Goal: Task Accomplishment & Management: Manage account settings

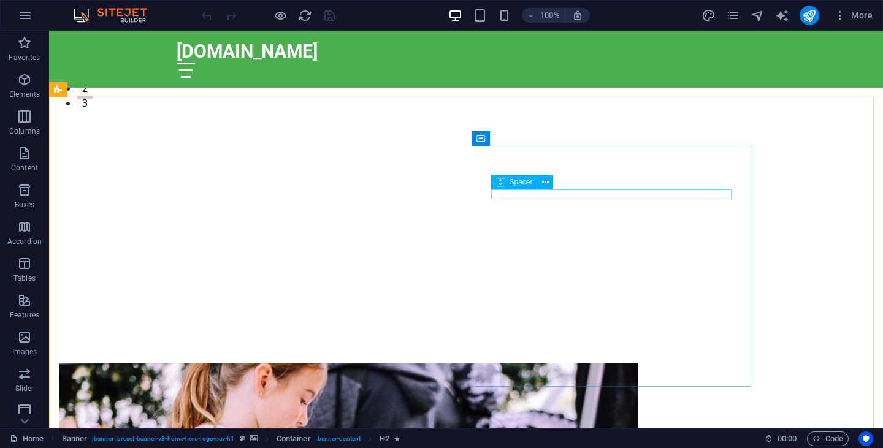
scroll to position [332, 0]
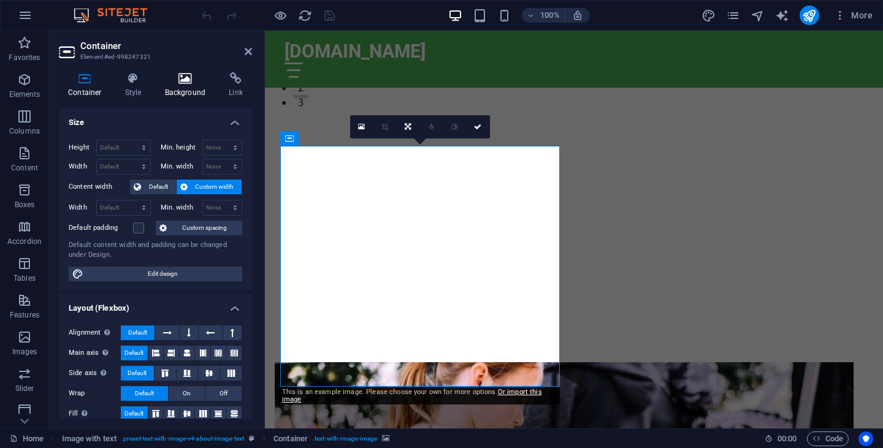
click at [194, 85] on h4 "Background" at bounding box center [188, 85] width 64 height 26
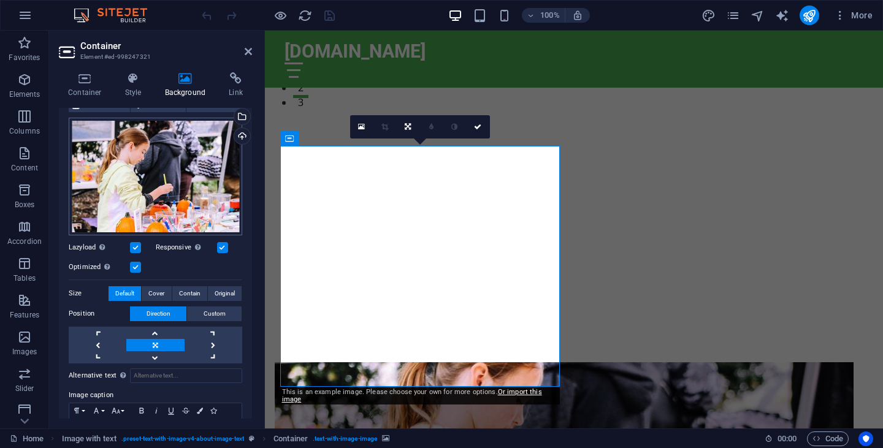
scroll to position [99, 0]
click at [239, 134] on div "Upload" at bounding box center [241, 137] width 18 height 18
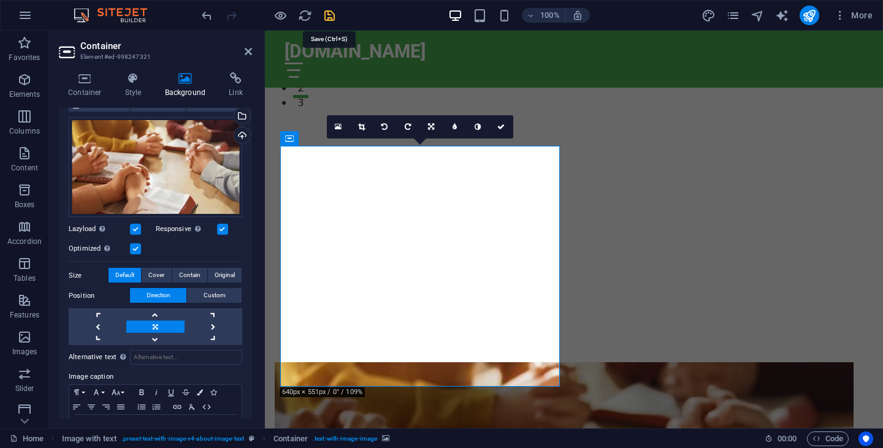
click at [330, 20] on icon "save" at bounding box center [330, 16] width 14 height 14
checkbox input "false"
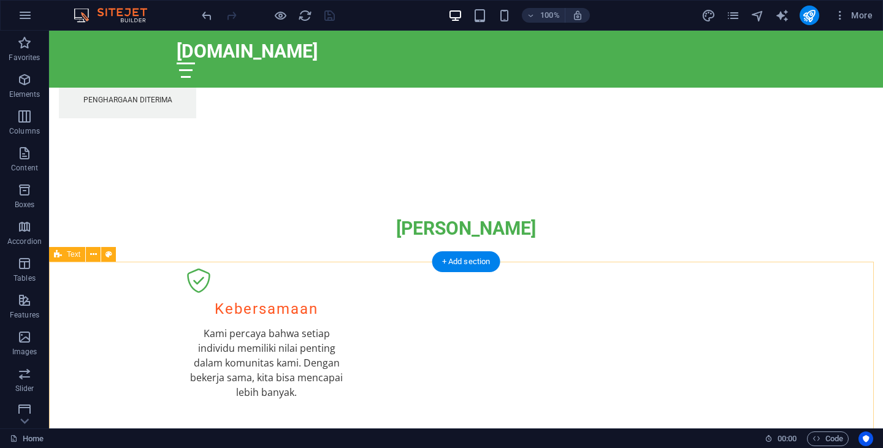
scroll to position [1458, 0]
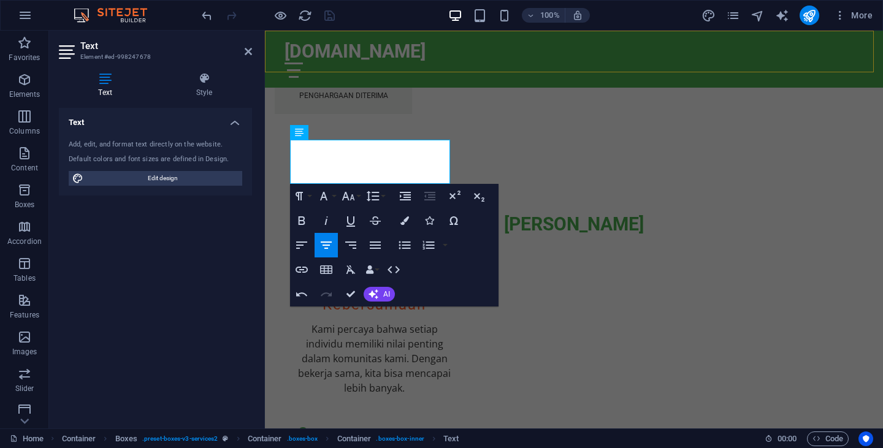
click at [464, 62] on div "[DOMAIN_NAME] Beranda Tentang Layanan Tim Hubungi Kami" at bounding box center [574, 59] width 618 height 57
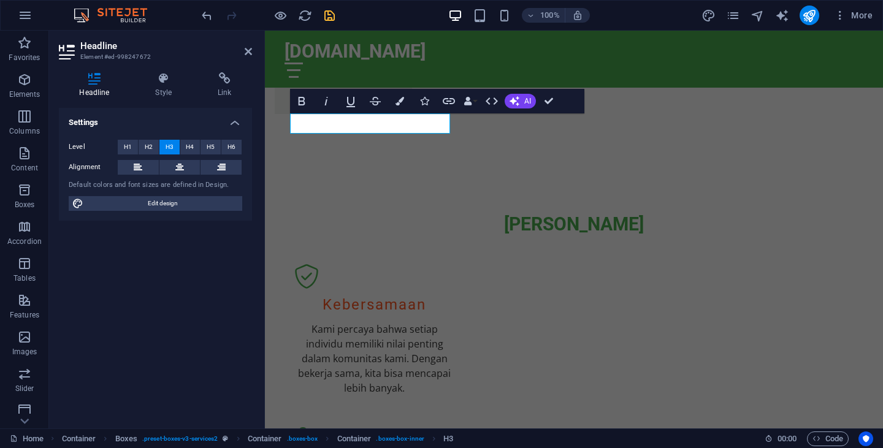
click at [265, 31] on div at bounding box center [265, 31] width 0 height 0
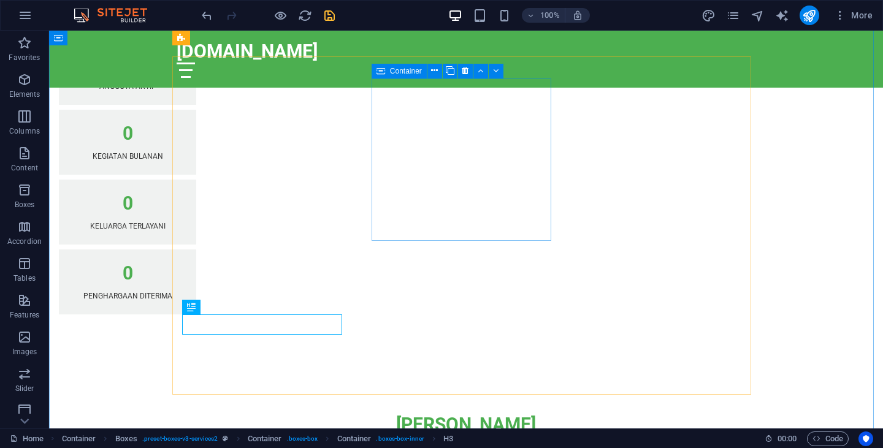
scroll to position [1257, 0]
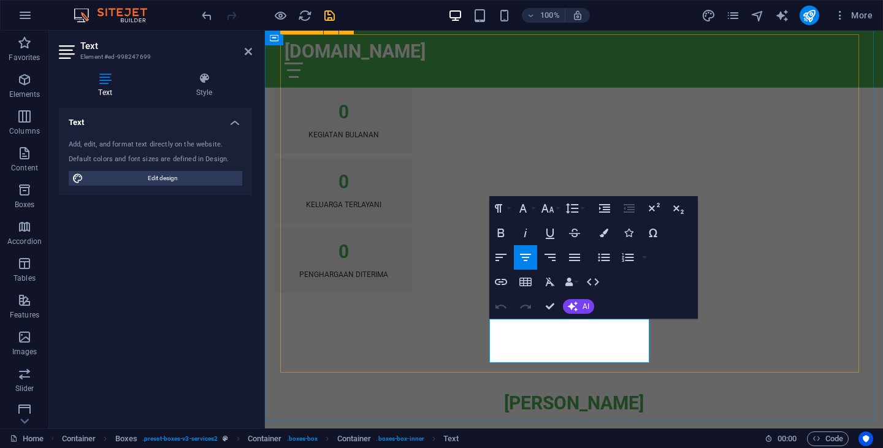
scroll to position [1275, 0]
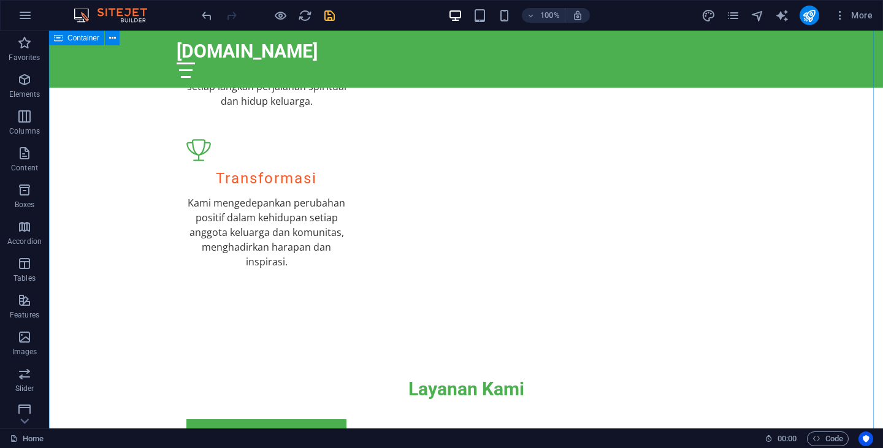
scroll to position [1891, 0]
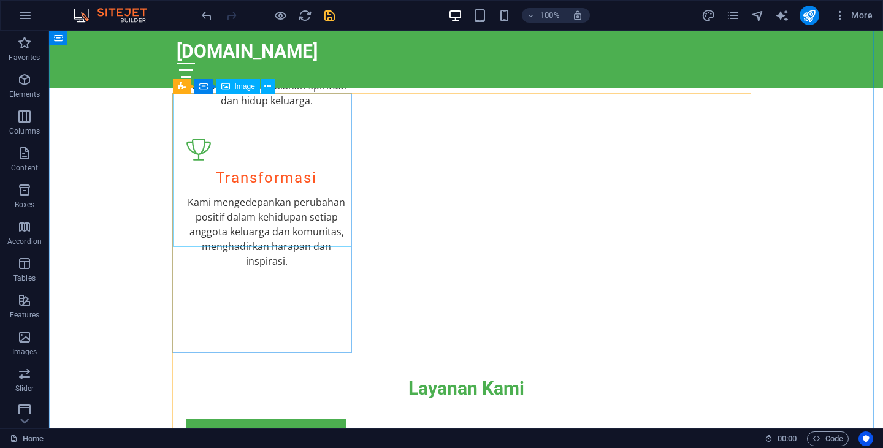
select select "vw"
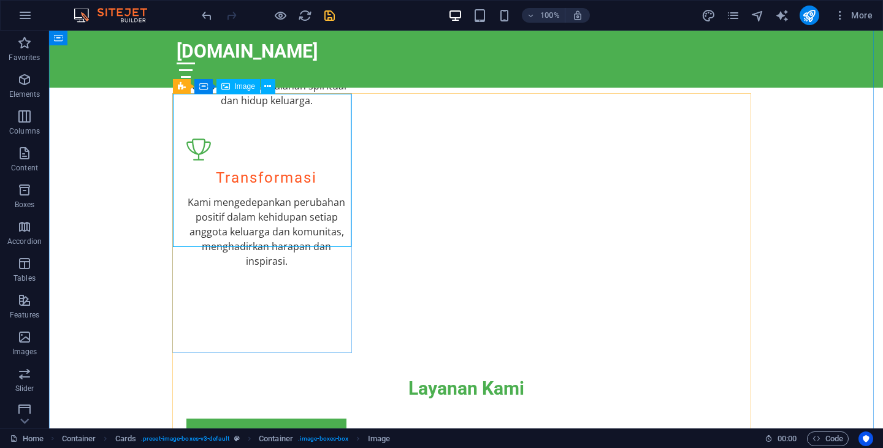
select select "px"
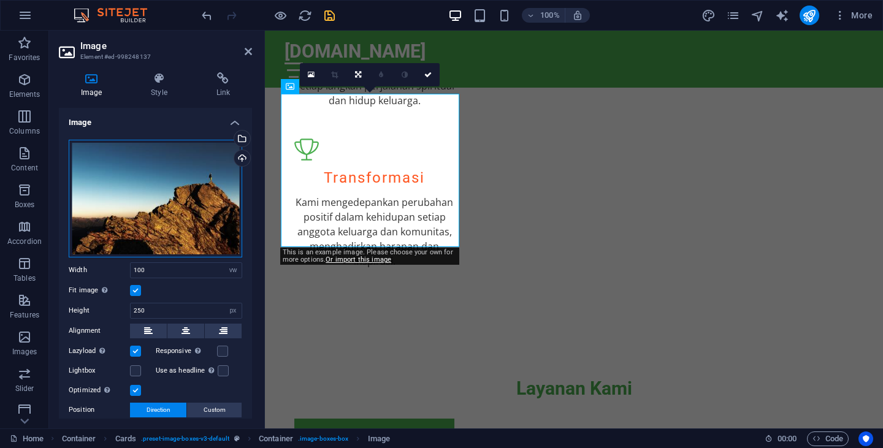
click at [188, 166] on div "Drag files here, click to choose files or select files from Files or our free s…" at bounding box center [156, 199] width 174 height 118
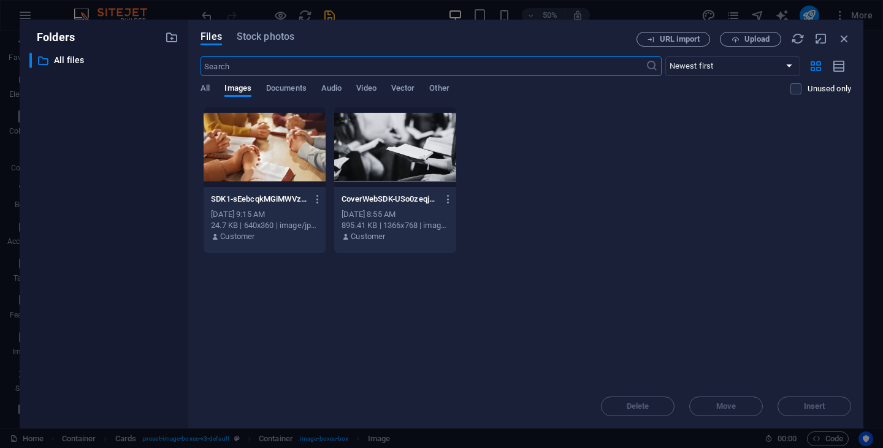
scroll to position [2289, 0]
click at [758, 42] on span "Upload" at bounding box center [756, 39] width 25 height 7
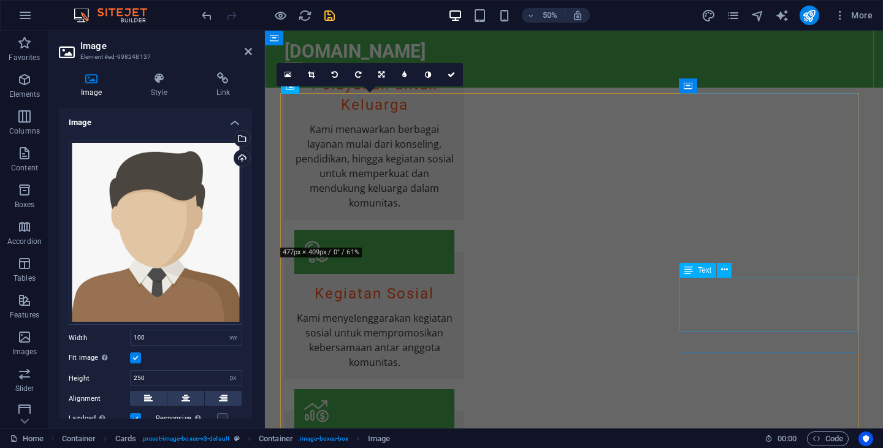
scroll to position [1891, 0]
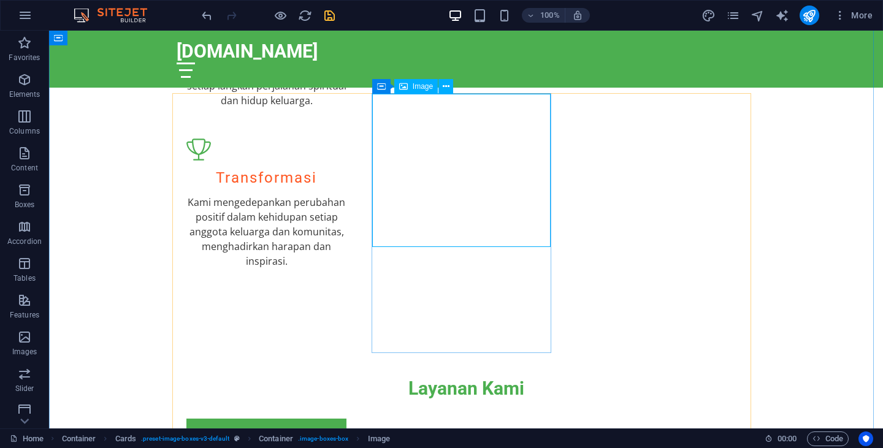
select select "vw"
select select "px"
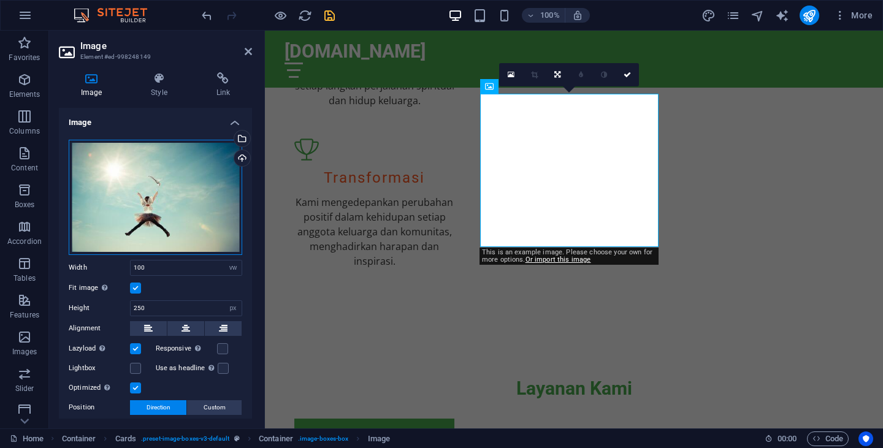
click at [185, 177] on div "Drag files here, click to choose files or select files from Files or our free s…" at bounding box center [156, 197] width 174 height 115
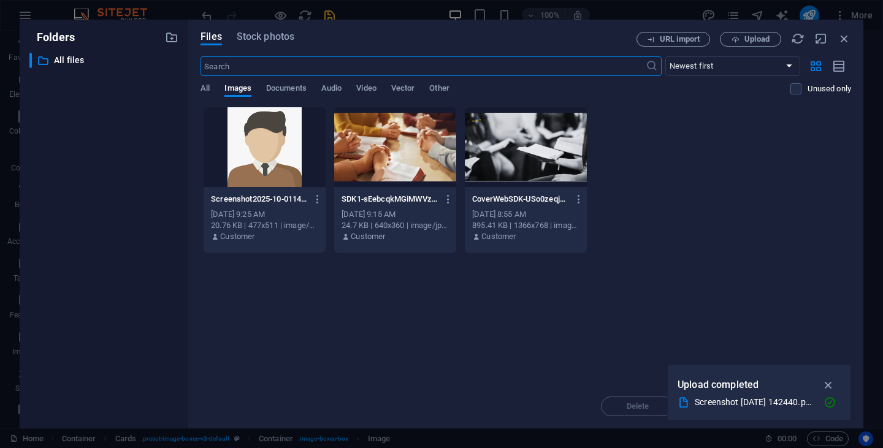
scroll to position [2289, 0]
click at [258, 156] on div at bounding box center [265, 147] width 122 height 80
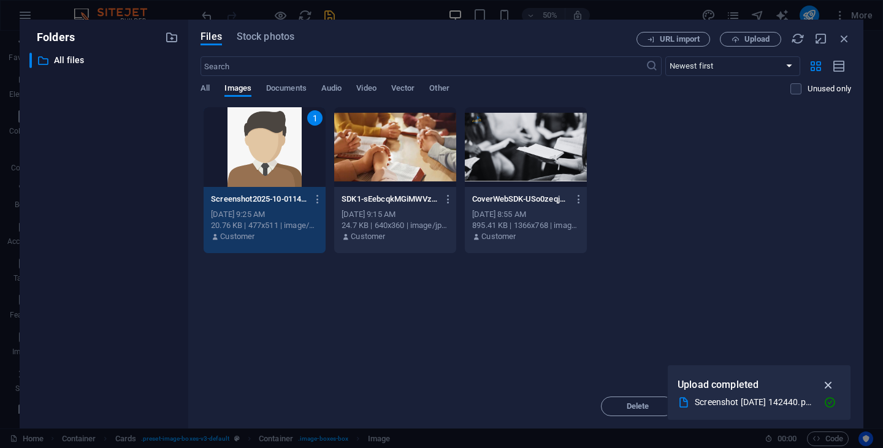
click at [834, 383] on icon "button" at bounding box center [829, 384] width 14 height 13
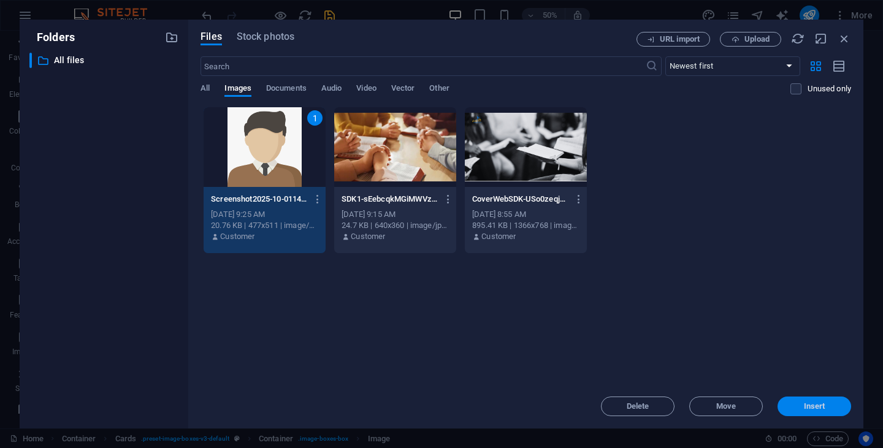
click at [814, 410] on span "Insert" at bounding box center [814, 406] width 21 height 7
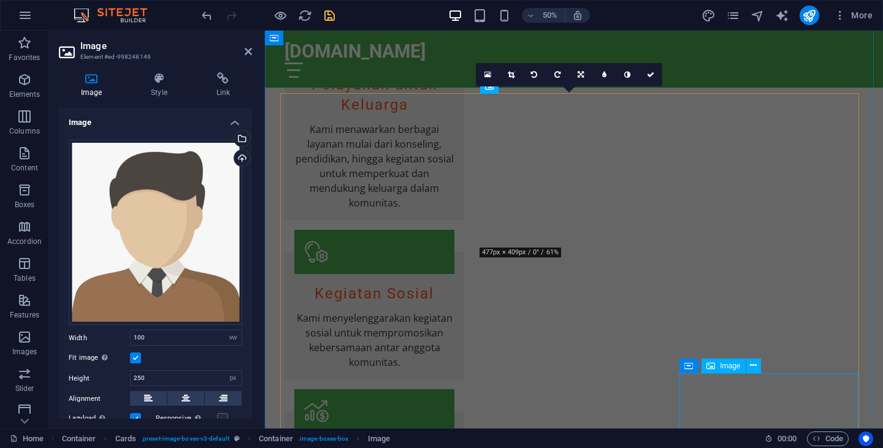
scroll to position [1891, 0]
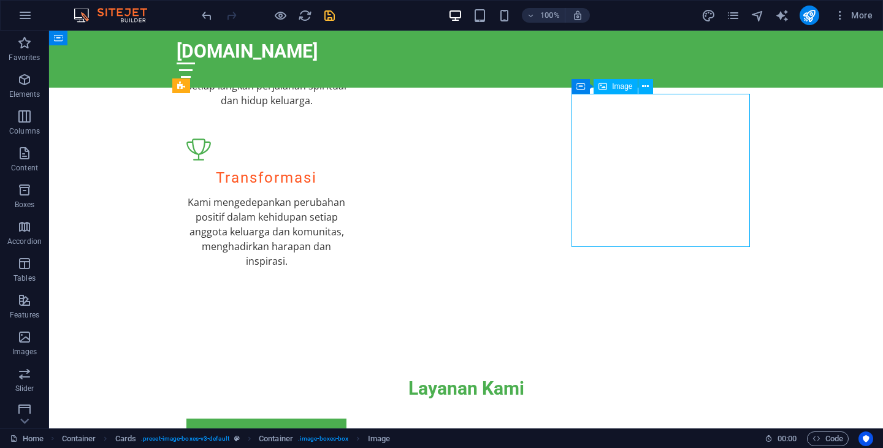
select select "vw"
select select "px"
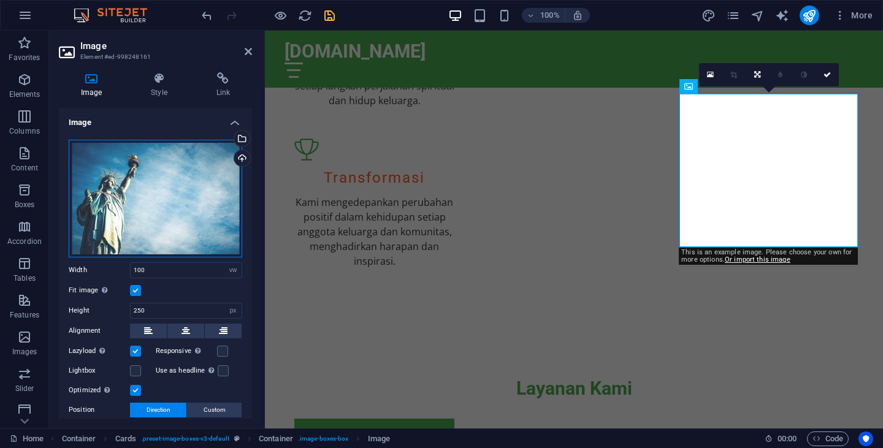
click at [161, 201] on div "Drag files here, click to choose files or select files from Files or our free s…" at bounding box center [156, 199] width 174 height 118
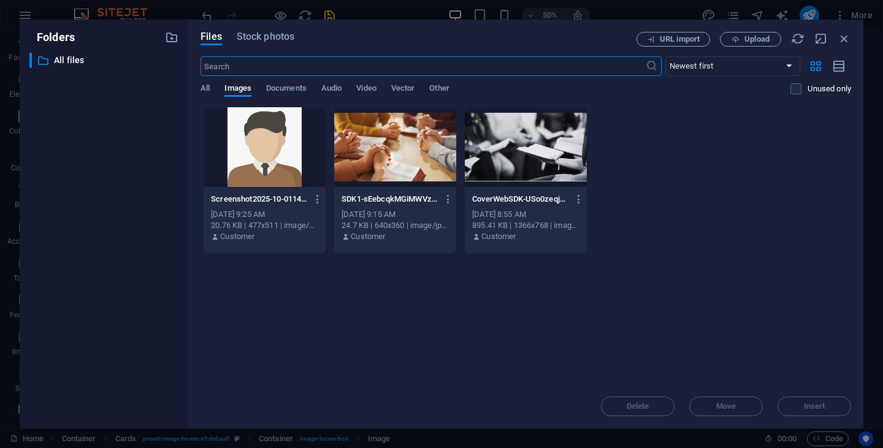
scroll to position [2289, 0]
click at [274, 135] on div at bounding box center [265, 147] width 122 height 80
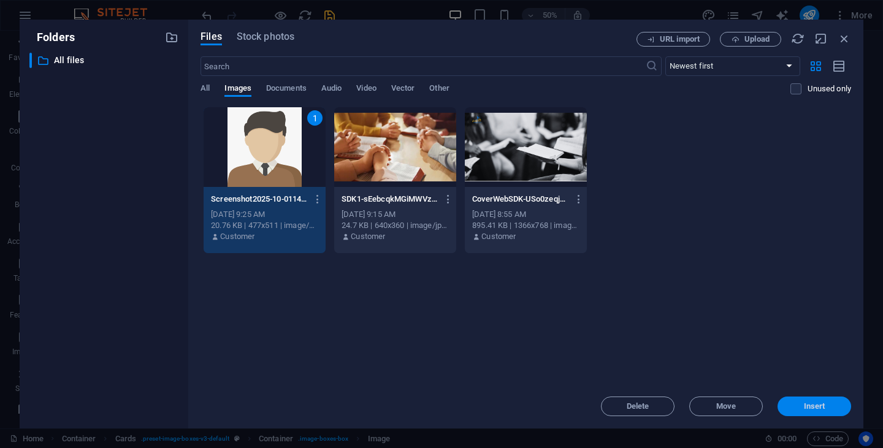
click at [812, 407] on span "Insert" at bounding box center [814, 406] width 21 height 7
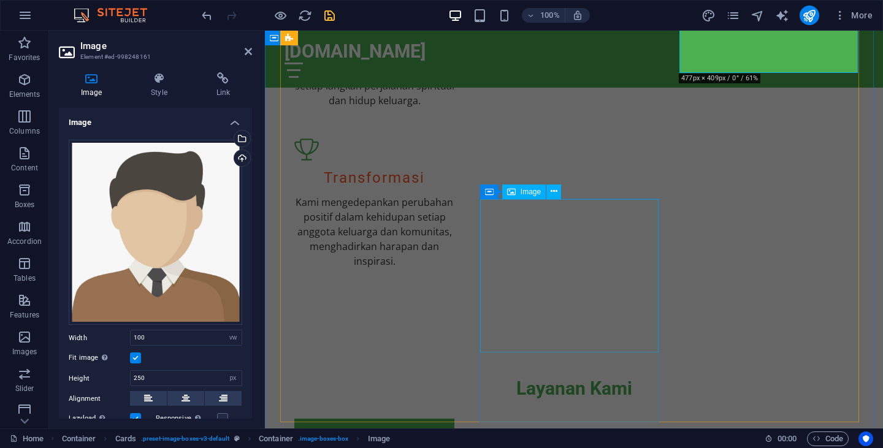
scroll to position [2092, 0]
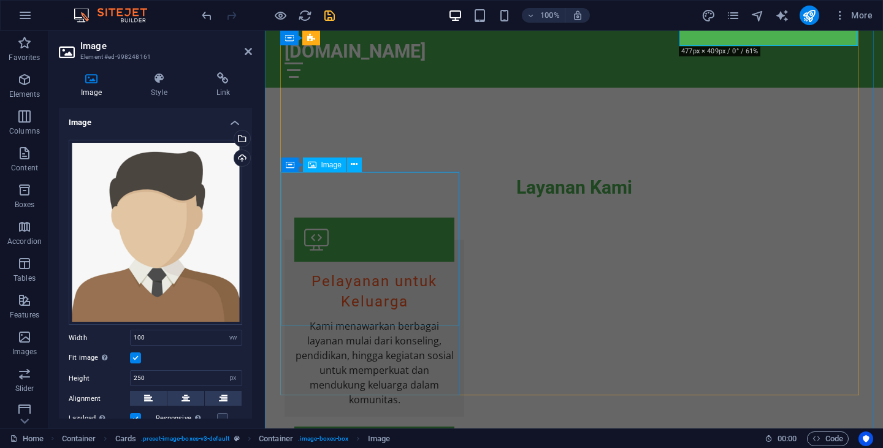
select select "vw"
select select "px"
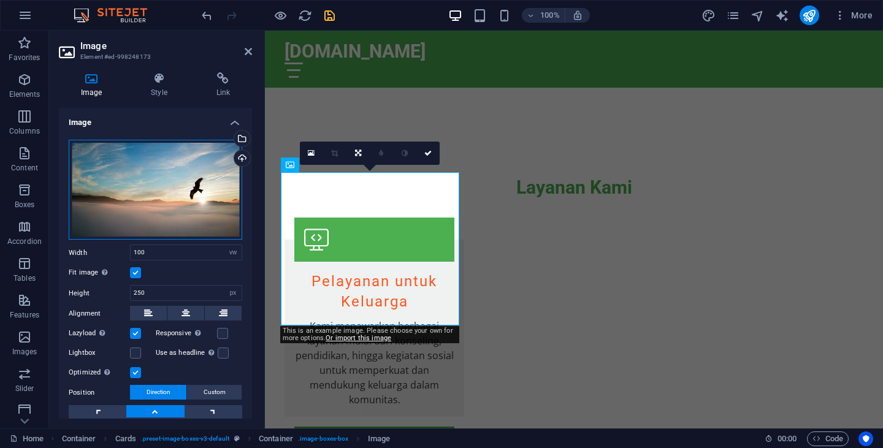
click at [134, 193] on div "Drag files here, click to choose files or select files from Files or our free s…" at bounding box center [156, 190] width 174 height 101
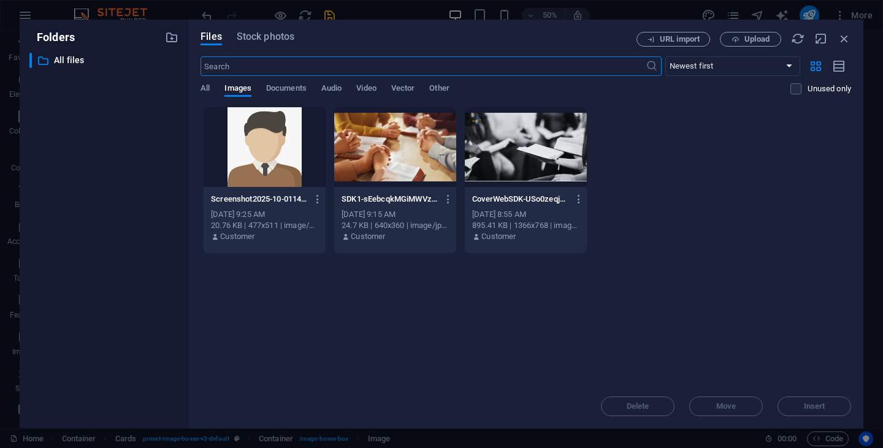
click at [282, 179] on div at bounding box center [265, 147] width 122 height 80
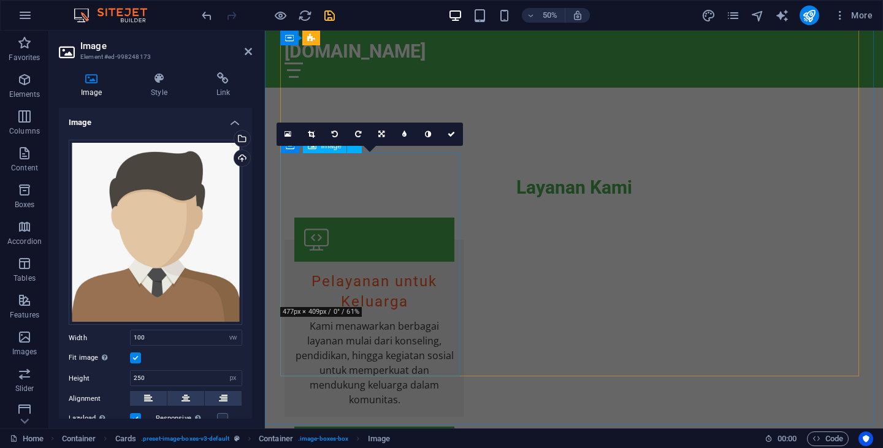
scroll to position [2111, 0]
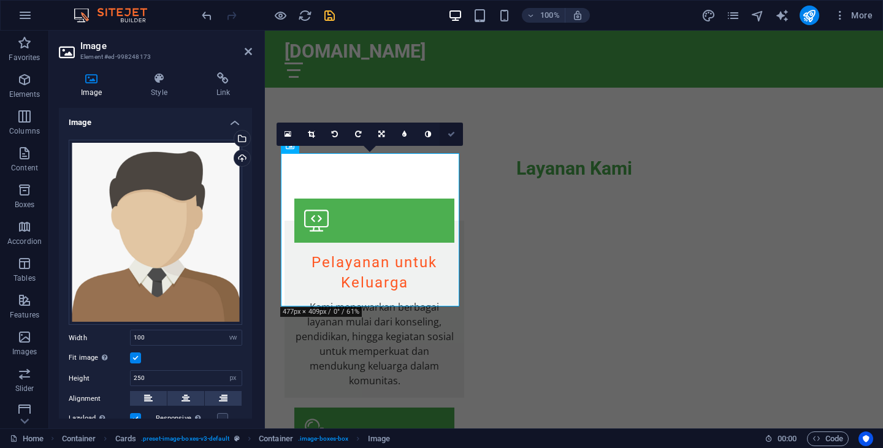
click at [456, 132] on link at bounding box center [451, 134] width 23 height 23
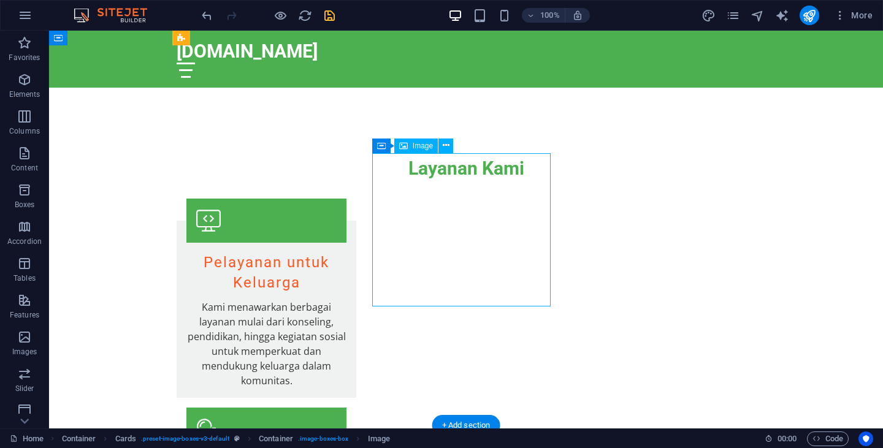
select select "vw"
select select "px"
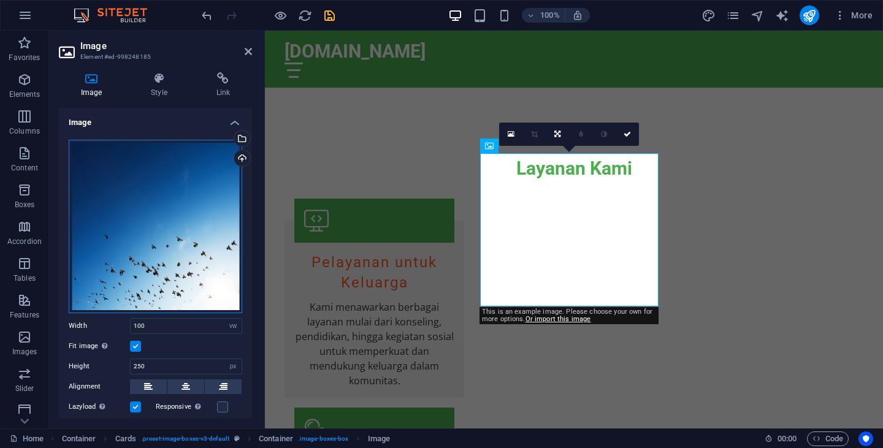
click at [185, 225] on div "Drag files here, click to choose files or select files from Files or our free s…" at bounding box center [156, 227] width 174 height 174
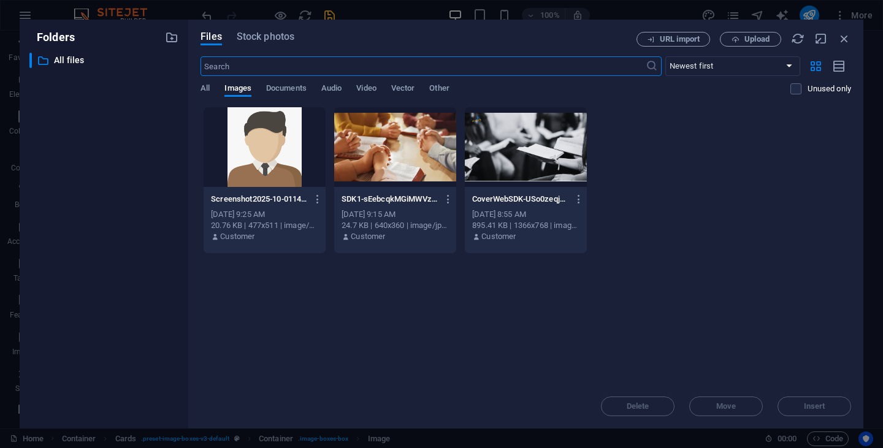
scroll to position [2509, 0]
click at [268, 152] on div at bounding box center [265, 147] width 122 height 80
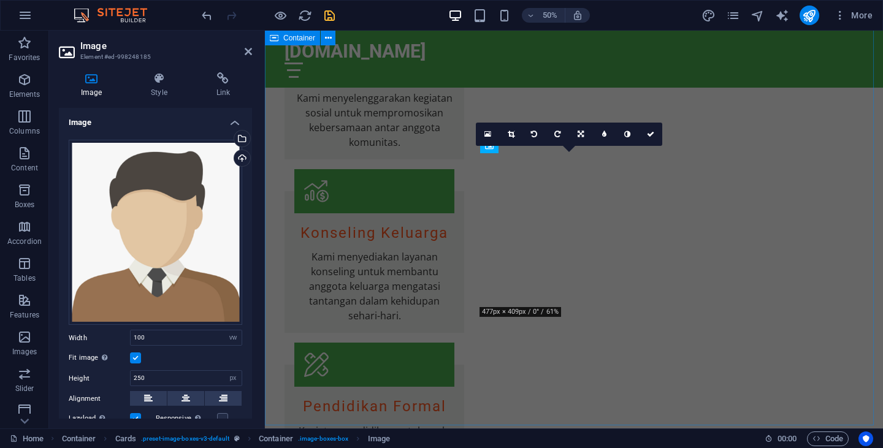
scroll to position [2111, 0]
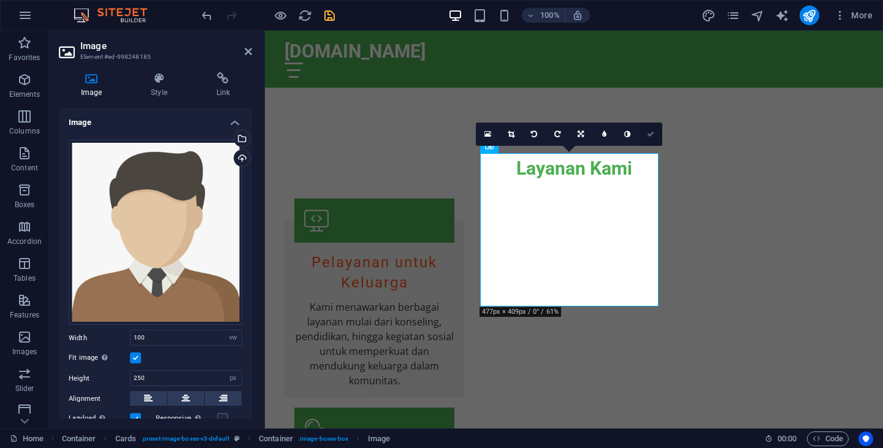
click at [649, 136] on icon at bounding box center [650, 134] width 7 height 7
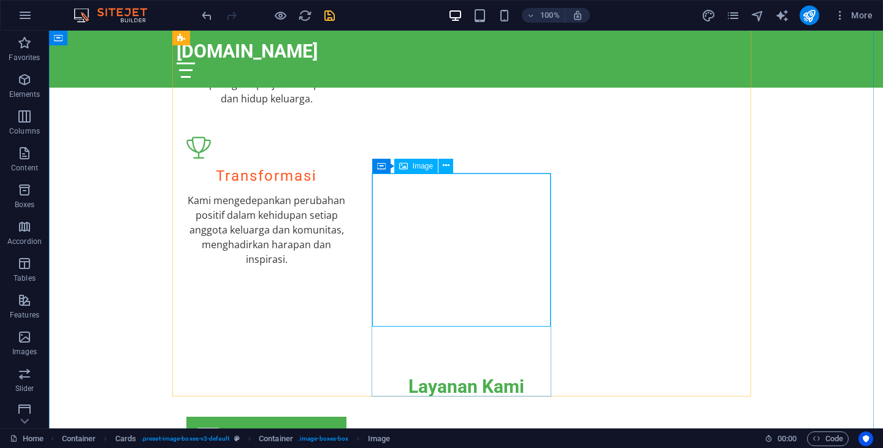
scroll to position [2091, 0]
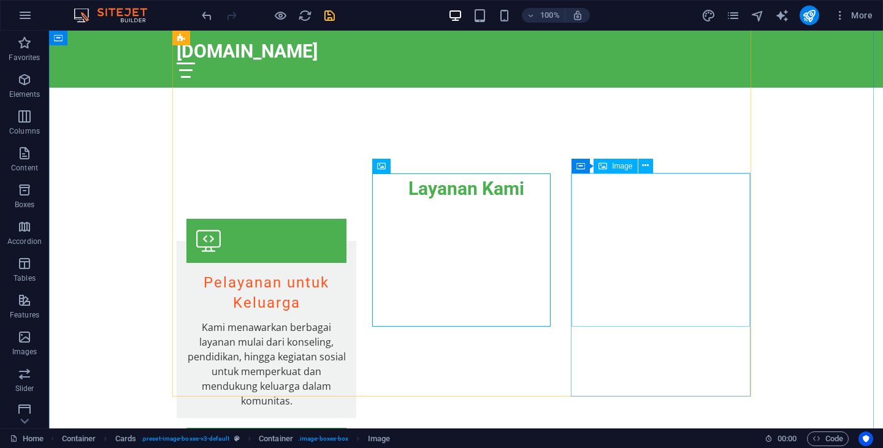
select select "vw"
select select "px"
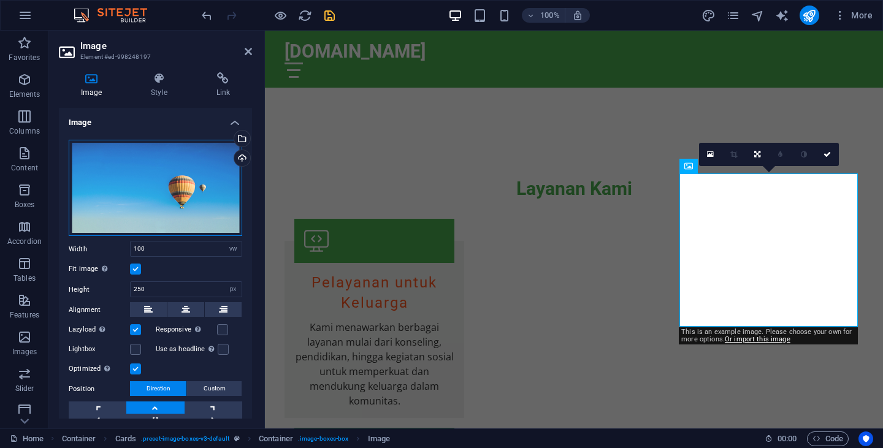
click at [188, 181] on div "Drag files here, click to choose files or select files from Files or our free s…" at bounding box center [156, 188] width 174 height 96
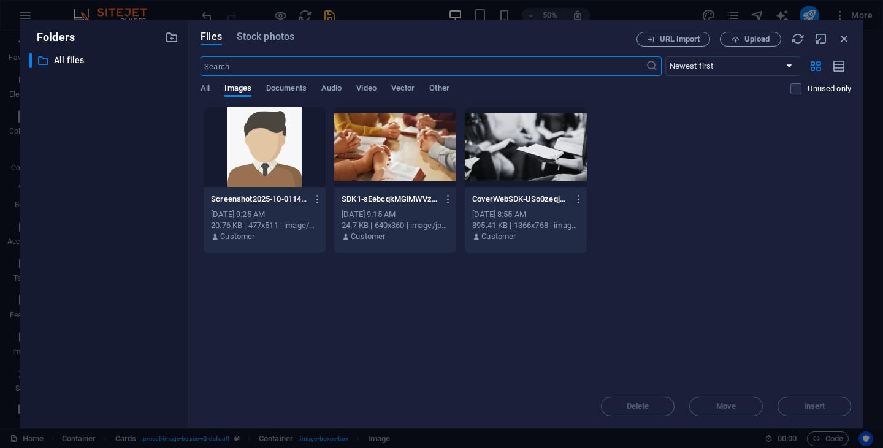
click at [237, 158] on div at bounding box center [265, 147] width 122 height 80
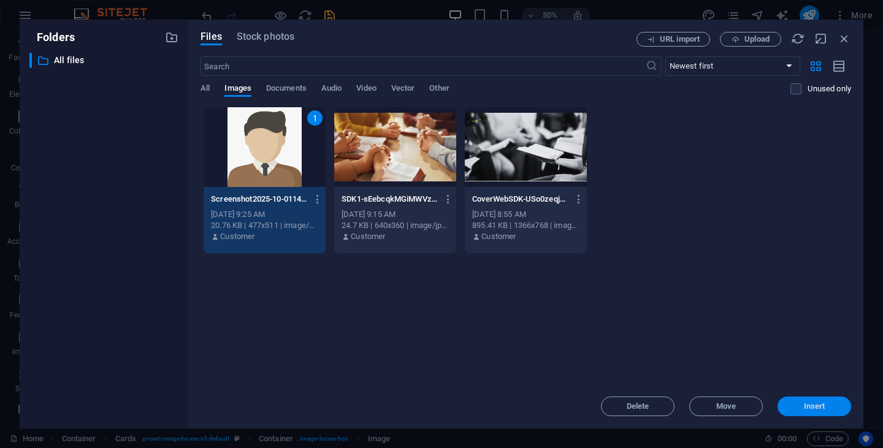
click at [819, 403] on span "Insert" at bounding box center [814, 406] width 21 height 7
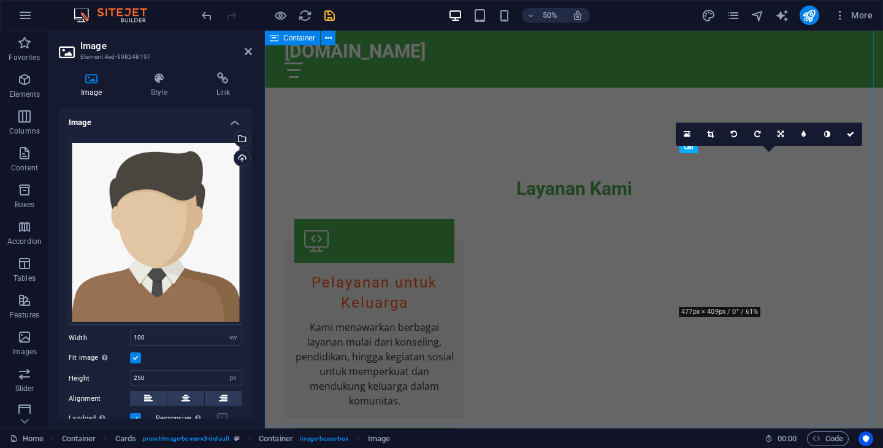
scroll to position [2111, 0]
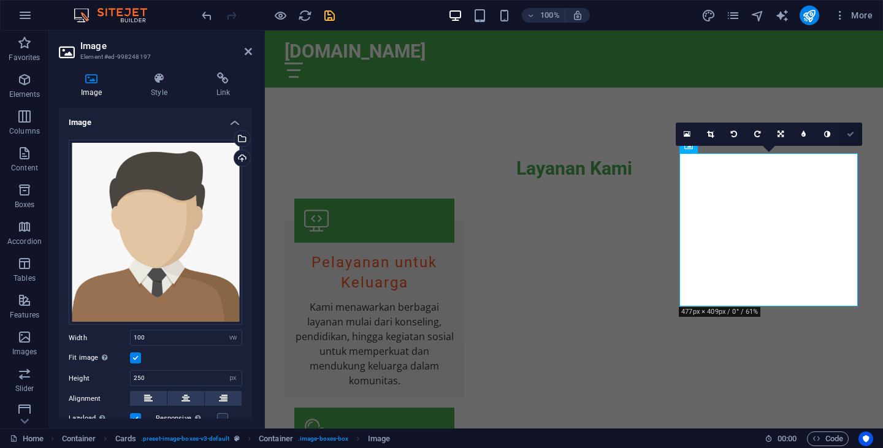
drag, startPoint x: 852, startPoint y: 139, endPoint x: 700, endPoint y: 139, distance: 152.1
click at [852, 139] on link at bounding box center [850, 134] width 23 height 23
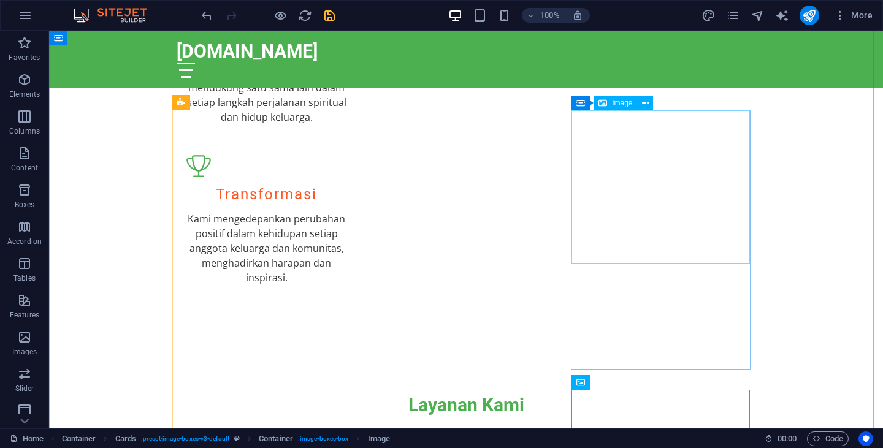
scroll to position [1874, 0]
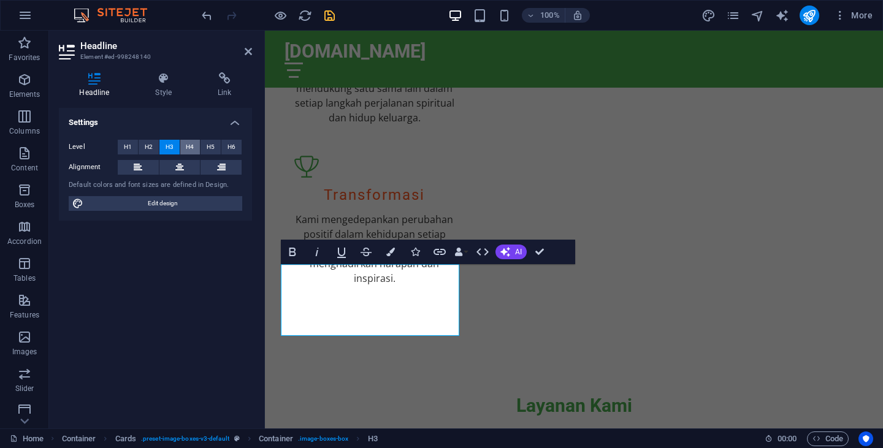
click at [193, 148] on span "H4" at bounding box center [190, 147] width 8 height 15
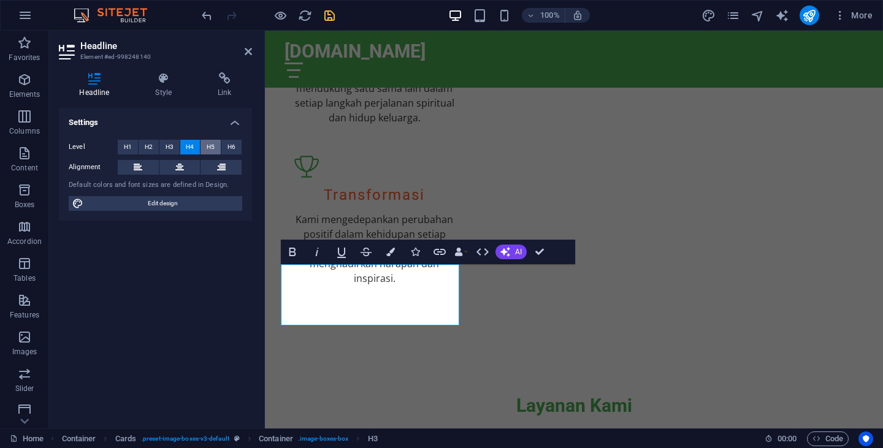
click at [213, 151] on span "H5" at bounding box center [211, 147] width 8 height 15
click at [235, 148] on span "H6" at bounding box center [231, 147] width 8 height 15
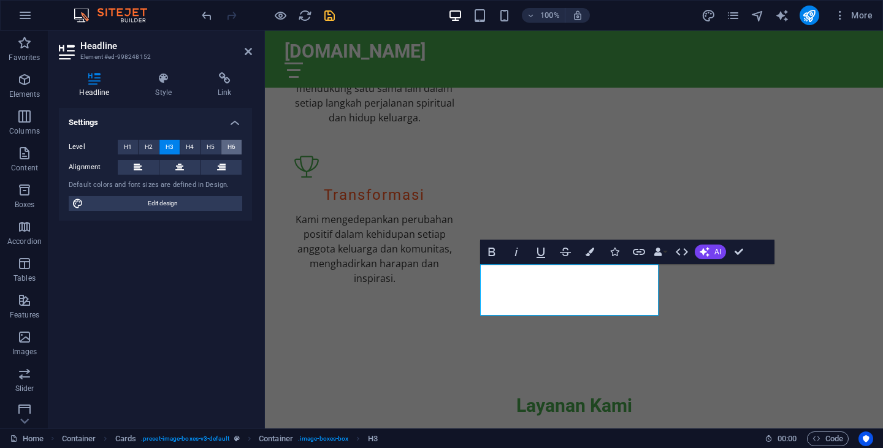
click at [231, 148] on span "H6" at bounding box center [231, 147] width 8 height 15
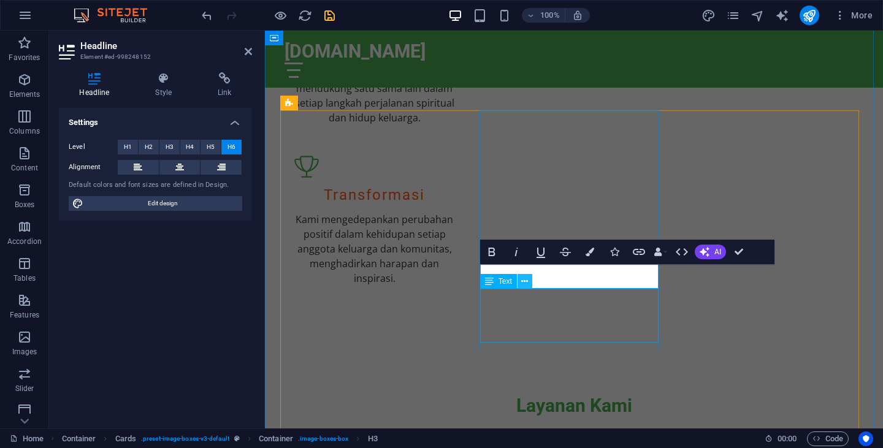
click at [527, 283] on icon at bounding box center [524, 281] width 7 height 13
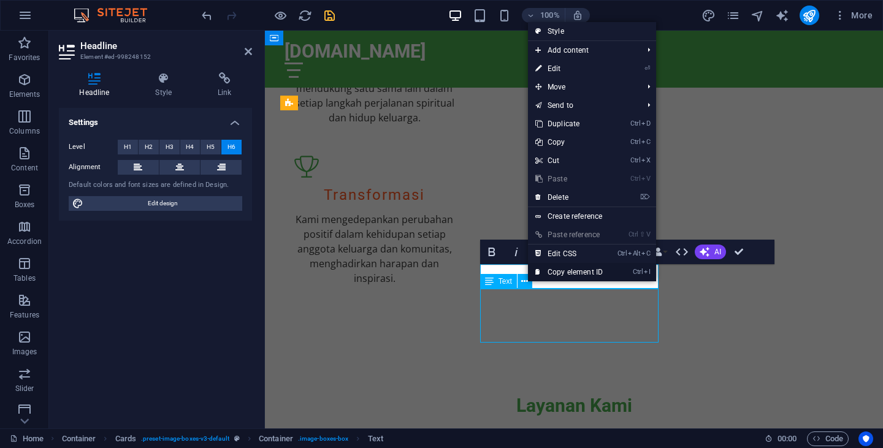
click at [554, 280] on link "Ctrl I Copy element ID" at bounding box center [569, 272] width 82 height 18
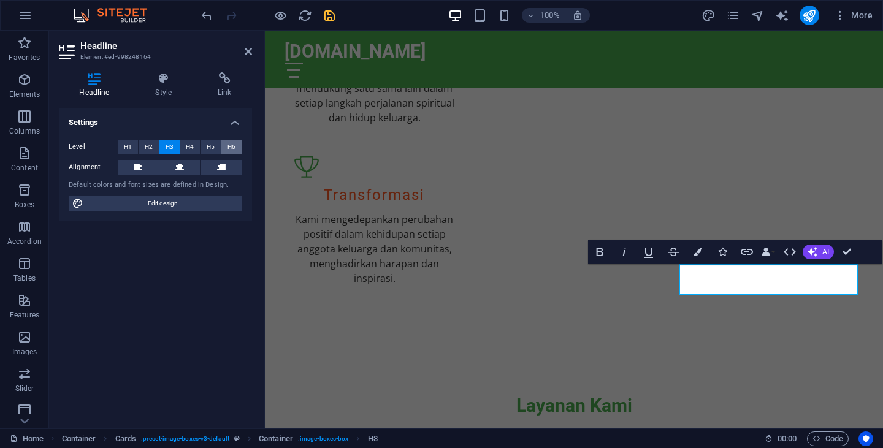
click at [230, 146] on span "H6" at bounding box center [231, 147] width 8 height 15
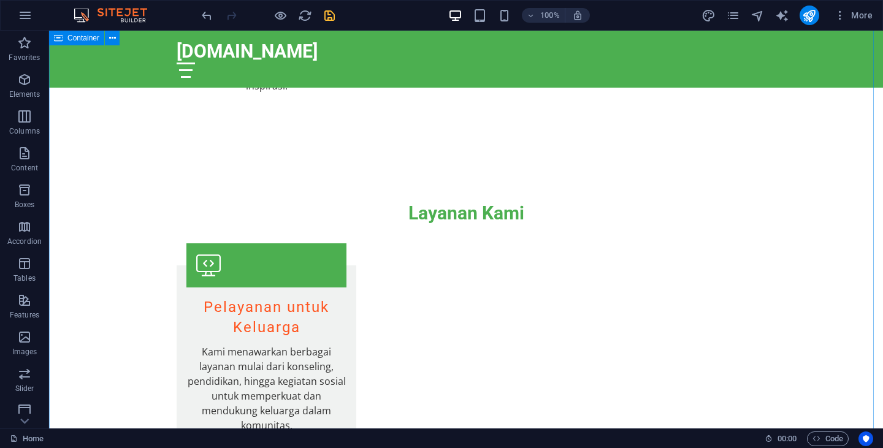
scroll to position [2065, 0]
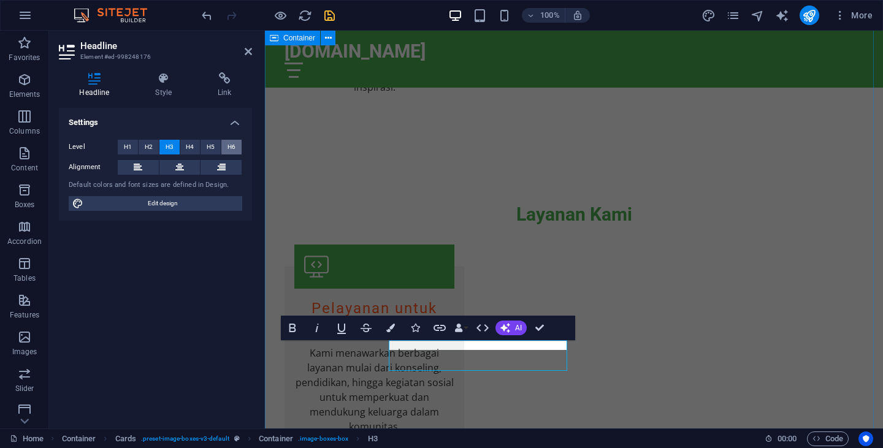
click at [229, 151] on span "H6" at bounding box center [231, 147] width 8 height 15
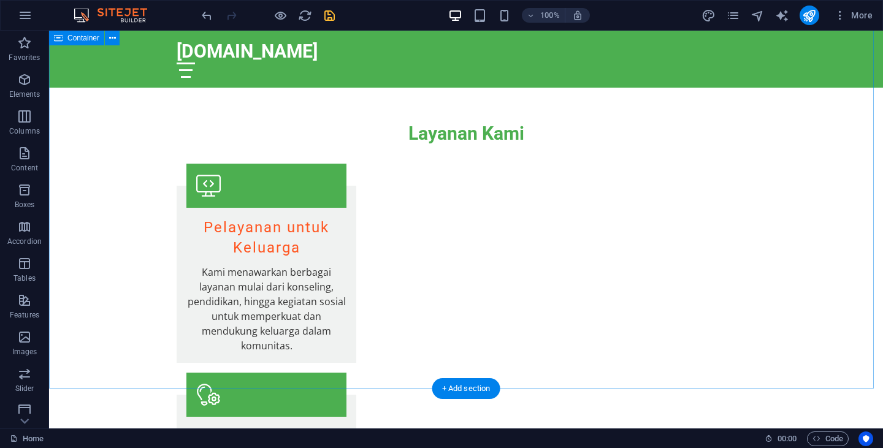
scroll to position [2147, 0]
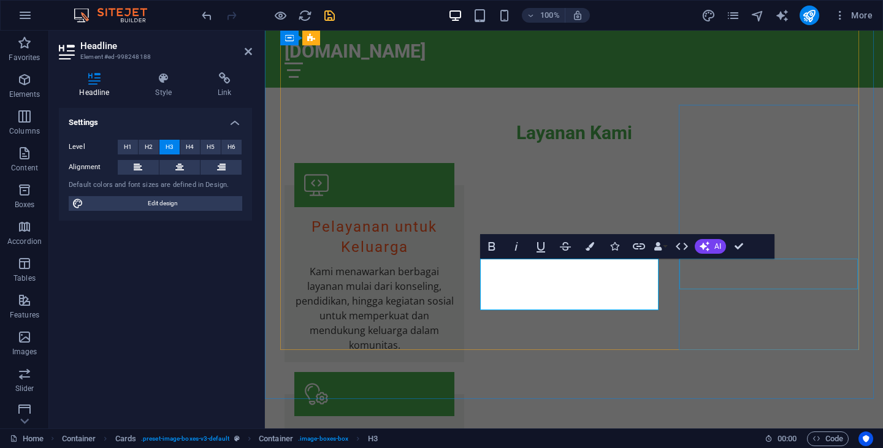
drag, startPoint x: 759, startPoint y: 287, endPoint x: 1022, endPoint y: 275, distance: 263.3
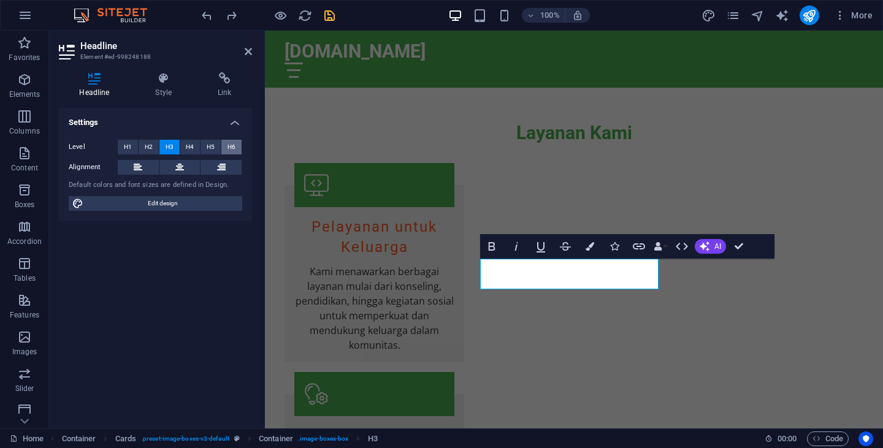
click at [225, 145] on button "H6" at bounding box center [231, 147] width 20 height 15
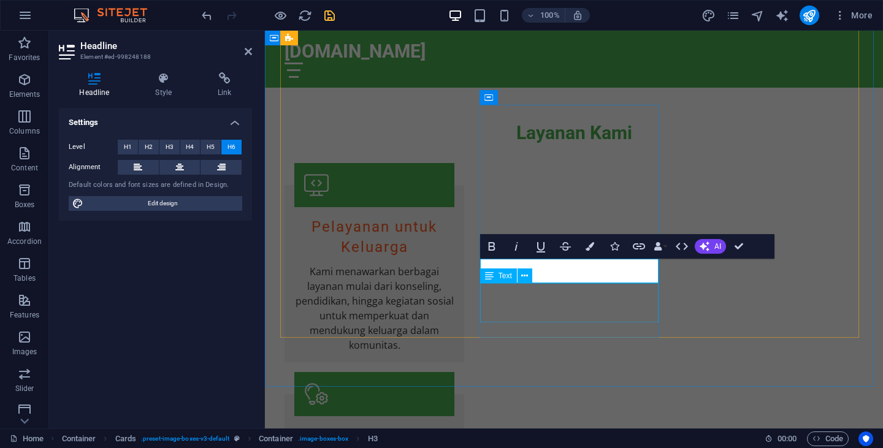
click at [538, 275] on div "Text" at bounding box center [510, 276] width 60 height 15
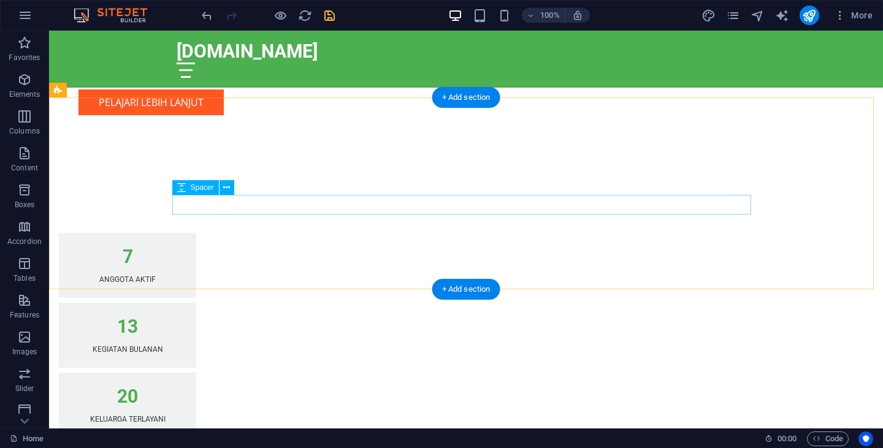
scroll to position [1798, 0]
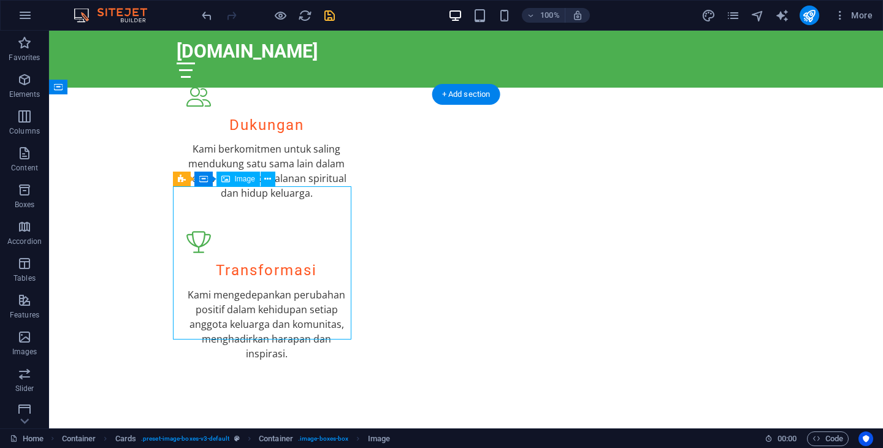
select select "vw"
select select "px"
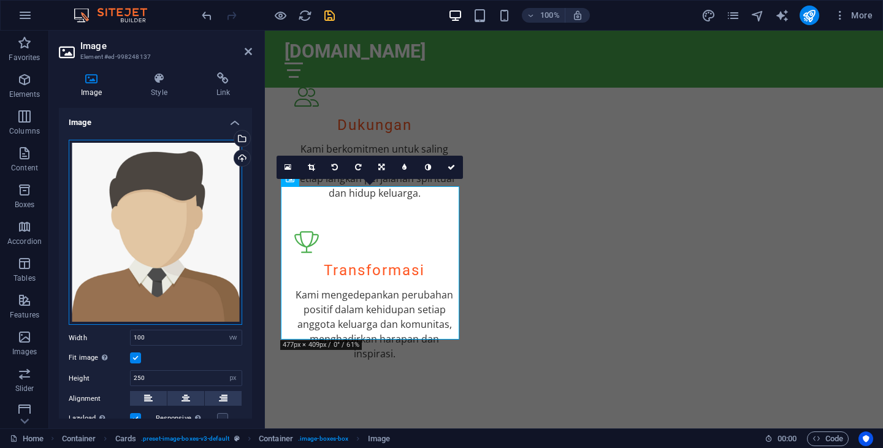
click at [141, 216] on div "Drag files here, click to choose files or select files from Files or our free s…" at bounding box center [156, 233] width 174 height 186
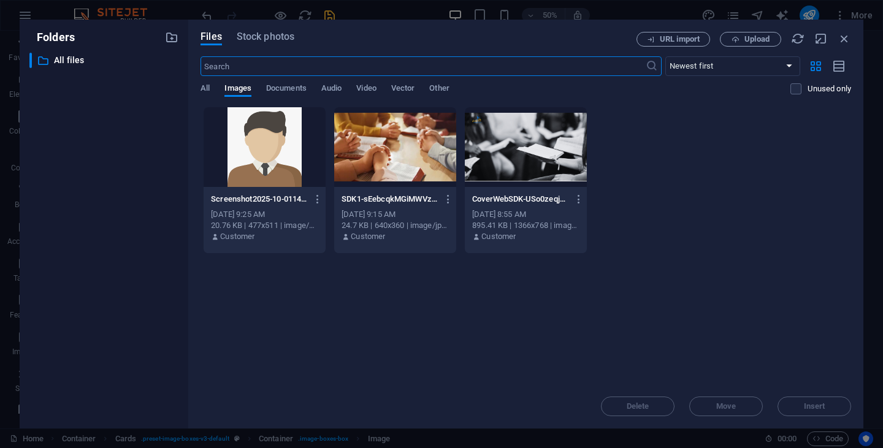
scroll to position [2196, 0]
drag, startPoint x: 141, startPoint y: 216, endPoint x: 221, endPoint y: 72, distance: 164.1
click at [221, 72] on div "Folders ​ All files All files Files Stock photos URL import Upload ​ Newest fir…" at bounding box center [442, 224] width 844 height 409
click at [751, 42] on span "Upload" at bounding box center [756, 39] width 25 height 7
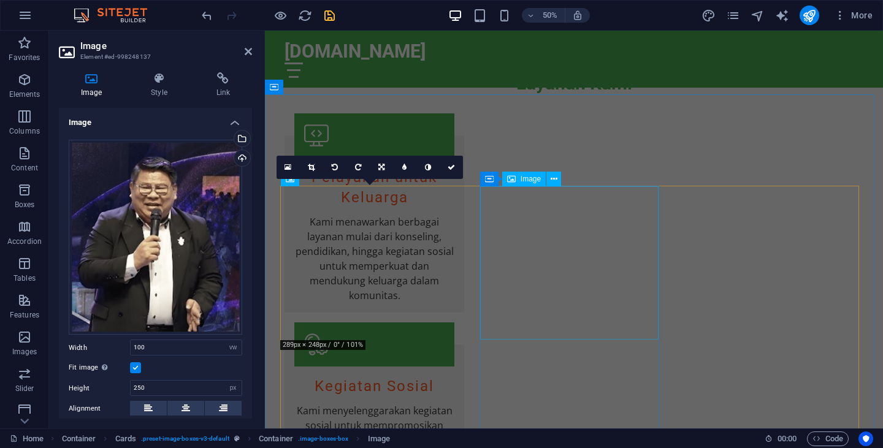
scroll to position [1798, 0]
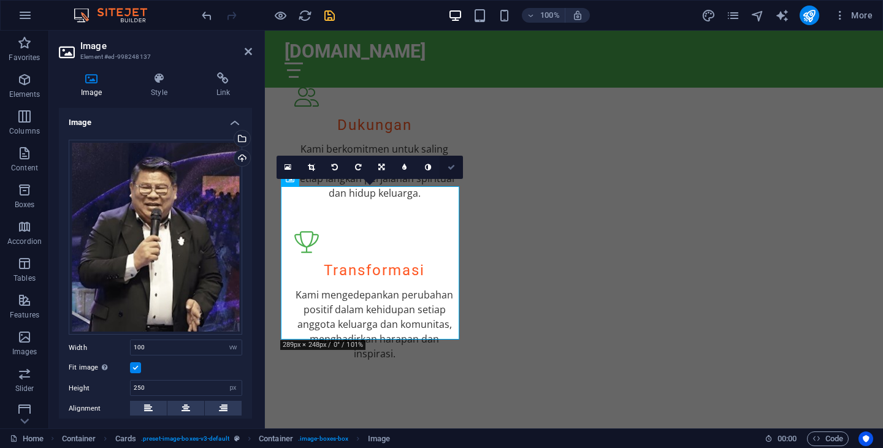
click at [453, 166] on icon at bounding box center [451, 167] width 7 height 7
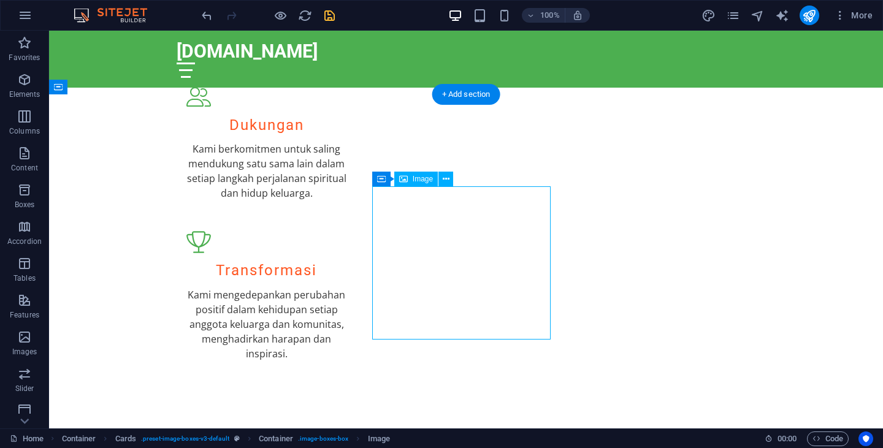
select select "vw"
select select "px"
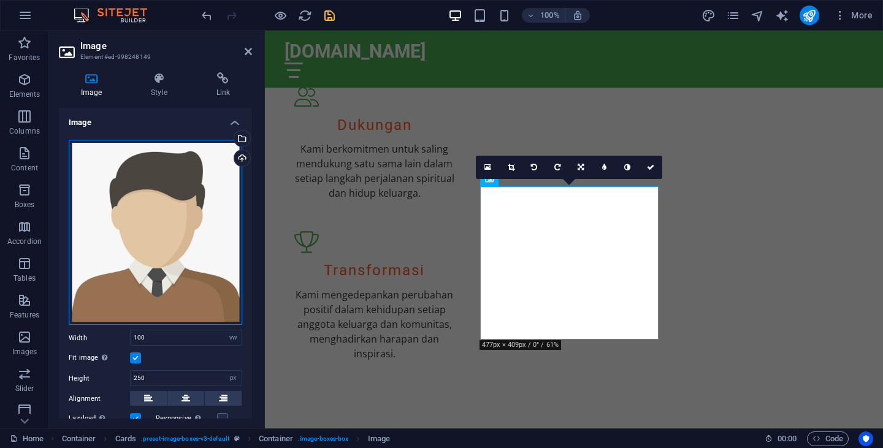
click at [213, 235] on div "Drag files here, click to choose files or select files from Files or our free s…" at bounding box center [156, 233] width 174 height 186
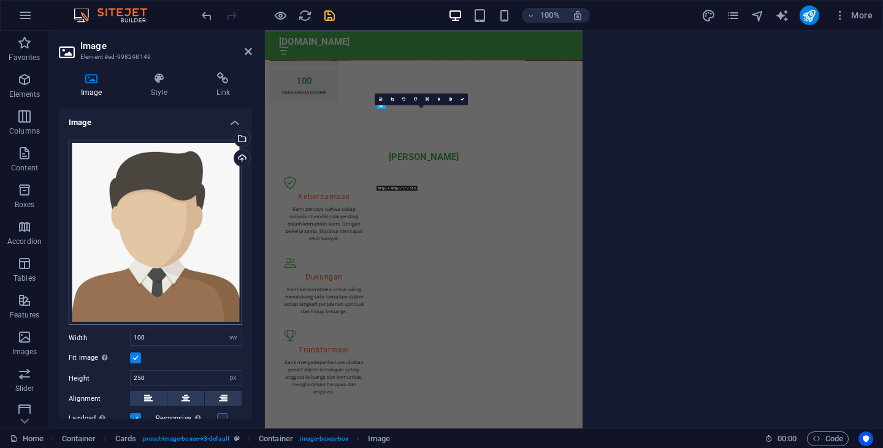
scroll to position [2196, 0]
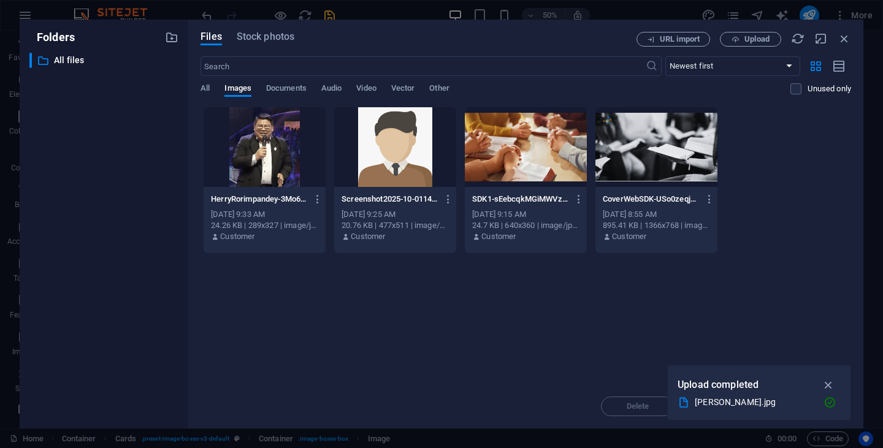
click at [350, 320] on div "Drop files here to upload them instantly HerryRorimpandey-3Mo6rbuAENg123PGvl5Gh…" at bounding box center [526, 246] width 651 height 278
click at [831, 382] on icon "button" at bounding box center [829, 384] width 14 height 13
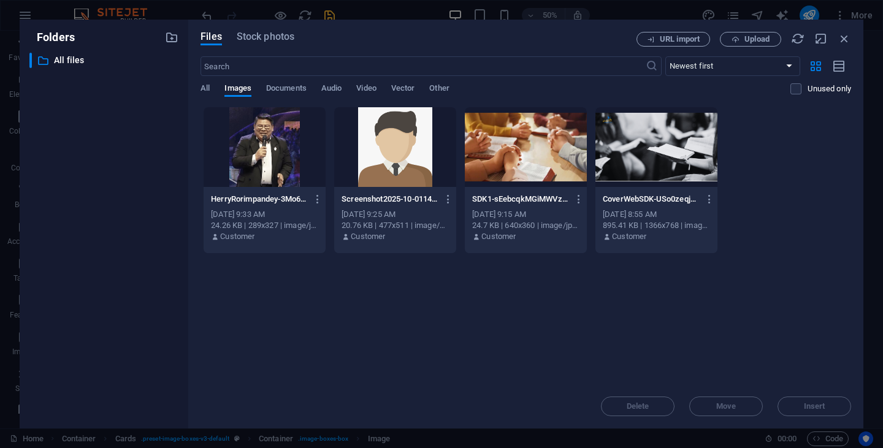
click at [413, 324] on div "Drop files here to upload them instantly HerryRorimpandey-3Mo6rbuAENg123PGvl5Gh…" at bounding box center [526, 246] width 651 height 278
click at [846, 39] on icon "button" at bounding box center [844, 38] width 13 height 13
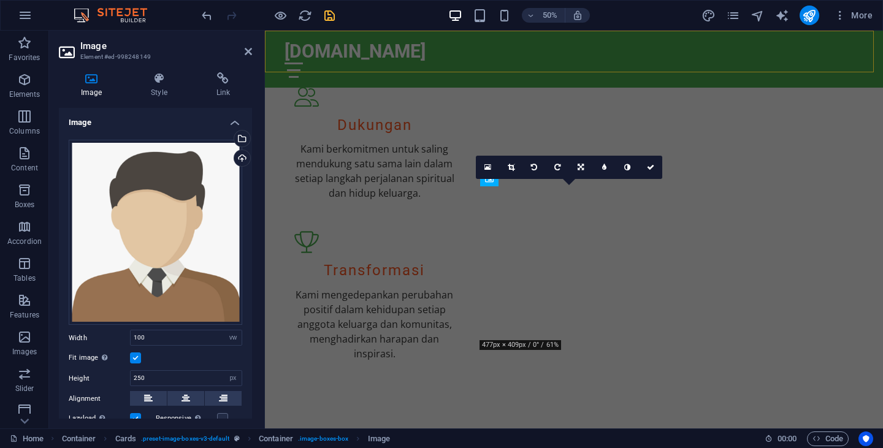
scroll to position [1798, 0]
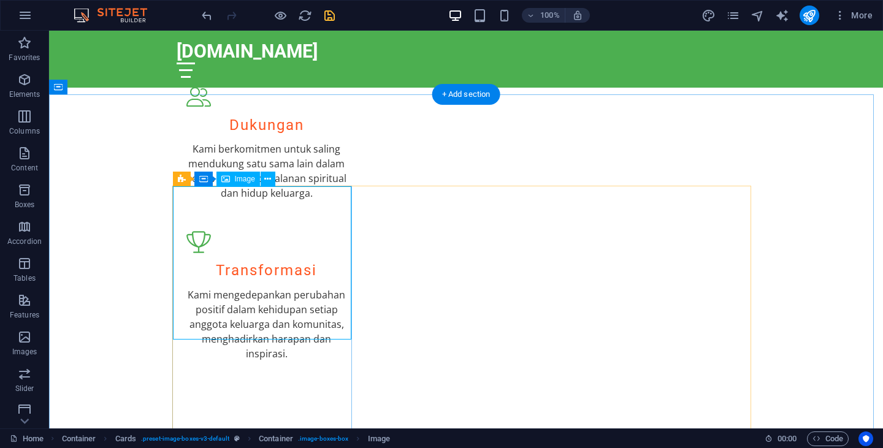
select select "vw"
select select "px"
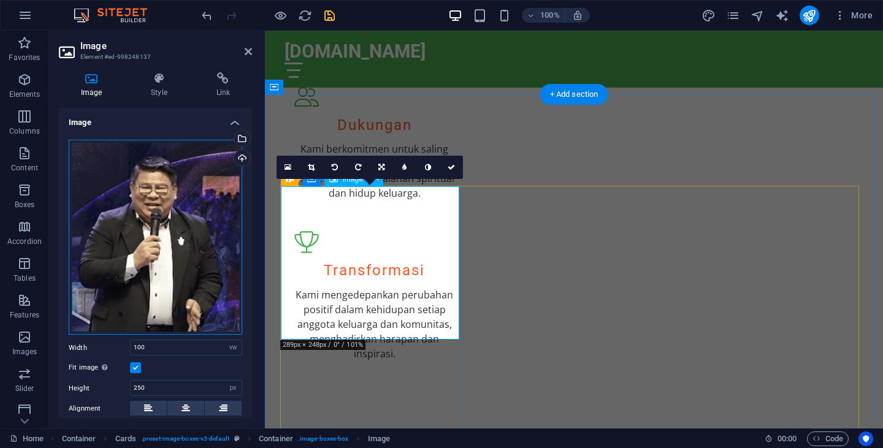
click at [173, 212] on div "Drag files here, click to choose files or select files from Files or our free s…" at bounding box center [156, 238] width 174 height 196
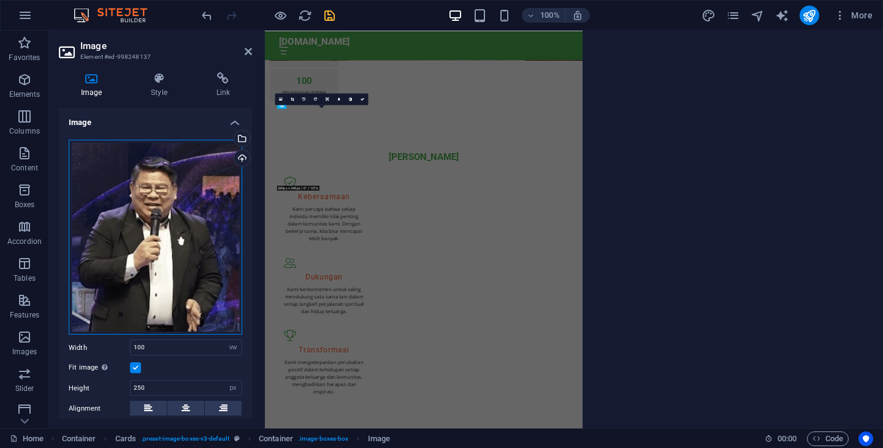
scroll to position [2196, 0]
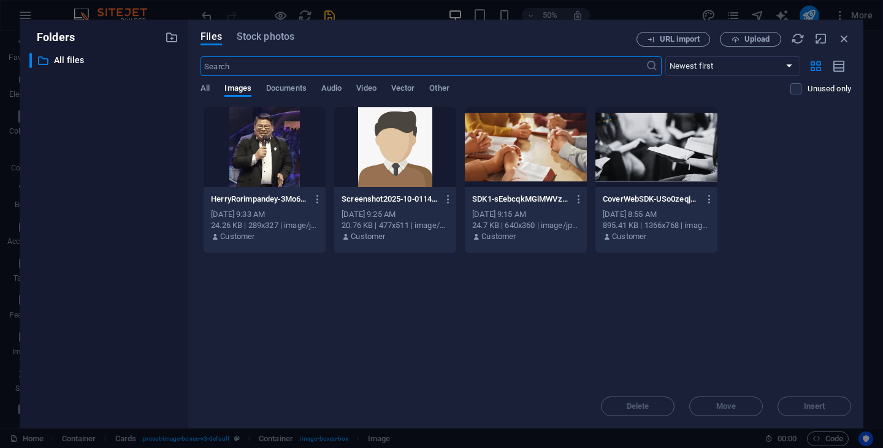
click at [369, 167] on div at bounding box center [395, 147] width 122 height 80
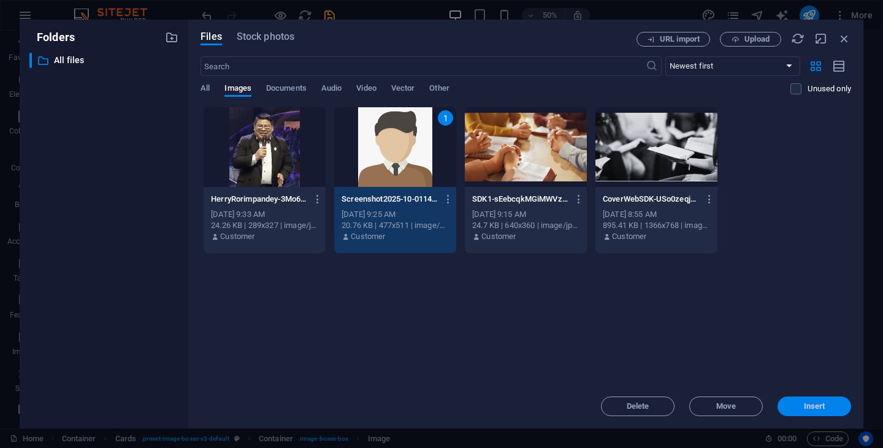
click at [831, 406] on span "Insert" at bounding box center [814, 406] width 64 height 7
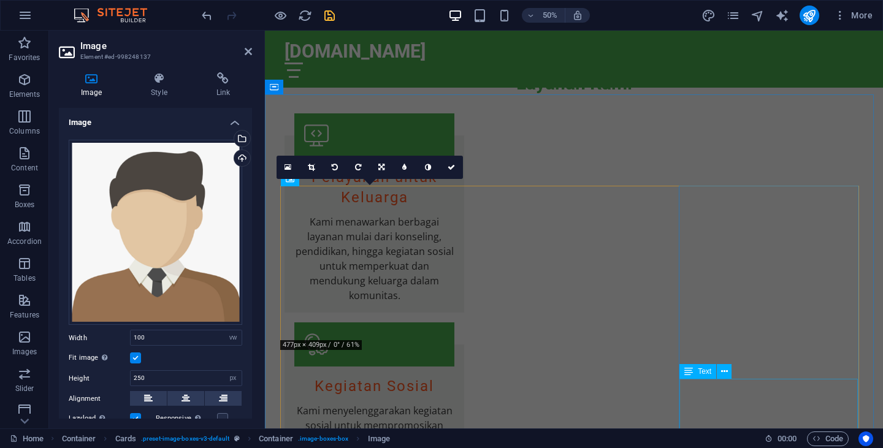
scroll to position [1798, 0]
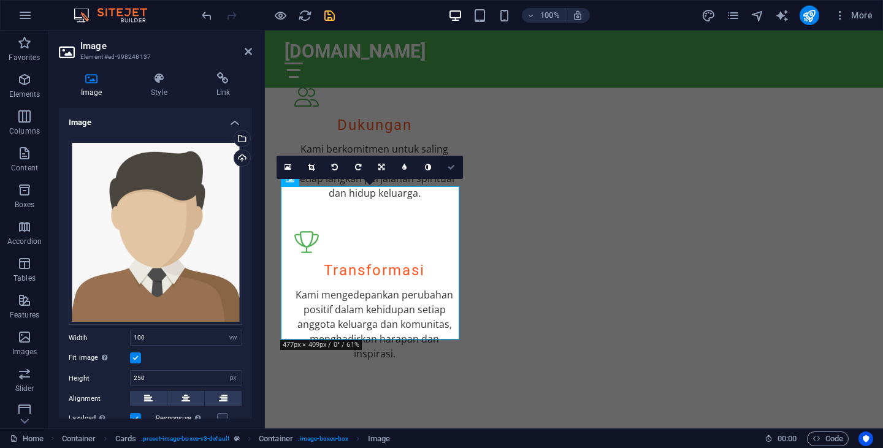
click at [450, 167] on icon at bounding box center [451, 167] width 7 height 7
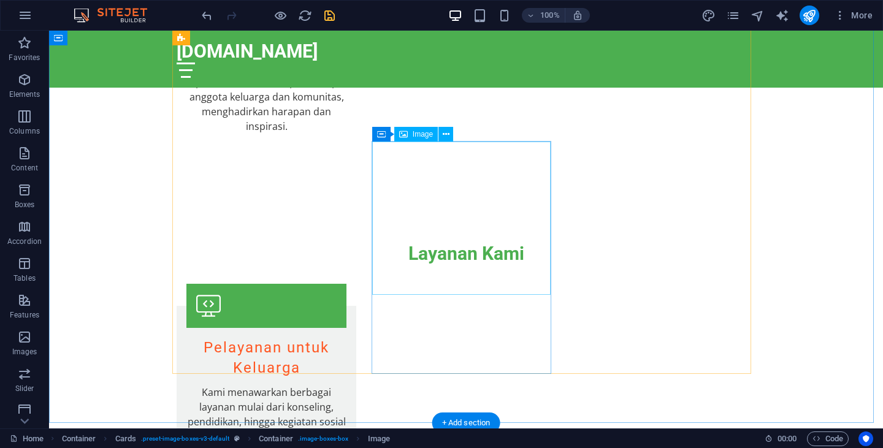
scroll to position [2111, 0]
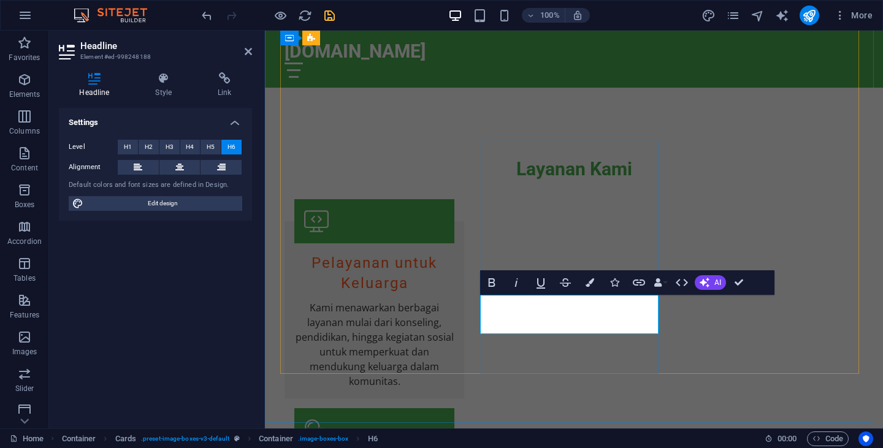
drag, startPoint x: 500, startPoint y: 312, endPoint x: 643, endPoint y: 307, distance: 143.6
drag, startPoint x: 526, startPoint y: 329, endPoint x: 617, endPoint y: 332, distance: 91.4
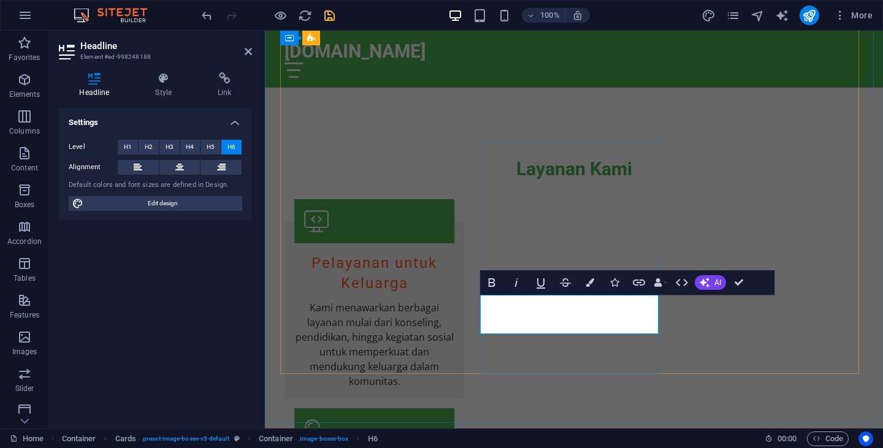
drag, startPoint x: 527, startPoint y: 326, endPoint x: 616, endPoint y: 327, distance: 88.9
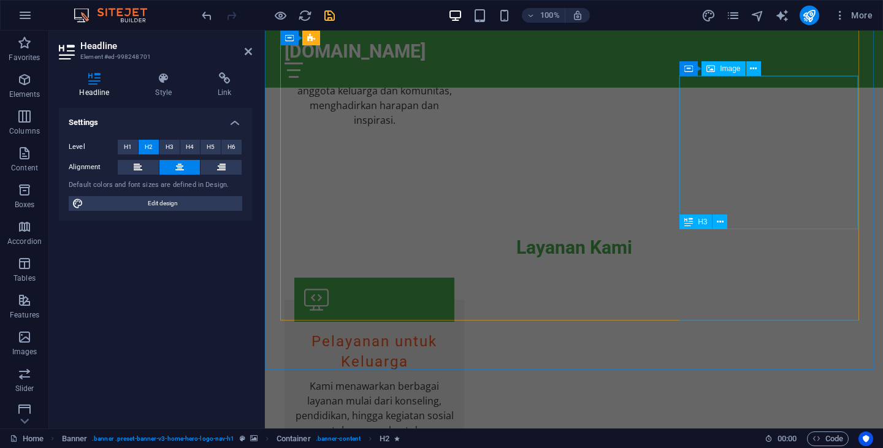
scroll to position [2176, 0]
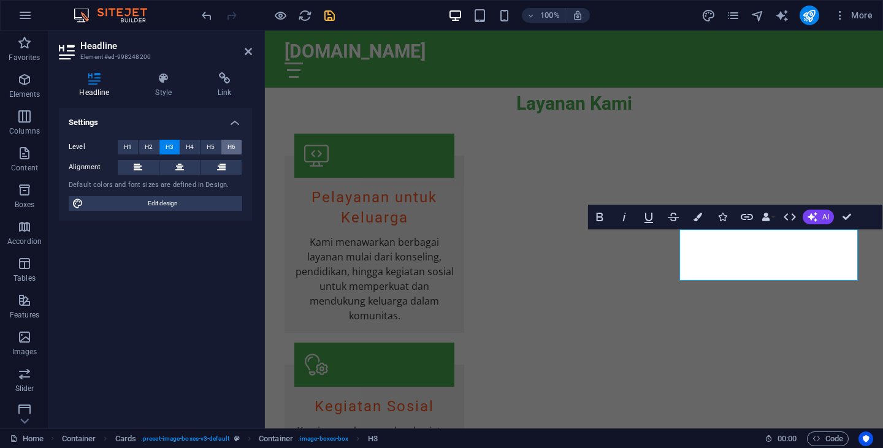
click at [231, 146] on span "H6" at bounding box center [231, 147] width 8 height 15
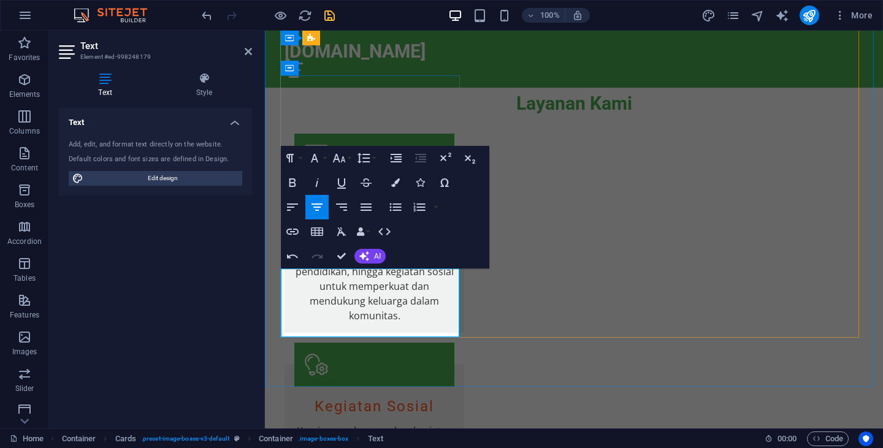
copy p "Mendukung kegiatan dan pengembangan komunitas SDK dilingkungan Karawaci dan sek…"
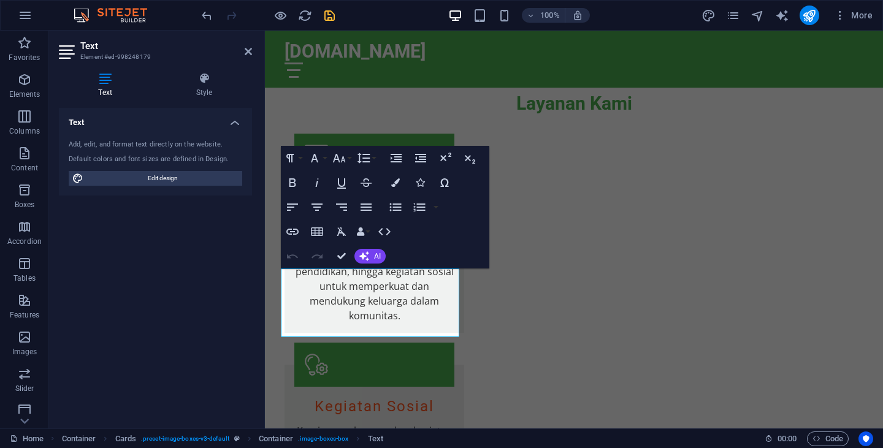
click at [216, 308] on div "Text Add, edit, and format text directly on the website. Default colors and fon…" at bounding box center [155, 263] width 193 height 311
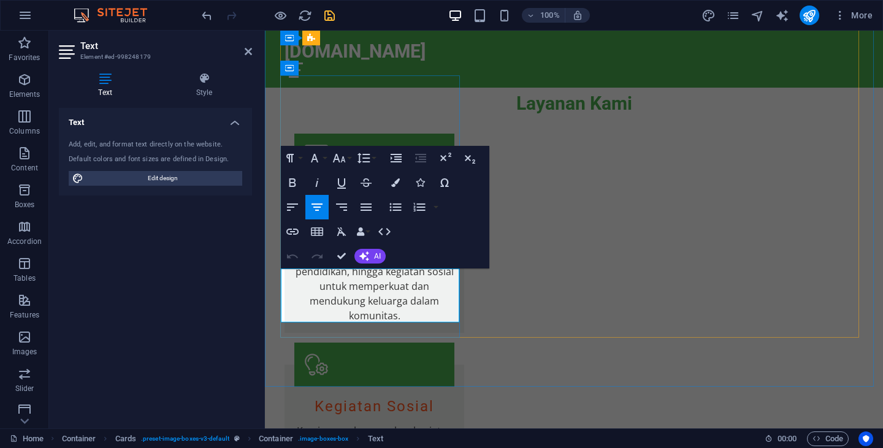
copy p "Mendukung kegiatan dan pengembangan komunitas SDK di lingkungan Karawaci dan se…"
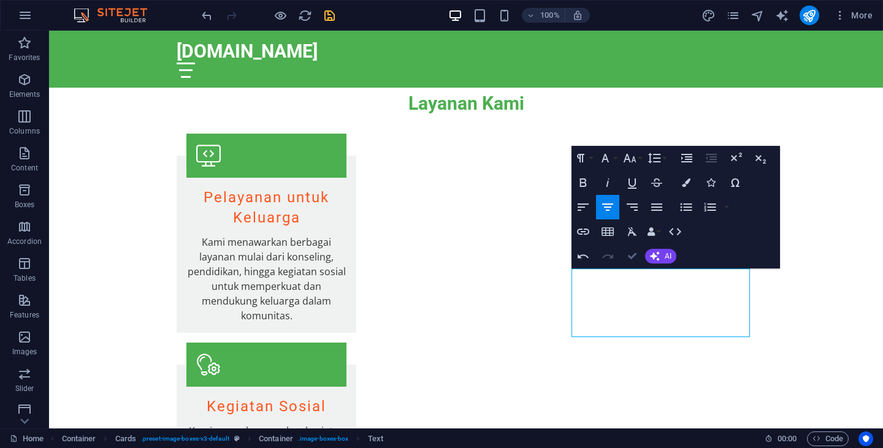
click at [634, 259] on icon "button" at bounding box center [632, 256] width 9 height 9
click at [331, 14] on icon "save" at bounding box center [330, 16] width 14 height 14
checkbox input "false"
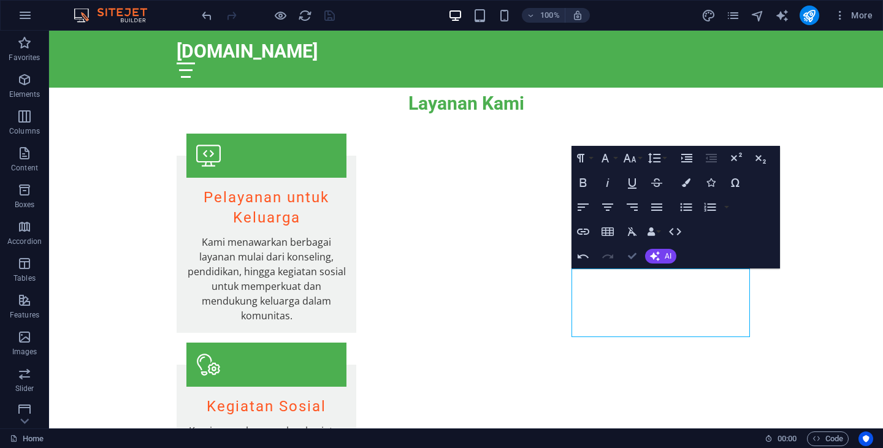
click at [633, 261] on icon "button" at bounding box center [632, 256] width 9 height 9
click at [633, 254] on icon "button" at bounding box center [632, 256] width 9 height 9
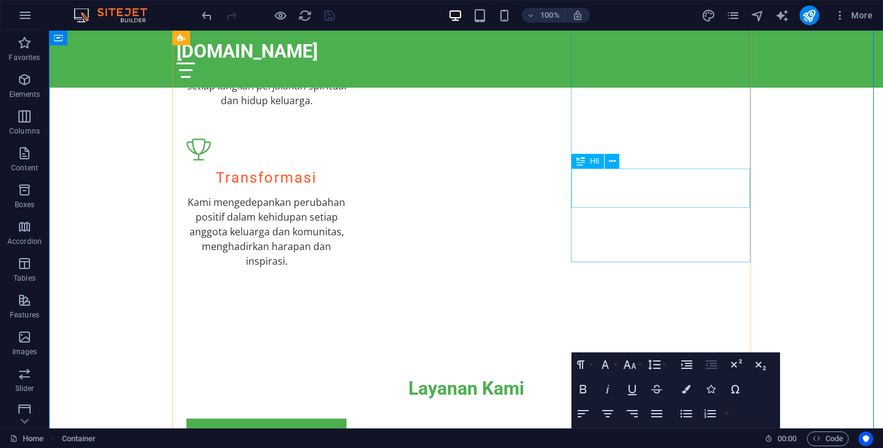
scroll to position [1970, 0]
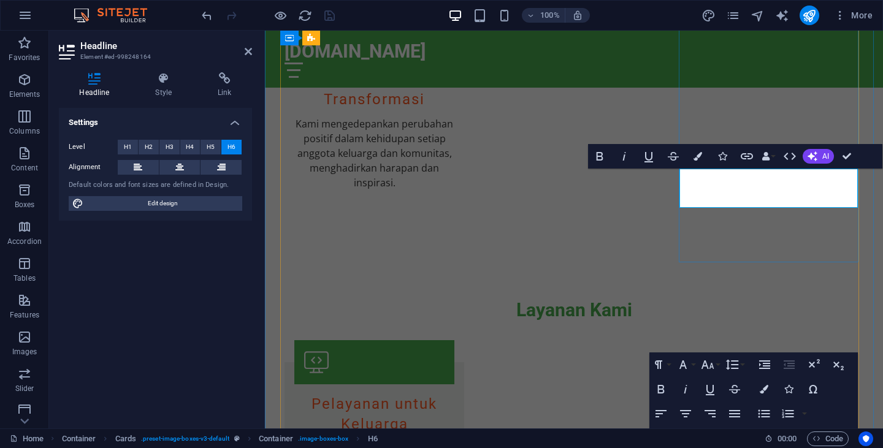
drag, startPoint x: 710, startPoint y: 186, endPoint x: 827, endPoint y: 171, distance: 118.0
drag, startPoint x: 727, startPoint y: 201, endPoint x: 814, endPoint y: 200, distance: 87.7
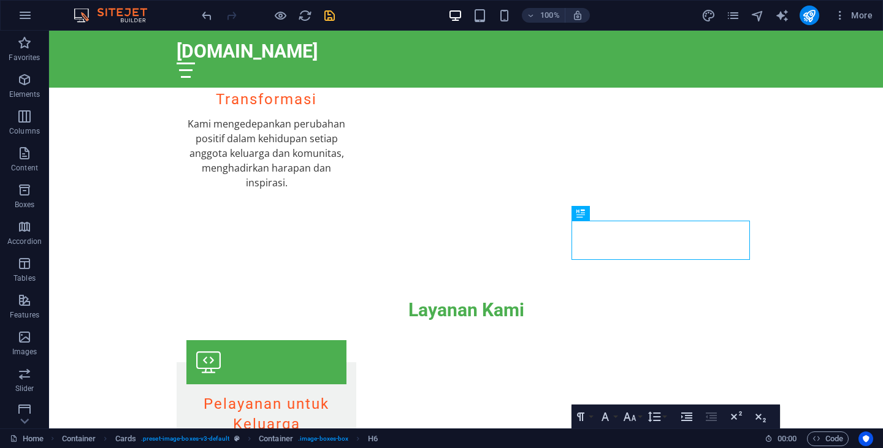
scroll to position [1917, 0]
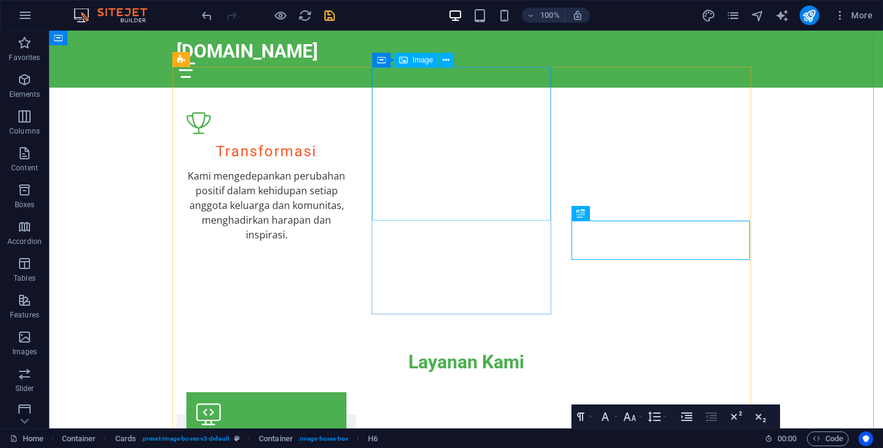
select select "vw"
select select "px"
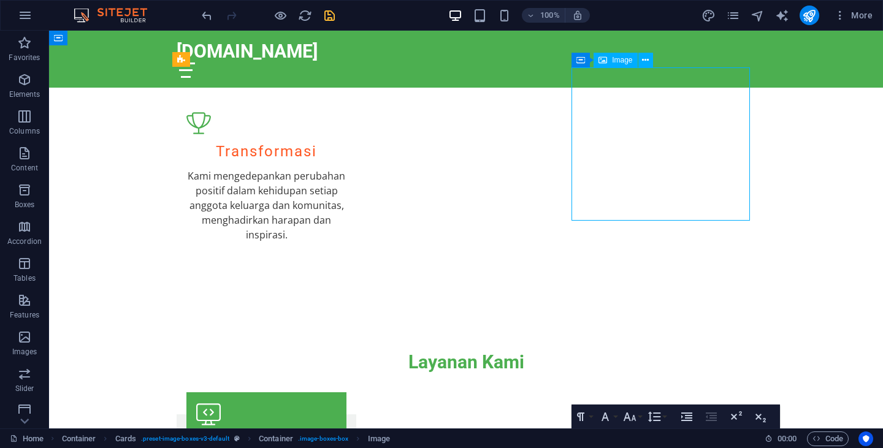
select select "vw"
select select "px"
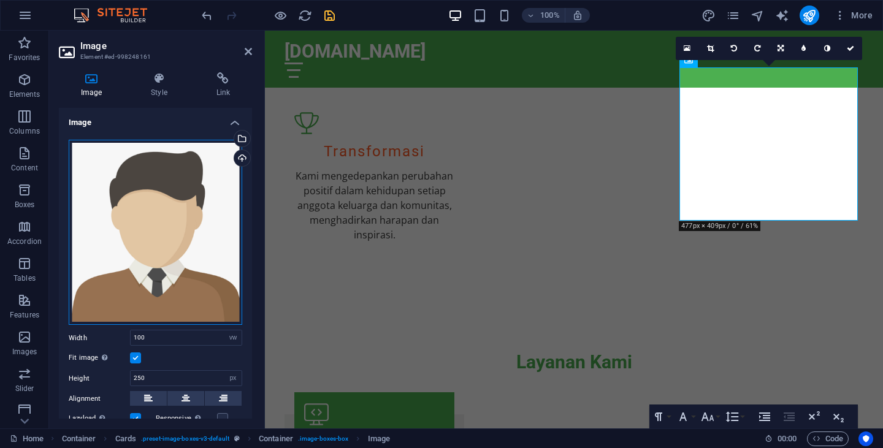
click at [160, 231] on div "Drag files here, click to choose files or select files from Files or our free s…" at bounding box center [156, 233] width 174 height 186
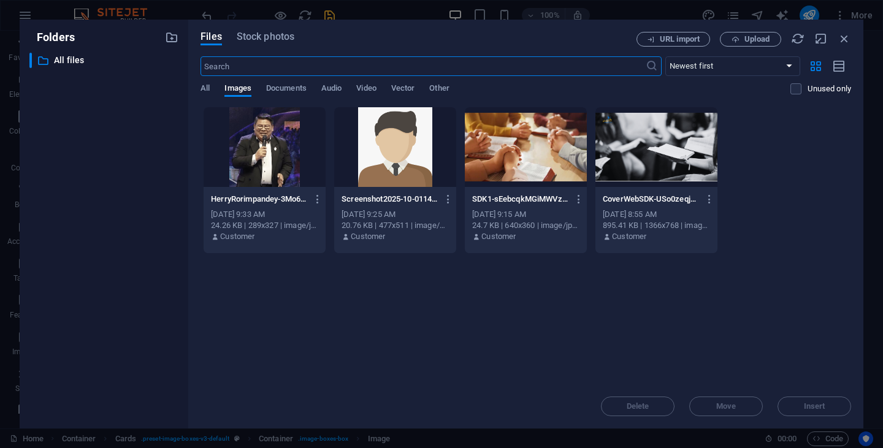
scroll to position [2315, 0]
click at [757, 37] on span "Upload" at bounding box center [756, 39] width 25 height 7
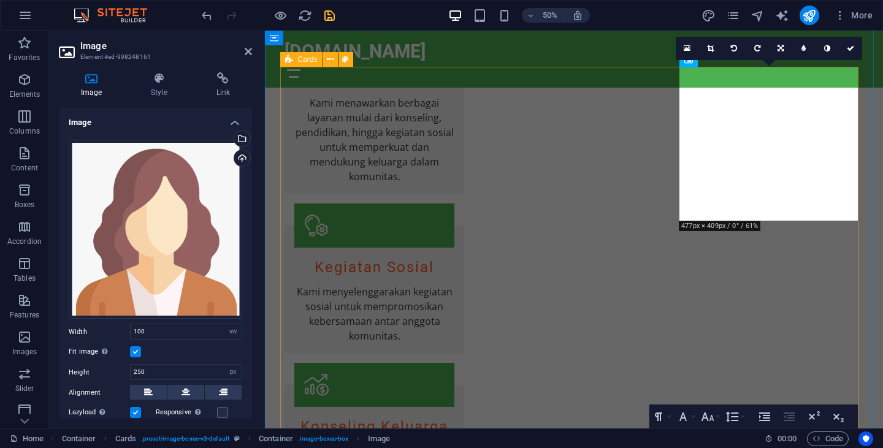
scroll to position [1917, 0]
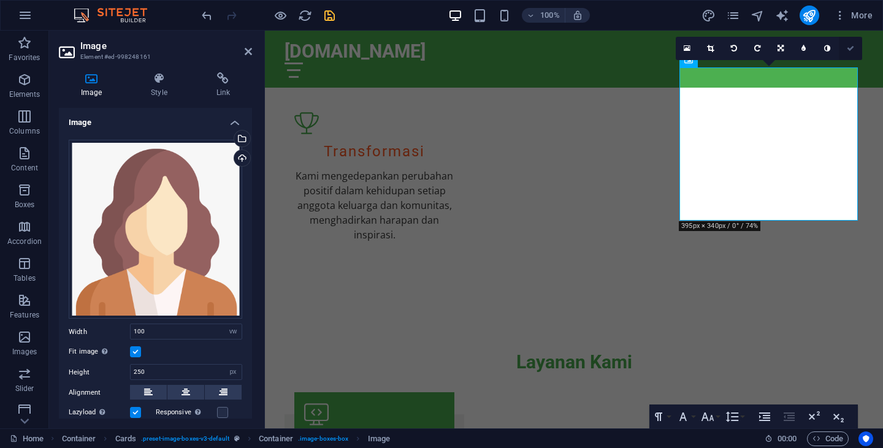
click at [851, 50] on icon at bounding box center [850, 48] width 7 height 7
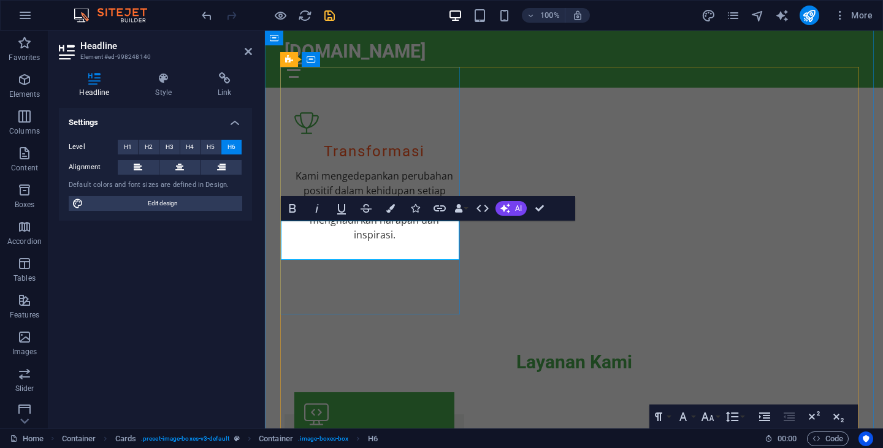
drag, startPoint x: 324, startPoint y: 253, endPoint x: 419, endPoint y: 253, distance: 95.0
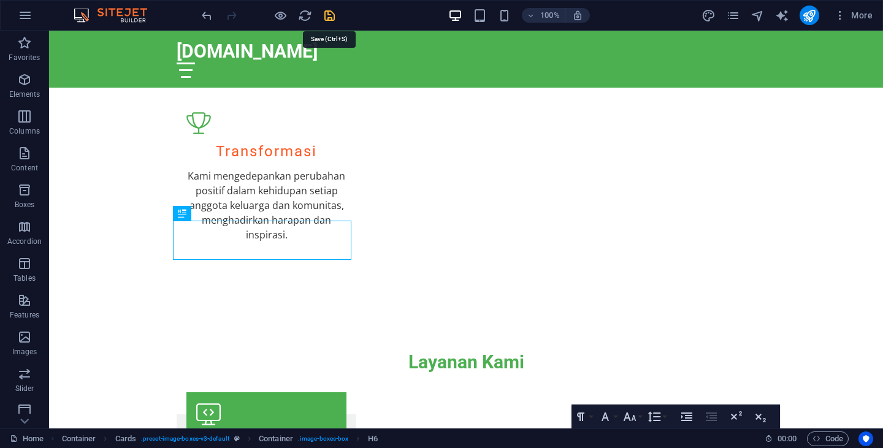
click at [327, 17] on icon "save" at bounding box center [330, 16] width 14 height 14
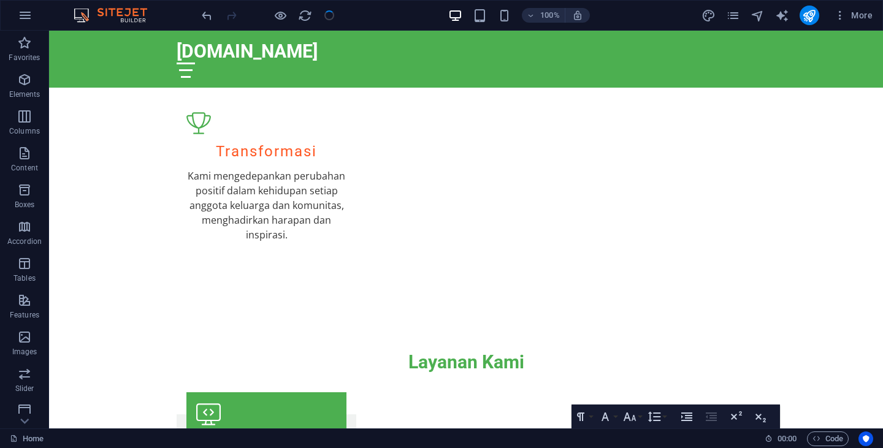
checkbox input "false"
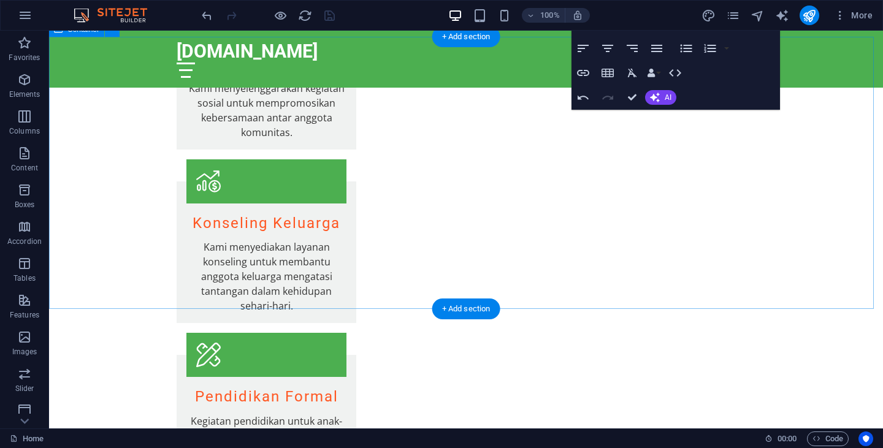
scroll to position [2530, 0]
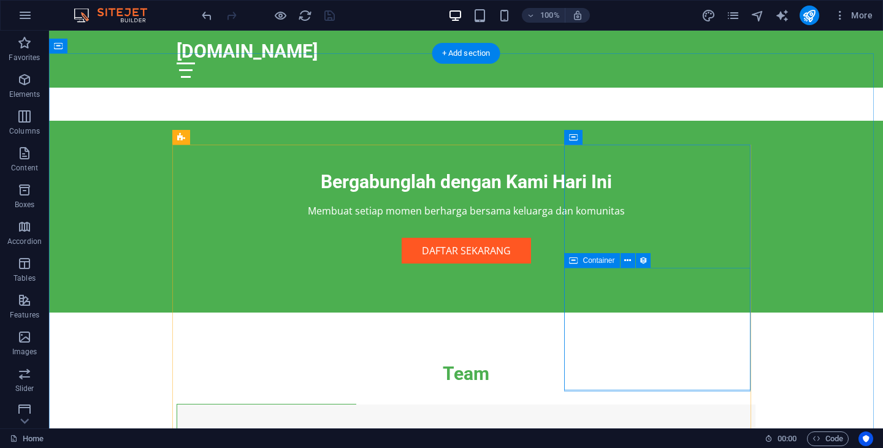
scroll to position [2943, 0]
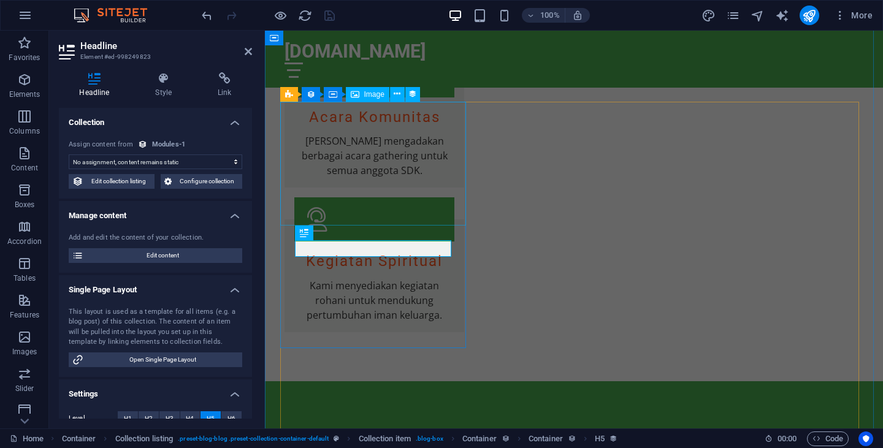
select select "name"
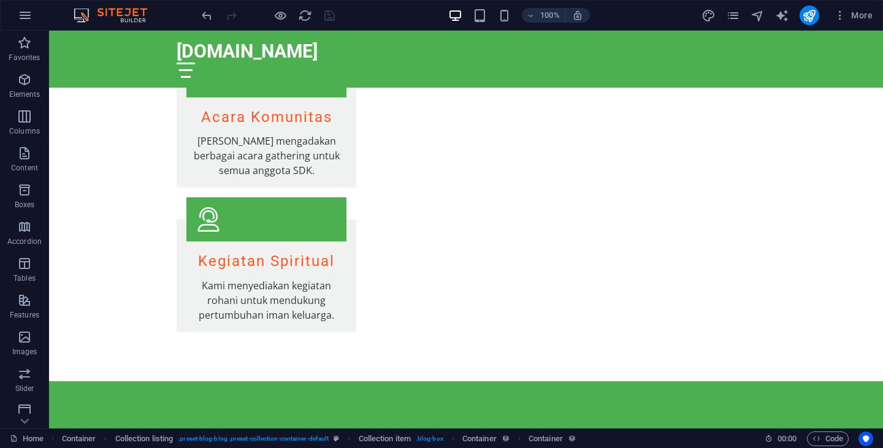
scroll to position [2986, 0]
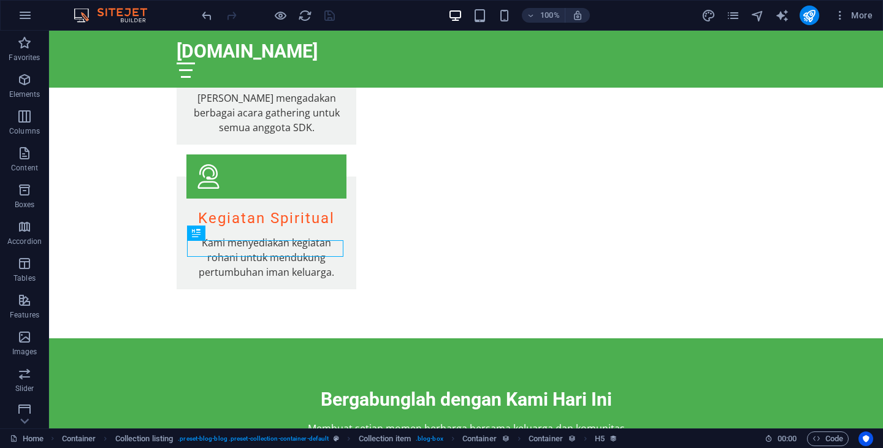
select select "name"
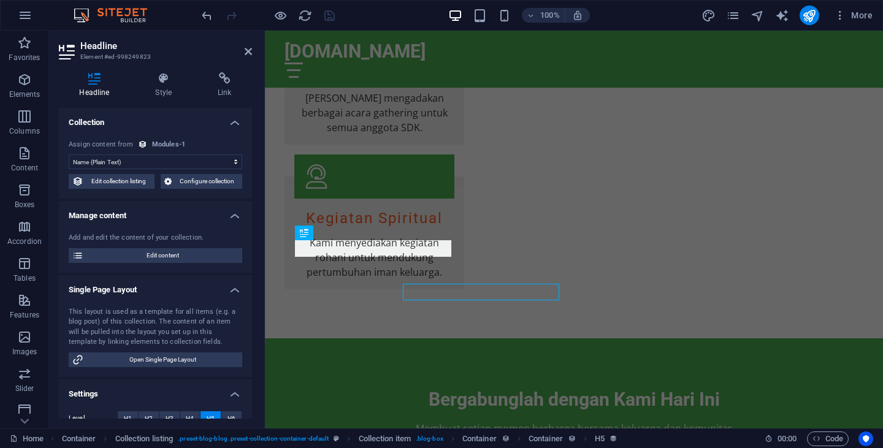
scroll to position [2943, 0]
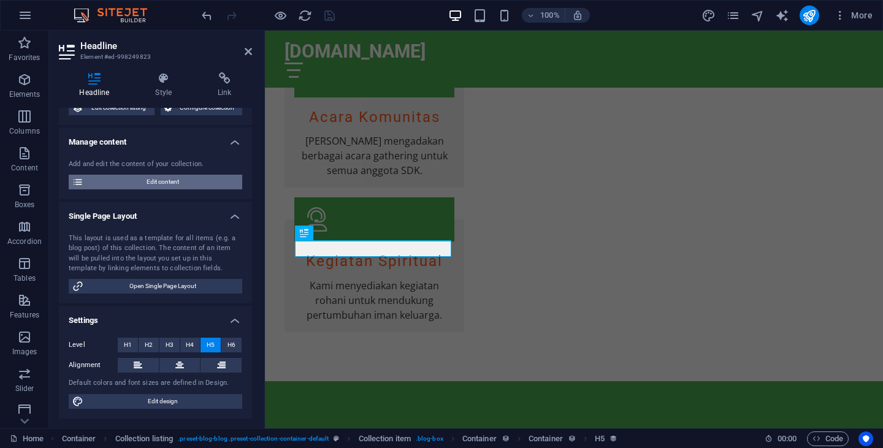
scroll to position [0, 0]
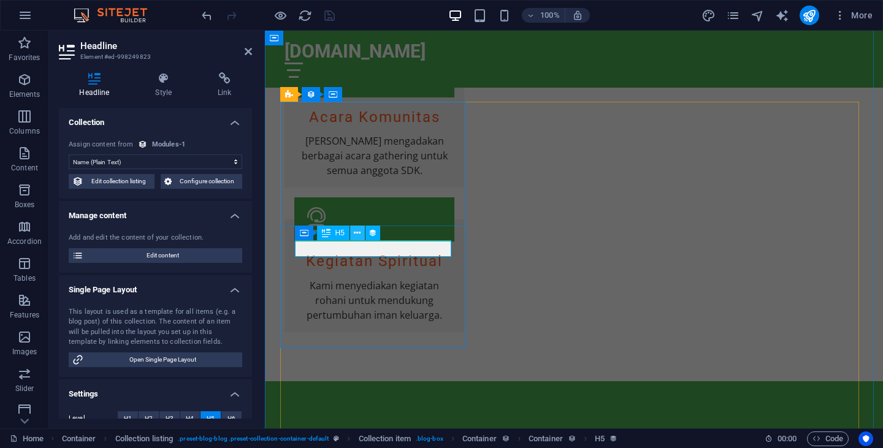
click at [359, 235] on icon at bounding box center [357, 233] width 7 height 13
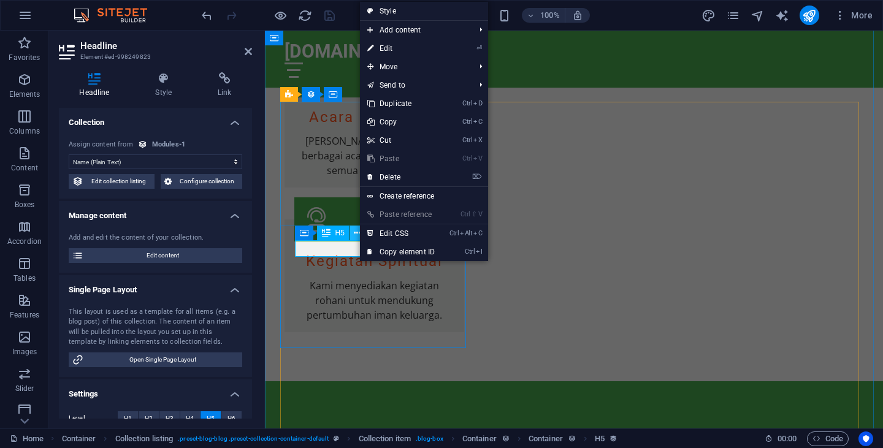
click at [359, 235] on icon at bounding box center [357, 233] width 7 height 13
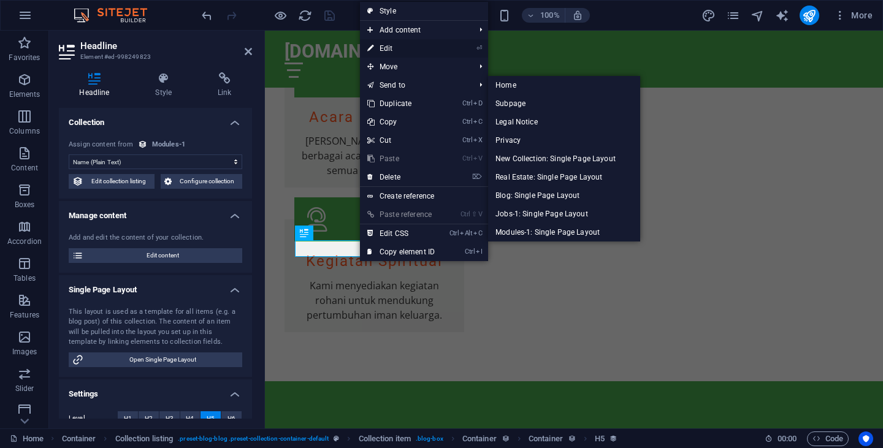
click at [402, 47] on link "⏎ Edit" at bounding box center [401, 48] width 82 height 18
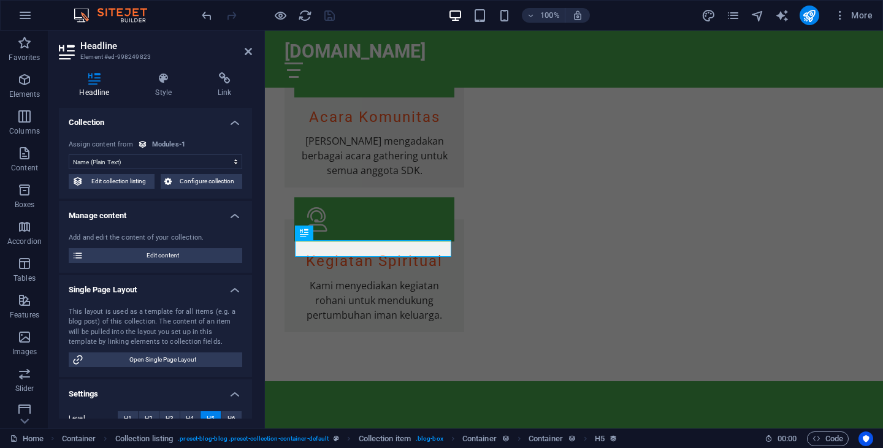
click at [94, 85] on h4 "Headline" at bounding box center [97, 85] width 76 height 26
click at [234, 120] on h4 "Collection" at bounding box center [155, 119] width 193 height 22
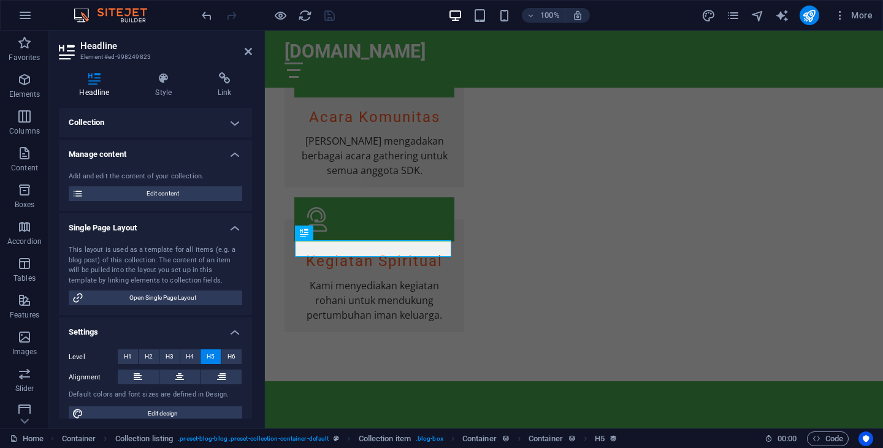
click at [234, 229] on h4 "Single Page Layout" at bounding box center [155, 224] width 193 height 22
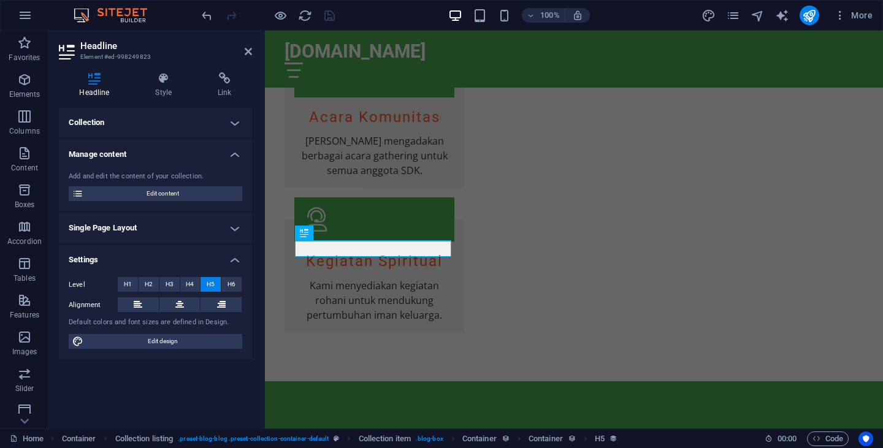
click at [234, 154] on h4 "Manage content" at bounding box center [155, 151] width 193 height 22
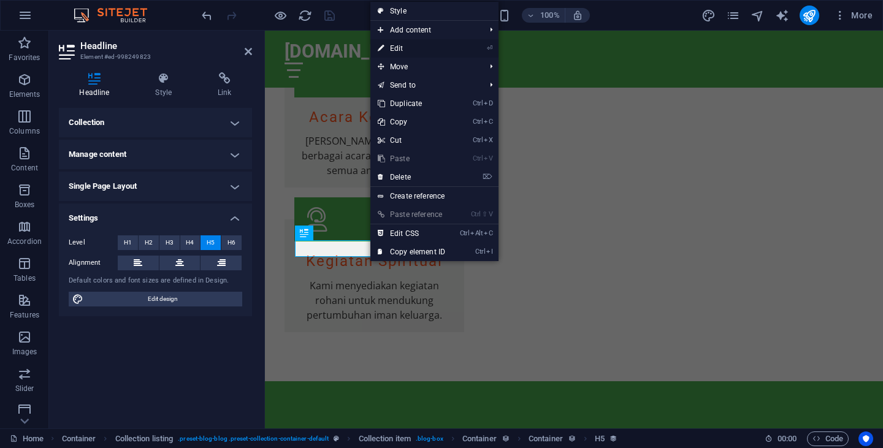
click at [399, 44] on link "⏎ Edit" at bounding box center [411, 48] width 82 height 18
click at [397, 51] on div "[DOMAIN_NAME]" at bounding box center [574, 51] width 579 height 22
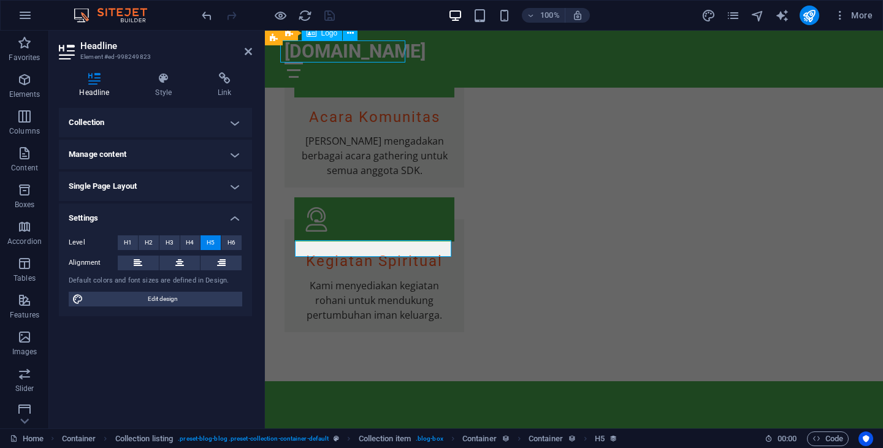
click at [397, 51] on div "[DOMAIN_NAME]" at bounding box center [574, 51] width 579 height 22
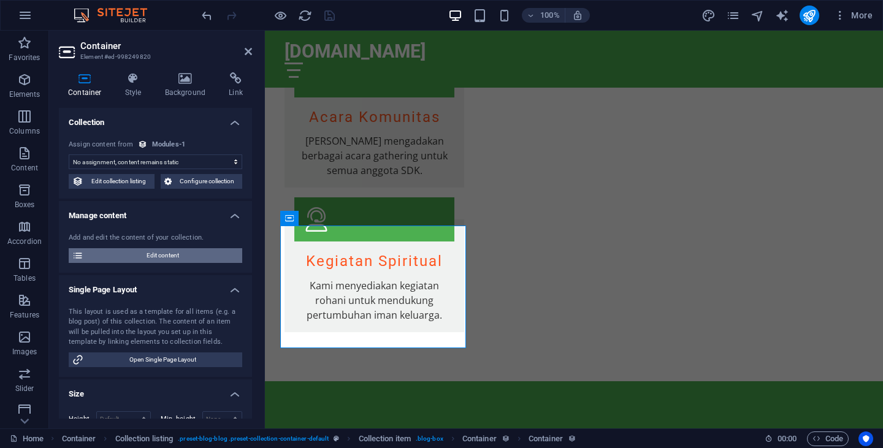
click at [166, 250] on span "Edit content" at bounding box center [162, 255] width 151 height 15
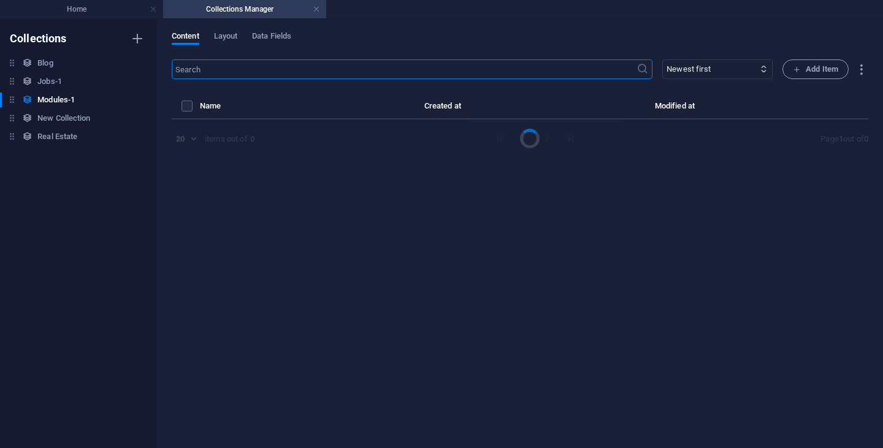
select select "Creativity"
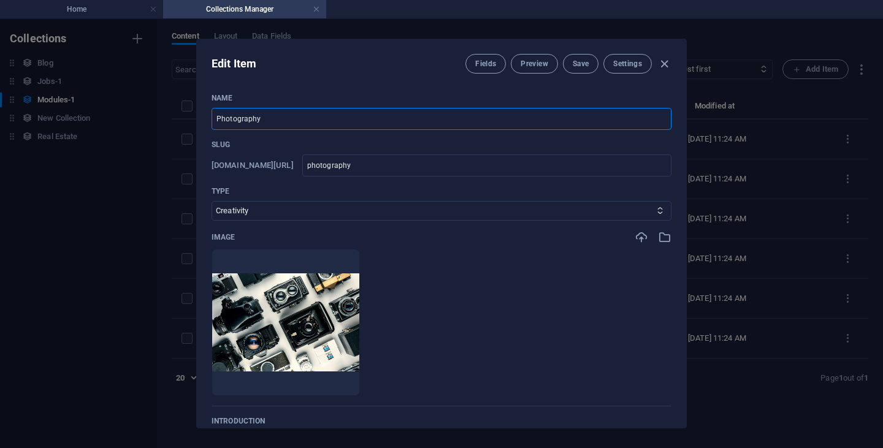
drag, startPoint x: 269, startPoint y: 122, endPoint x: 168, endPoint y: 124, distance: 101.2
click at [168, 124] on div "Edit Item Fields Preview Save Settings Name Photography ​ Slug [DOMAIN_NAME][UR…" at bounding box center [441, 233] width 883 height 429
type input "b"
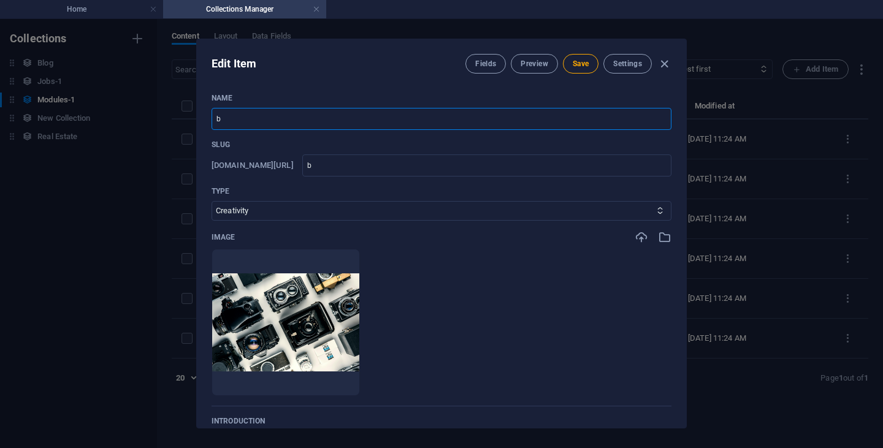
type input "bi"
type input "bib"
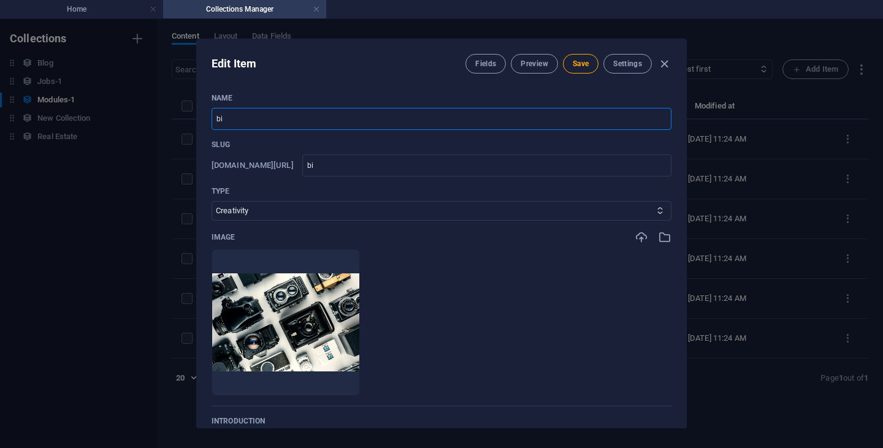
type input "bib"
type input "bi"
type input "b"
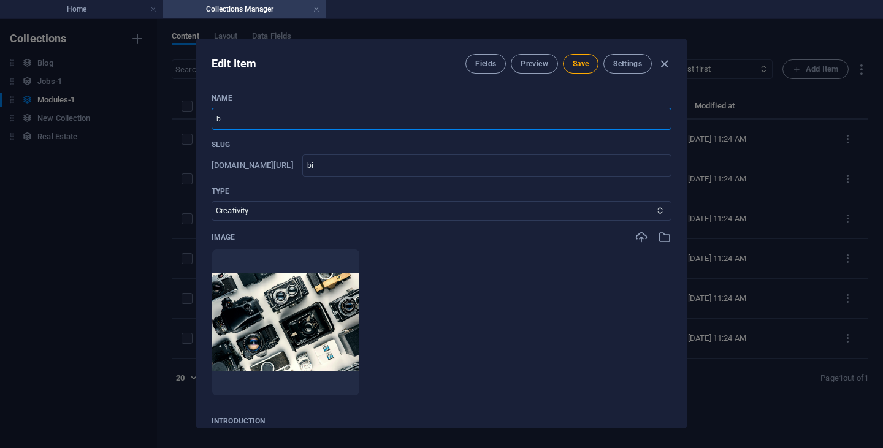
type input "b"
type input "B"
type input "b"
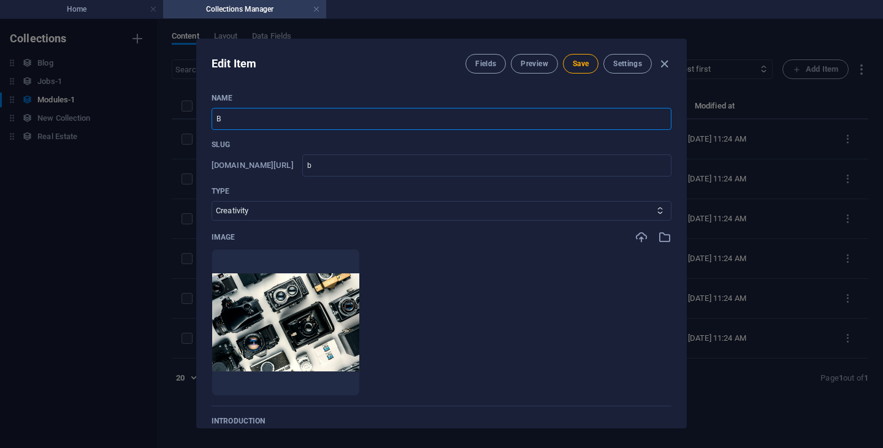
type input "Bi"
type input "bi"
type input "Bib"
type input "bib"
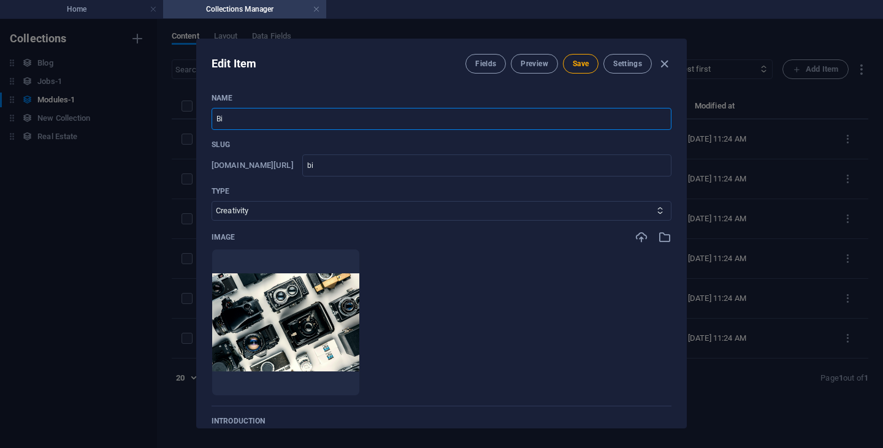
type input "bib"
type input "[DEMOGRAPHIC_DATA]"
type input "bibl"
type input "[DEMOGRAPHIC_DATA]"
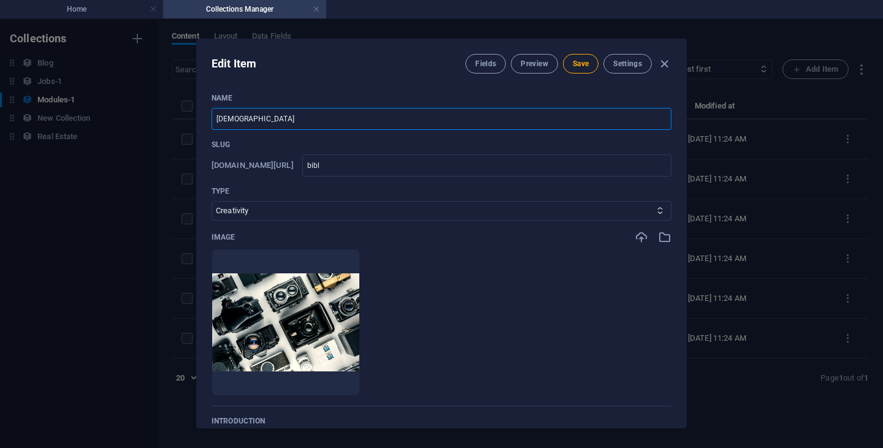
type input "[DEMOGRAPHIC_DATA]"
type input "Biblio"
type input "biblio"
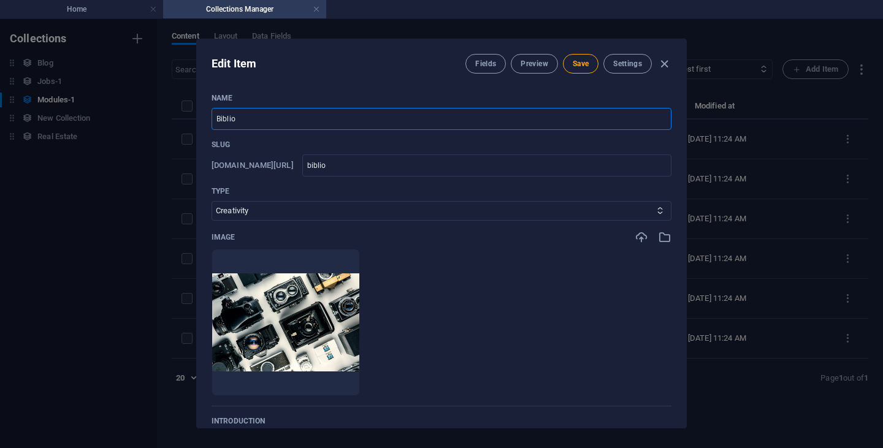
type input "Bibliol"
type input "bibliol"
type input "Bibliolo"
type input "bibliolo"
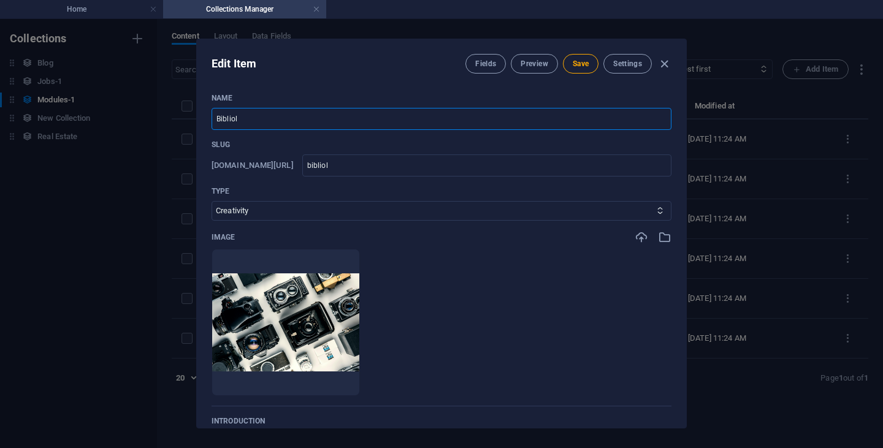
type input "bibliolo"
type input "Bibliolog"
type input "bibliolog"
type input "Bibliologi"
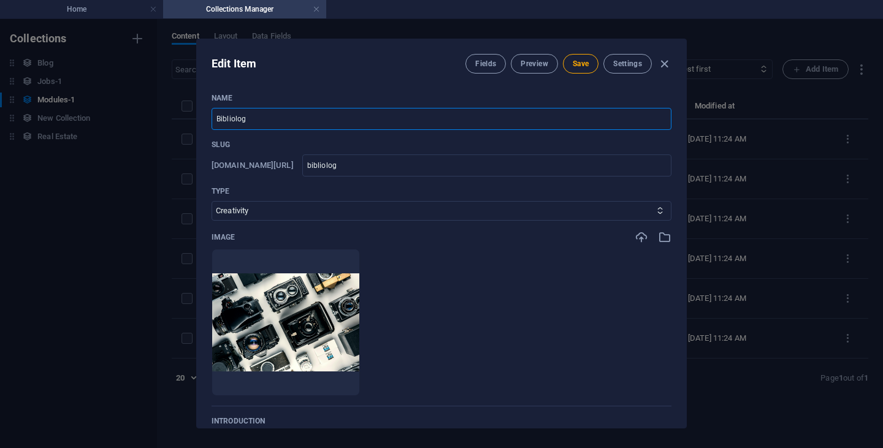
type input "bibliologi"
type input "Bibliologi"
click at [350, 335] on img at bounding box center [285, 322] width 147 height 98
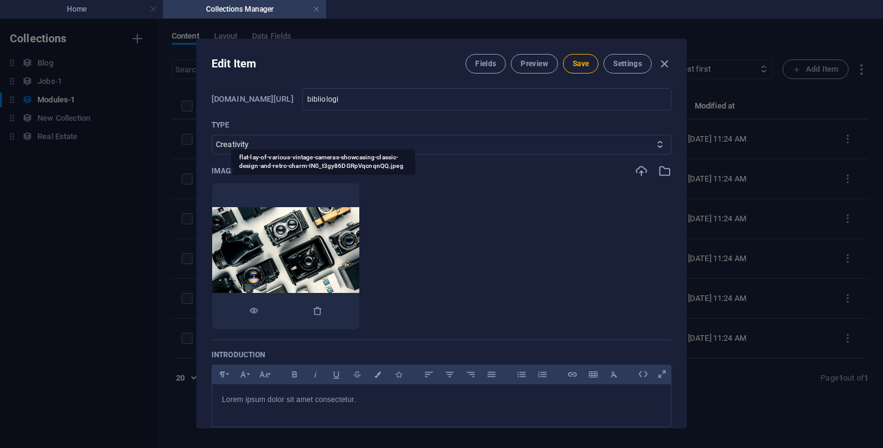
scroll to position [66, 0]
click at [359, 227] on img at bounding box center [285, 257] width 147 height 98
click at [359, 251] on img at bounding box center [285, 257] width 147 height 98
click at [323, 314] on icon "button" at bounding box center [318, 312] width 10 height 10
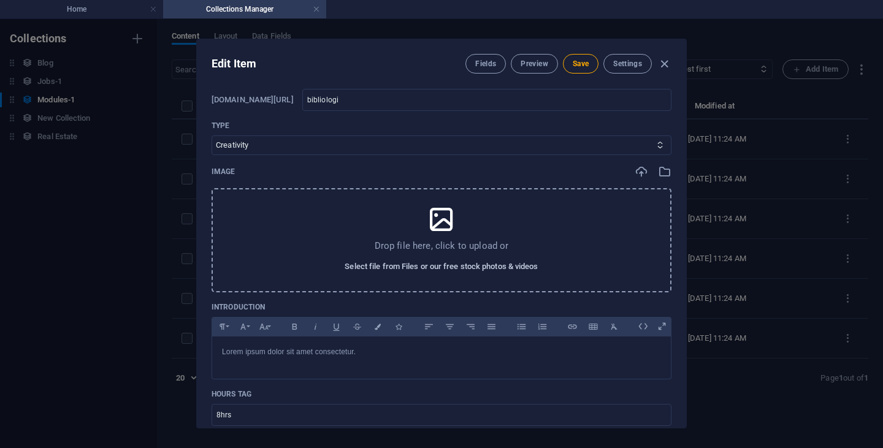
click at [437, 267] on span "Select file from Files or our free stock photos & videos" at bounding box center [441, 266] width 193 height 15
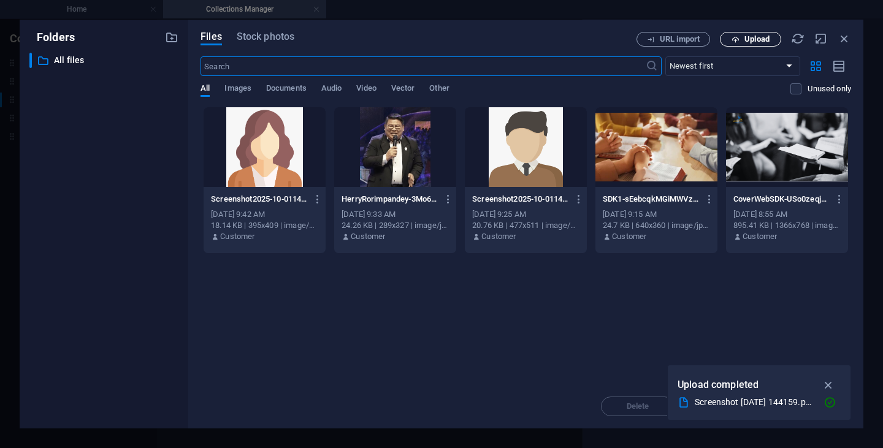
click at [755, 41] on span "Upload" at bounding box center [756, 39] width 25 height 7
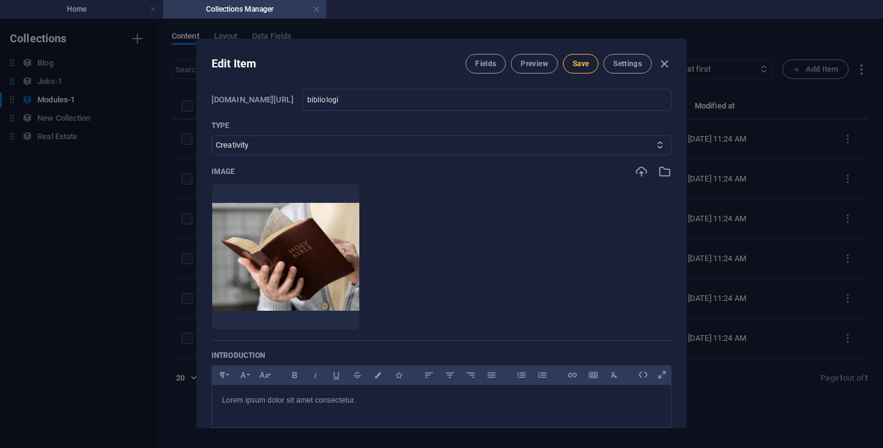
click at [585, 63] on span "Save" at bounding box center [581, 64] width 16 height 10
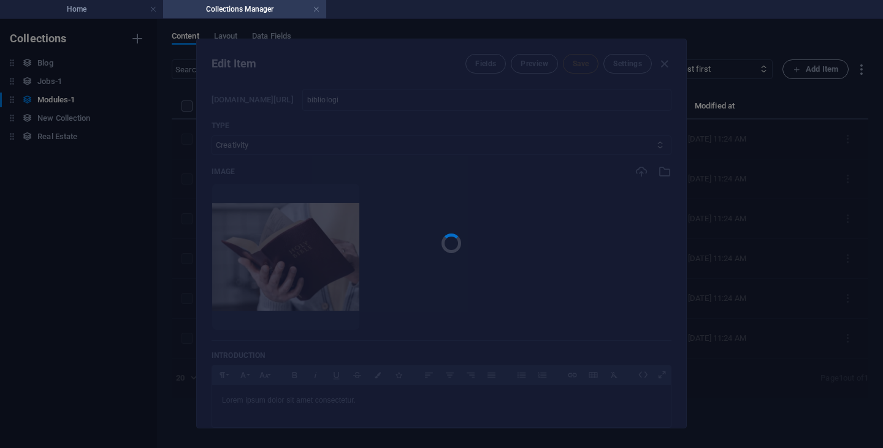
type input "bibliologi"
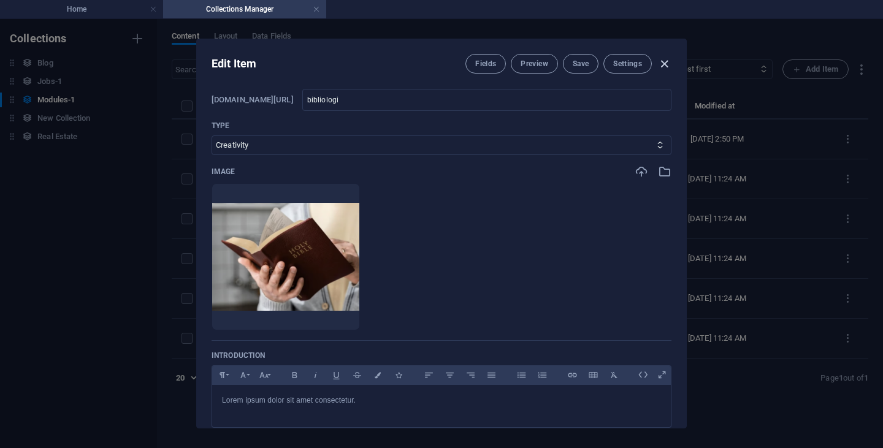
click at [663, 65] on icon "button" at bounding box center [664, 64] width 14 height 14
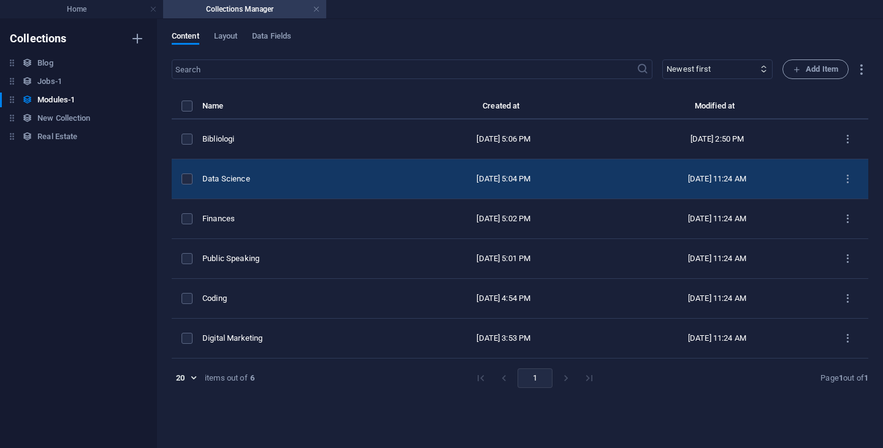
click at [267, 180] on div "Data Science" at bounding box center [296, 179] width 188 height 11
select select "Science"
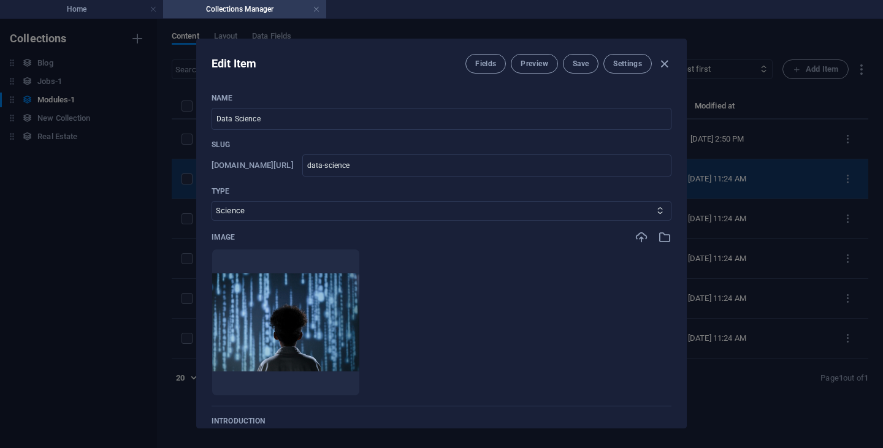
click at [267, 180] on div "​ Newest first Oldest first Last modified Name (ascending) Name (descending) Sl…" at bounding box center [520, 247] width 697 height 376
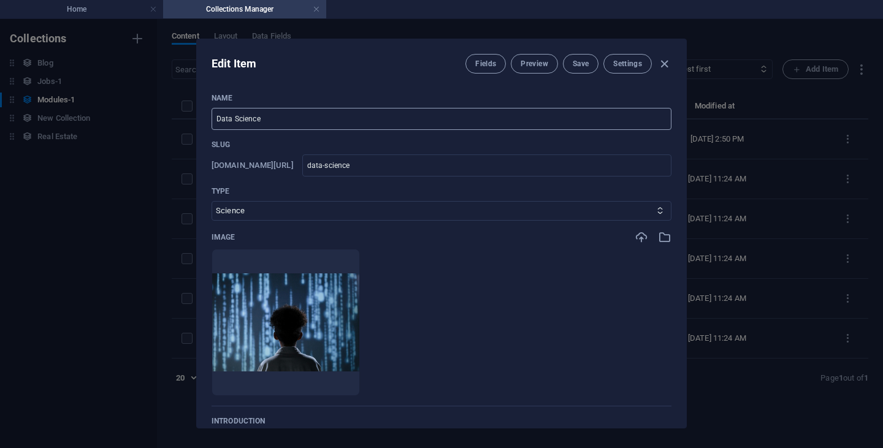
click at [283, 114] on input "Data Science" at bounding box center [442, 119] width 460 height 22
drag, startPoint x: 297, startPoint y: 113, endPoint x: 202, endPoint y: 116, distance: 94.5
click at [202, 116] on div "Name Data Science ​ Slug [DOMAIN_NAME][URL] data-science ​ Type Business/Financ…" at bounding box center [441, 255] width 489 height 345
type input "T"
type input "t"
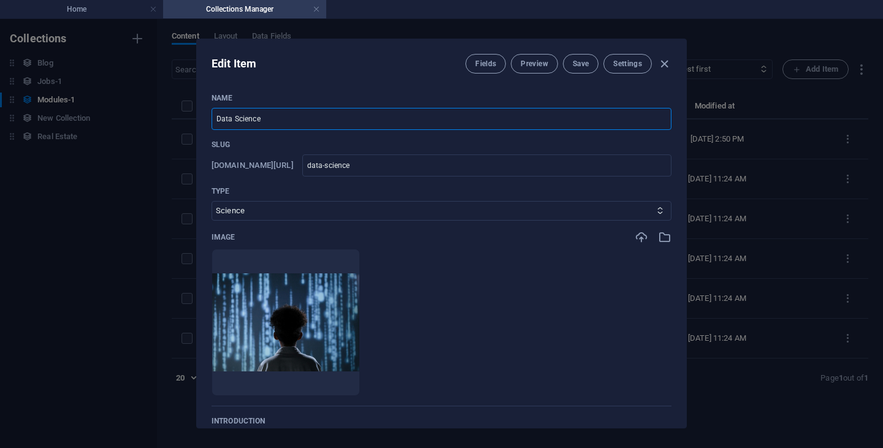
type input "t"
type input "TE"
type input "te"
type input "TEo"
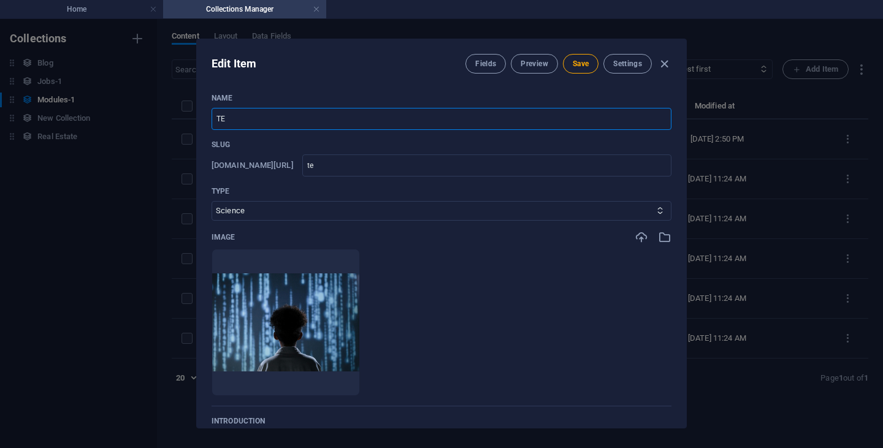
type input "teo"
type input "TEol"
type input "teol"
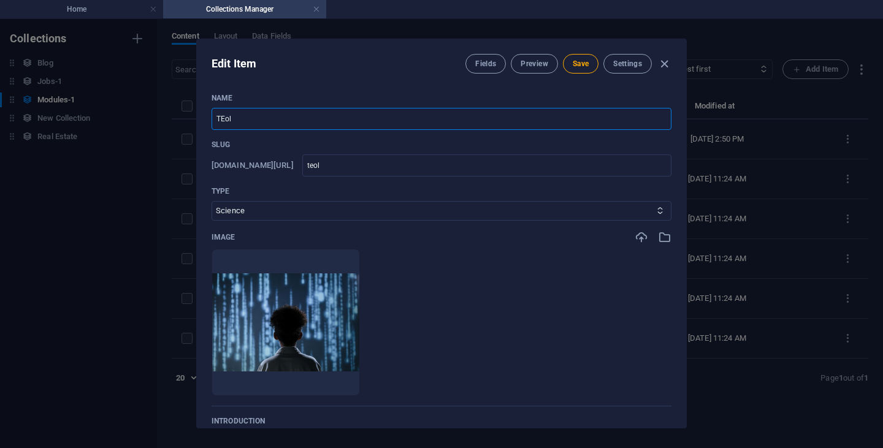
type input "TEo"
type input "teo"
type input "TE"
type input "te"
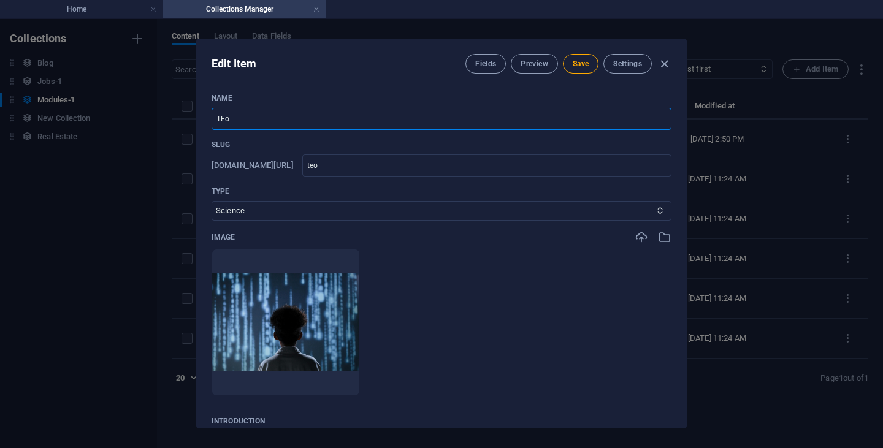
type input "te"
type input "T"
type input "t"
type input "Te"
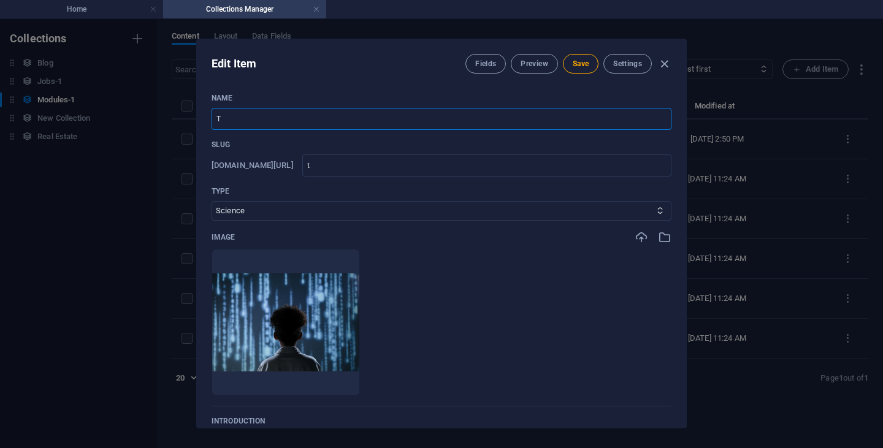
type input "te"
type input "Teo"
type input "teo"
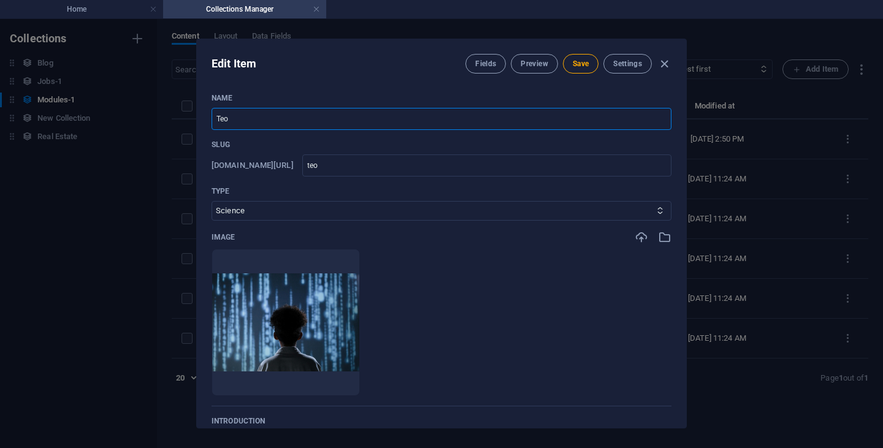
type input "Teol"
type input "teol"
type input "Teolo"
type input "teolo"
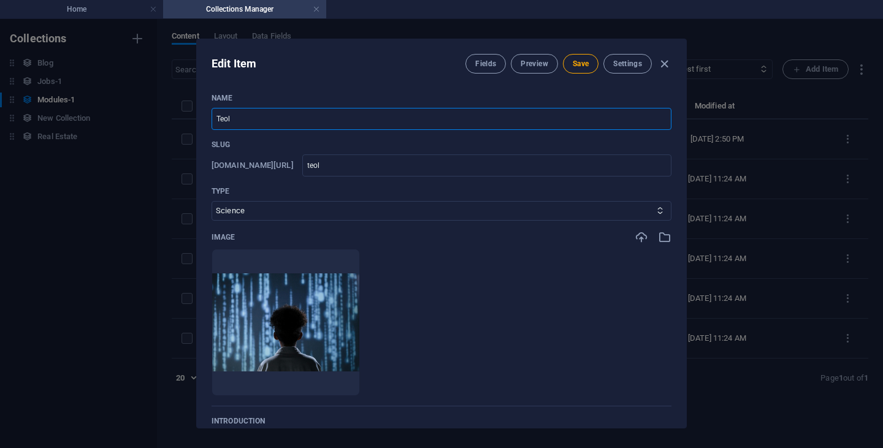
type input "teolo"
type input "[DEMOGRAPHIC_DATA]"
type input "teolog"
type input "Teologi"
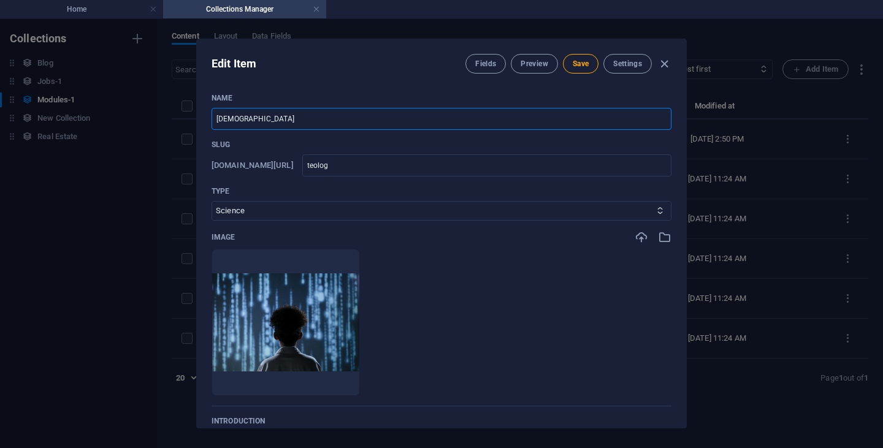
type input "teologi"
type input "Teologi P"
type input "teologi-p"
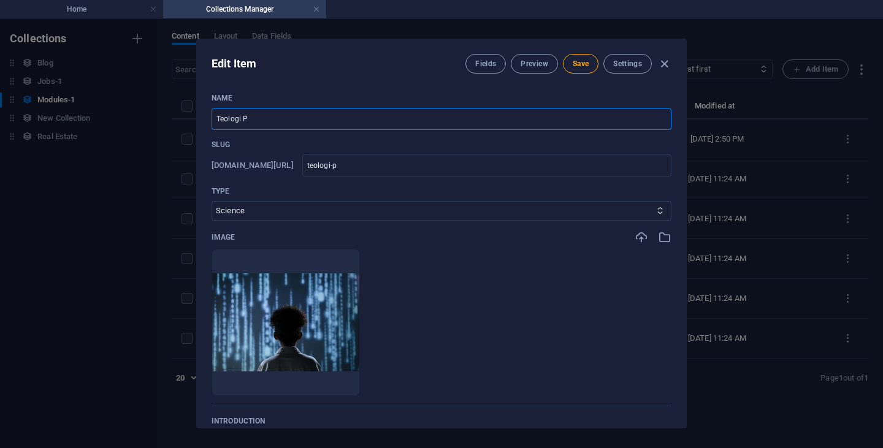
type input "Teologi Pr"
type input "teologi-pr"
type input "Teologi Pro"
type input "teologi-pro"
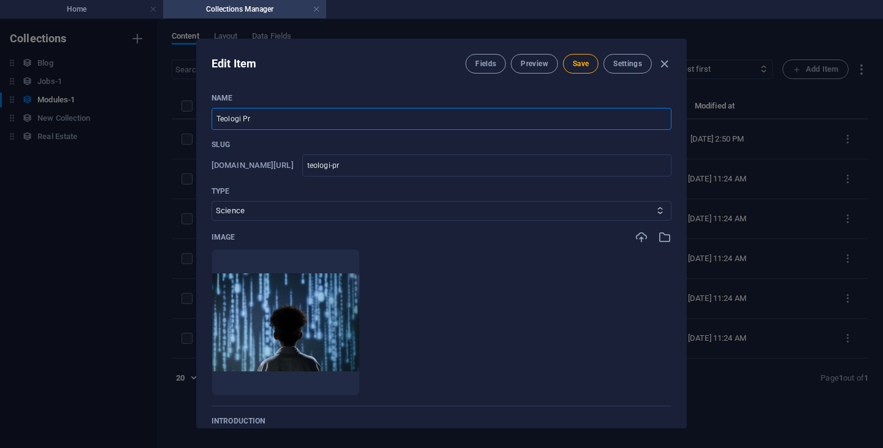
type input "teologi-pro"
type input "Teologi Prop"
type input "teologi-prop"
type input "Teologi Prope"
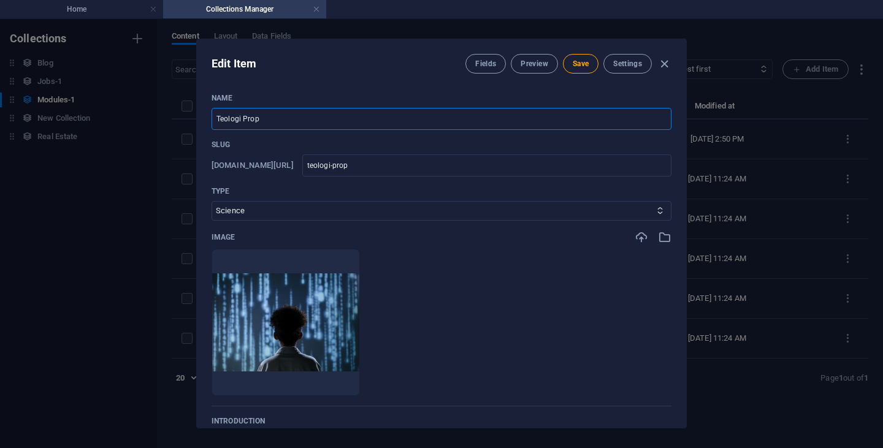
type input "teologi-prope"
type input "Teologi Proper"
type input "teologi-proper"
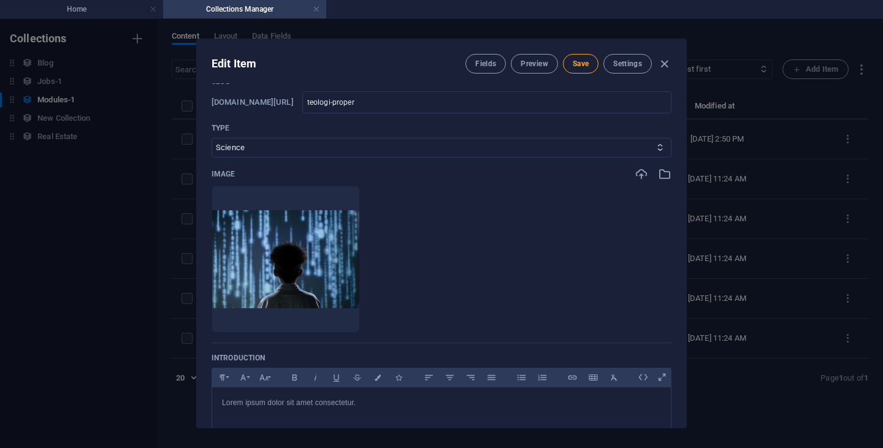
scroll to position [67, 0]
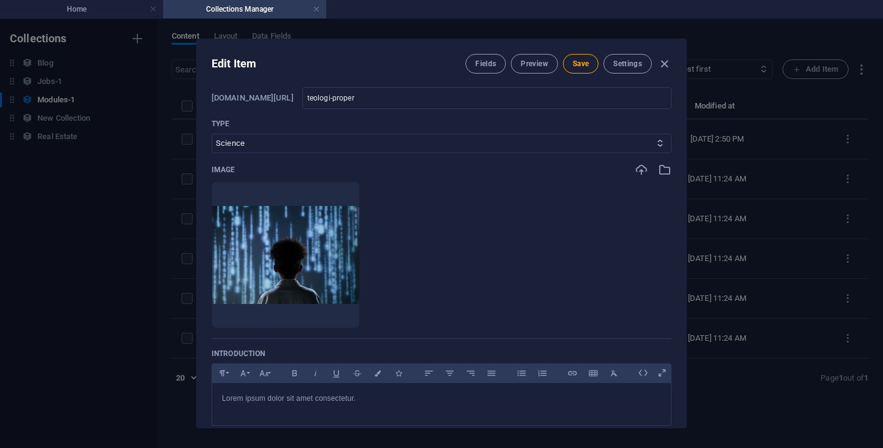
type input "Teologi Proper"
click at [359, 229] on img at bounding box center [285, 255] width 147 height 98
click at [323, 312] on icon "button" at bounding box center [318, 310] width 10 height 10
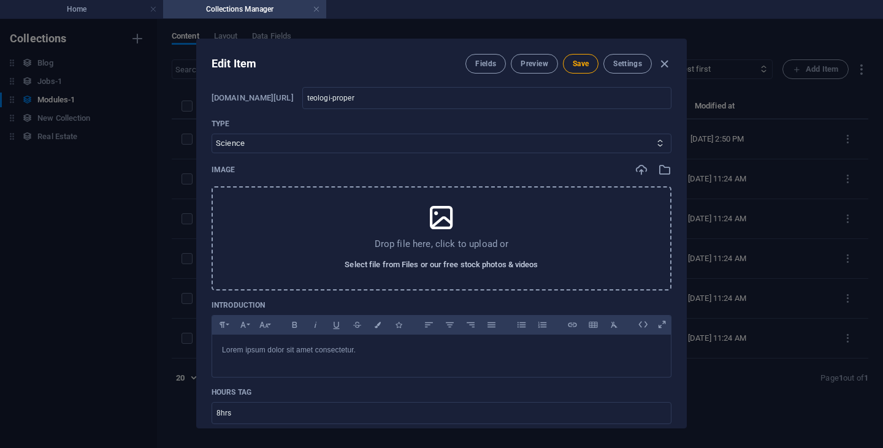
click at [478, 266] on span "Select file from Files or our free stock photos & videos" at bounding box center [441, 265] width 193 height 15
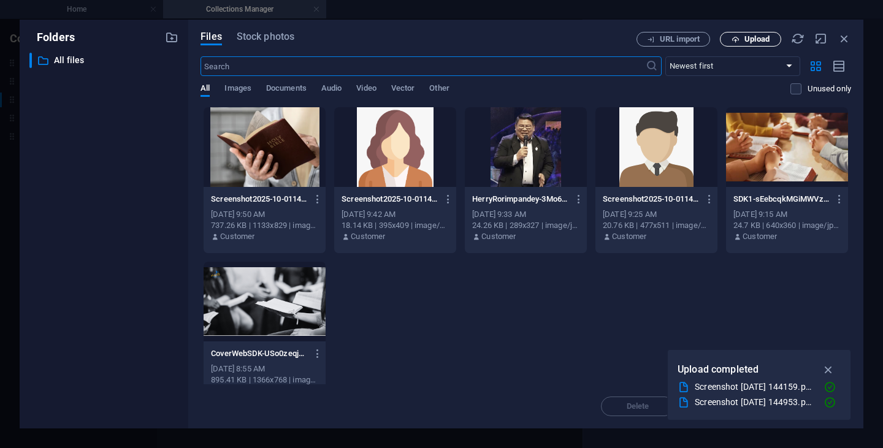
click at [758, 39] on span "Upload" at bounding box center [756, 39] width 25 height 7
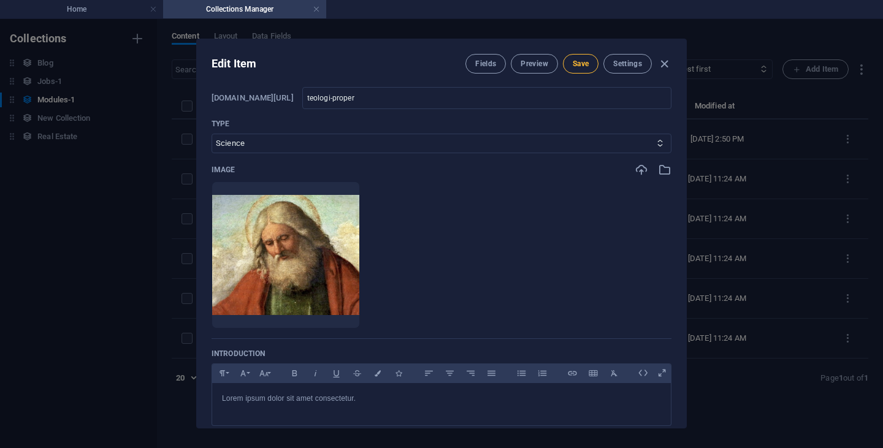
click at [579, 64] on span "Save" at bounding box center [581, 64] width 16 height 10
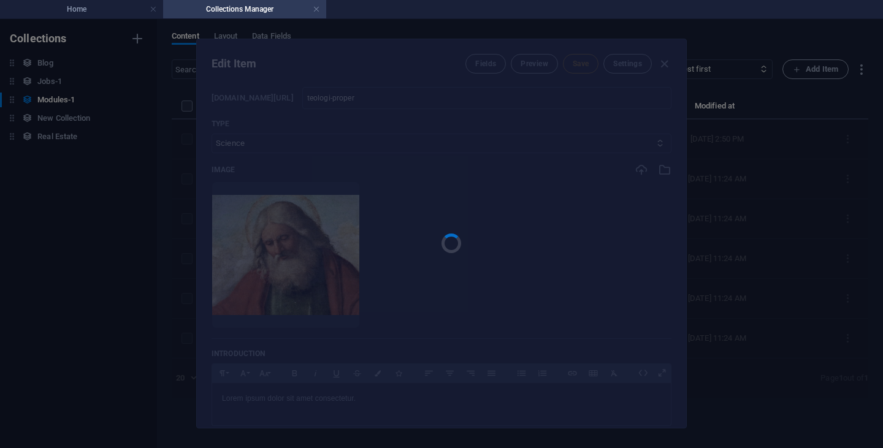
type input "teologi-proper"
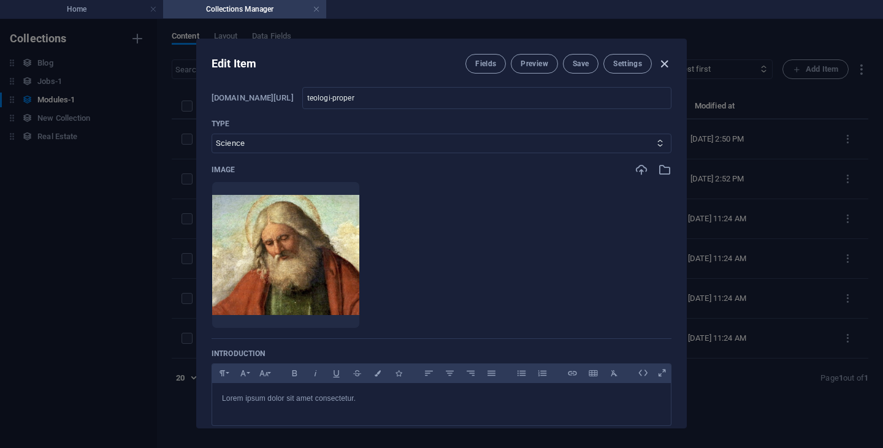
click at [662, 61] on icon "button" at bounding box center [664, 64] width 14 height 14
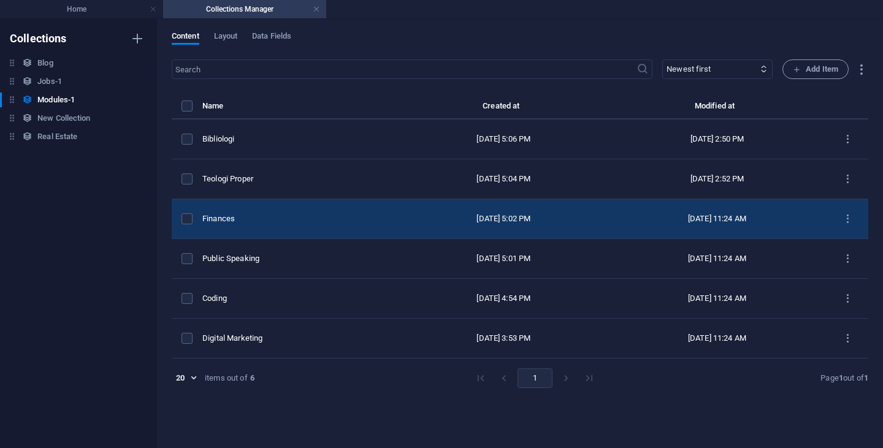
click at [267, 216] on div "Finances" at bounding box center [296, 218] width 188 height 11
select select "Business/Finances"
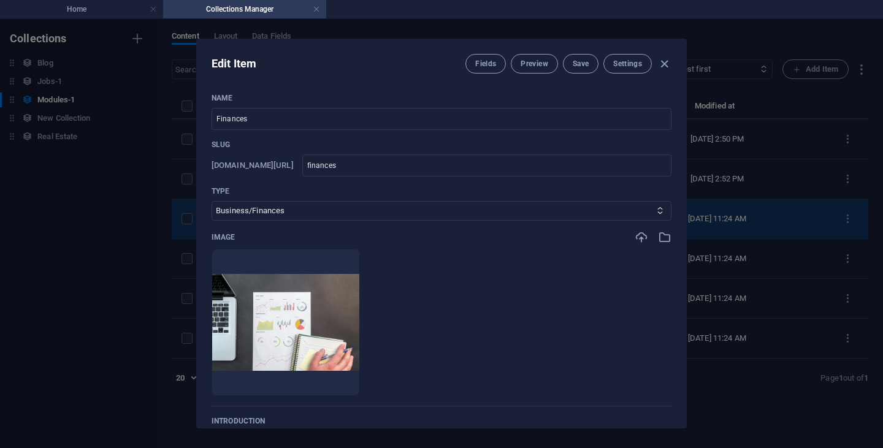
click at [267, 216] on div "​ Newest first Oldest first Last modified Name (ascending) Name (descending) Sl…" at bounding box center [520, 247] width 697 height 376
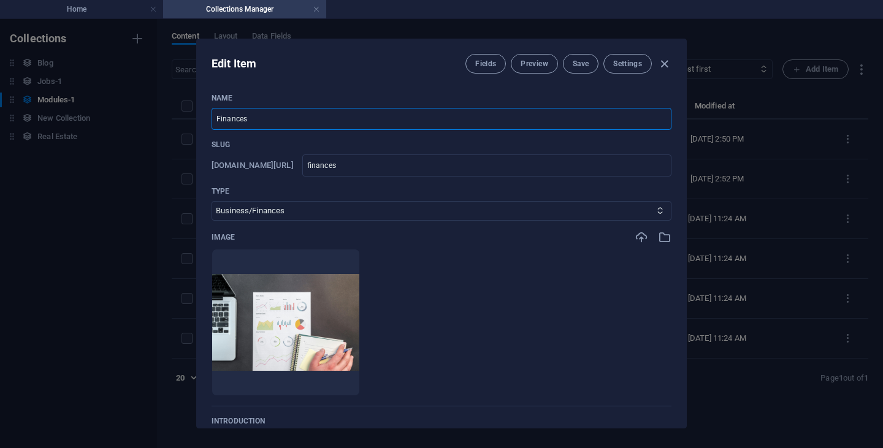
drag, startPoint x: 261, startPoint y: 119, endPoint x: 208, endPoint y: 112, distance: 53.2
click at [208, 112] on div "Name Finances ​ Slug [DOMAIN_NAME][URL] finances ​ Type Business/Finances Creat…" at bounding box center [441, 255] width 489 height 345
type input "K"
type input "k"
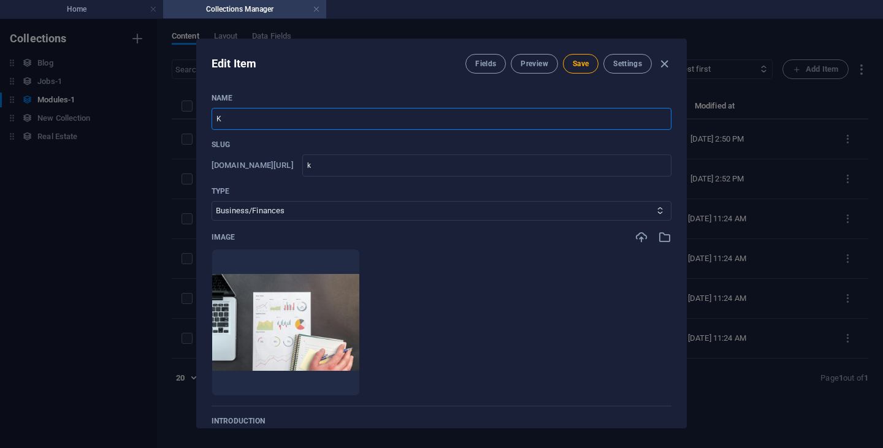
type input "Kr"
type input "kr"
type input "Kri"
type input "kri"
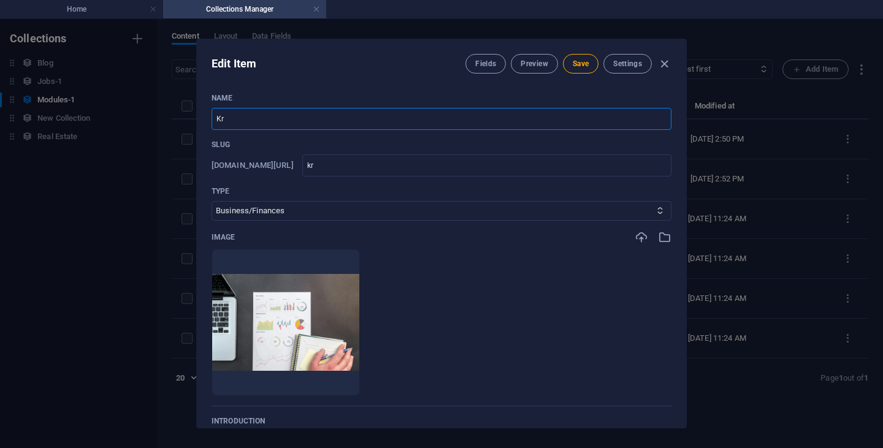
type input "kri"
type input "[PERSON_NAME]"
type input "Krist"
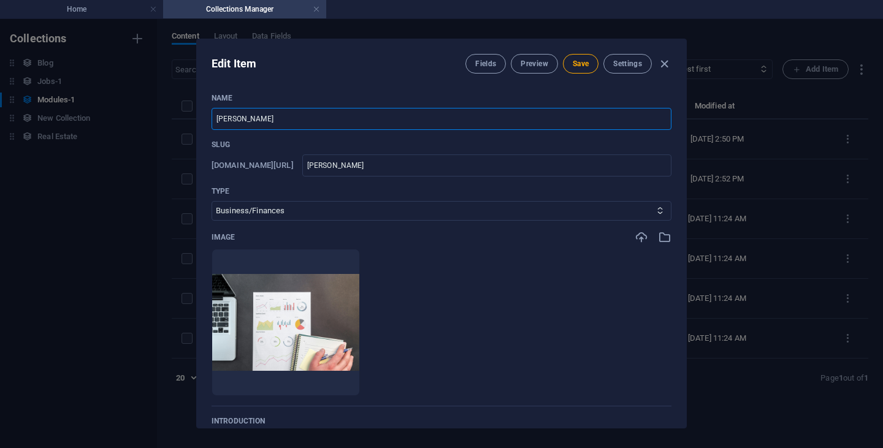
type input "krist"
type input "[DEMOGRAPHIC_DATA]"
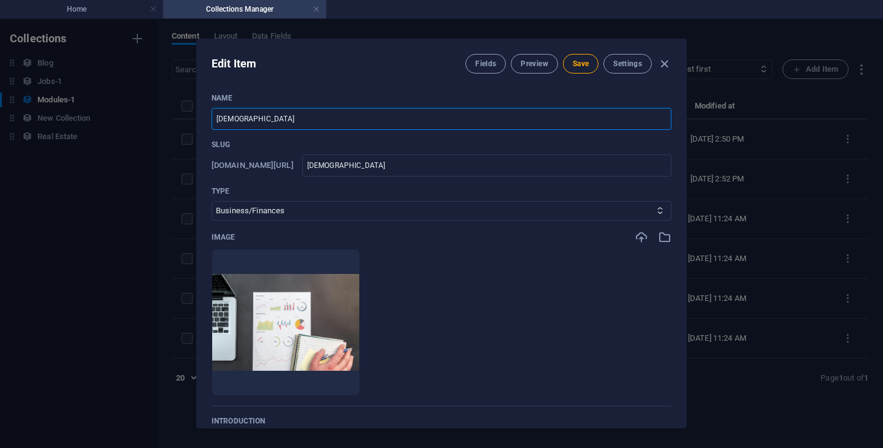
type input "[PERSON_NAME]"
type input "kristol"
type input "[PERSON_NAME]"
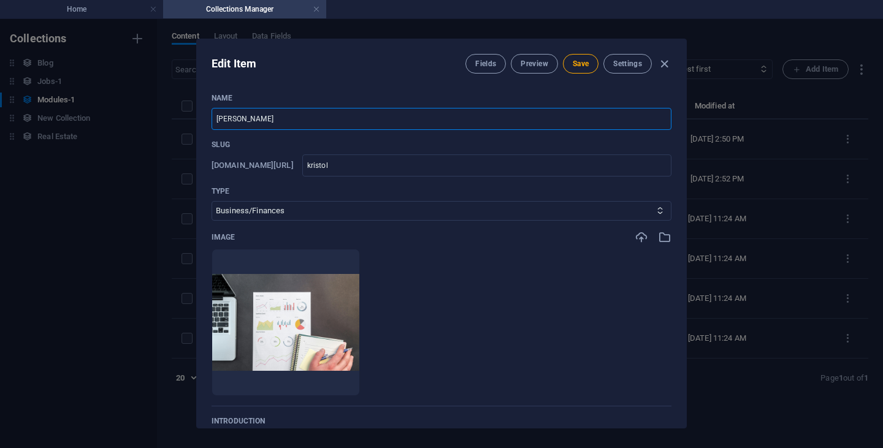
type input "[PERSON_NAME]"
type input "Kristolog"
type input "kristolog"
type input "[DEMOGRAPHIC_DATA]"
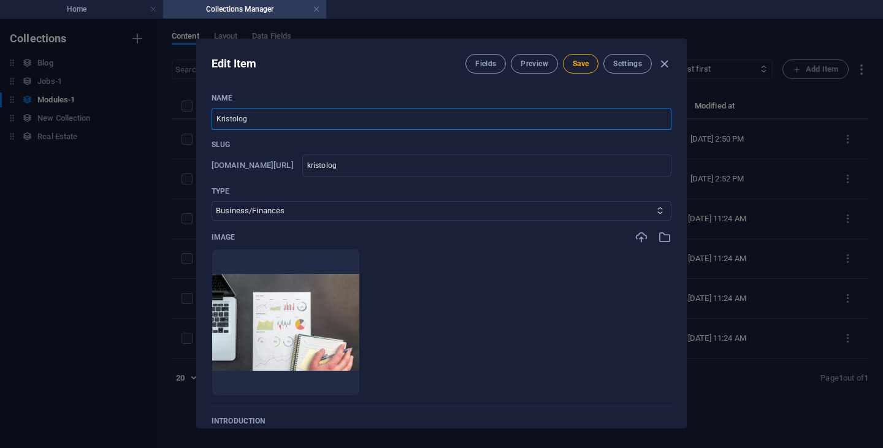
type input "[DEMOGRAPHIC_DATA]"
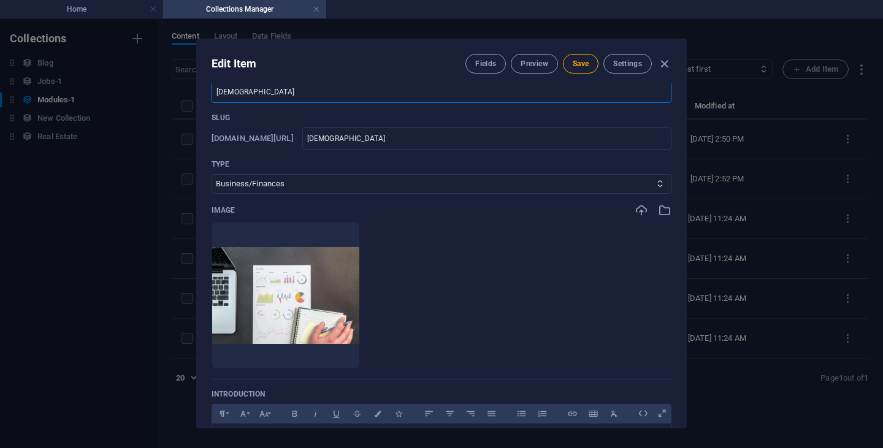
scroll to position [28, 0]
type input "[DEMOGRAPHIC_DATA]"
click at [323, 353] on icon "button" at bounding box center [318, 349] width 10 height 10
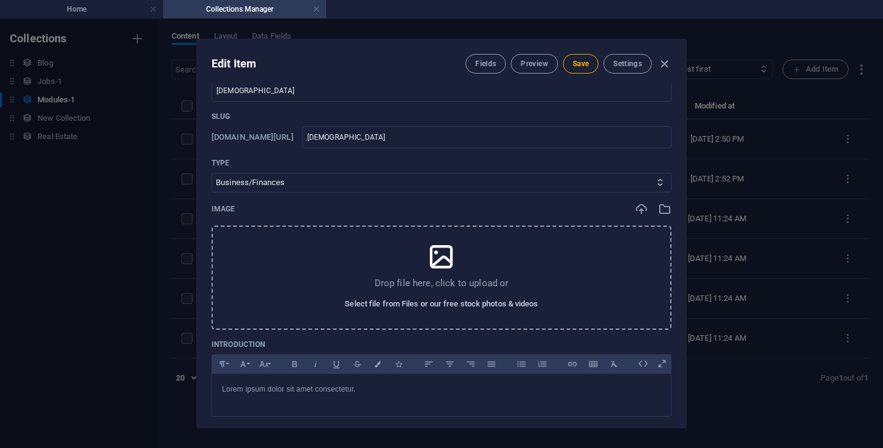
click at [481, 304] on span "Select file from Files or our free stock photos & videos" at bounding box center [441, 304] width 193 height 15
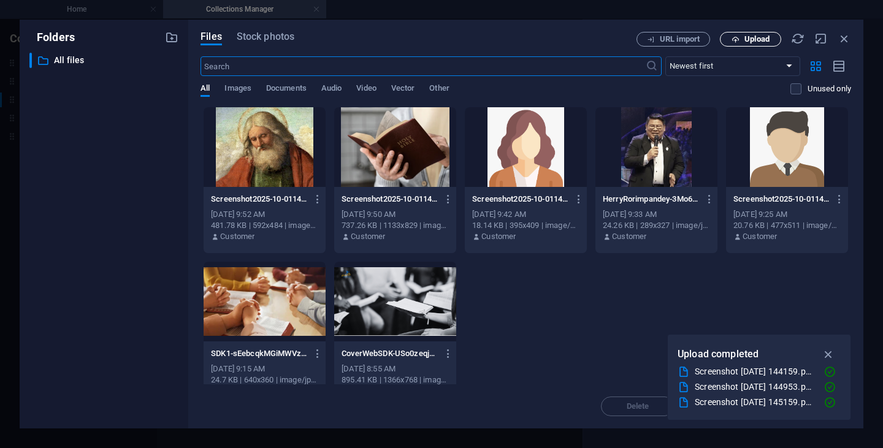
click at [750, 40] on span "Upload" at bounding box center [756, 39] width 25 height 7
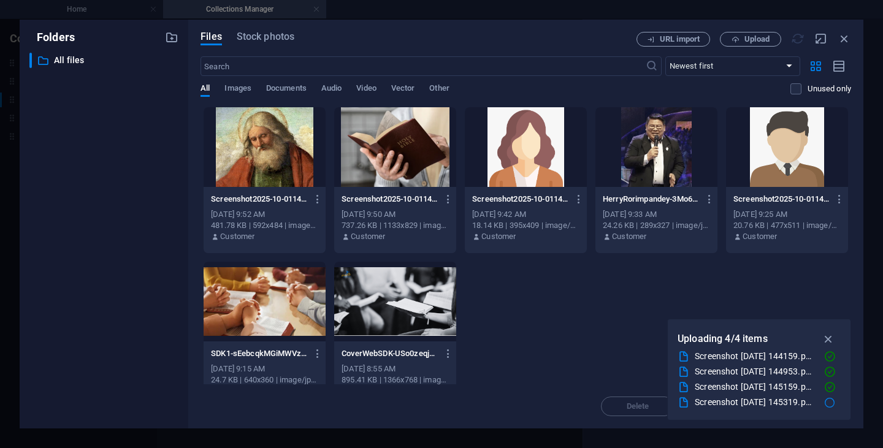
scroll to position [24, 0]
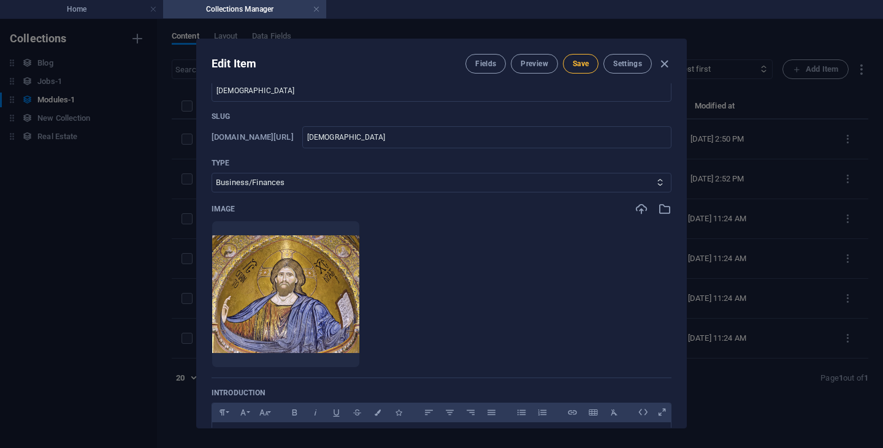
click at [578, 69] on button "Save" at bounding box center [581, 64] width 36 height 20
click at [665, 64] on icon "button" at bounding box center [664, 64] width 14 height 14
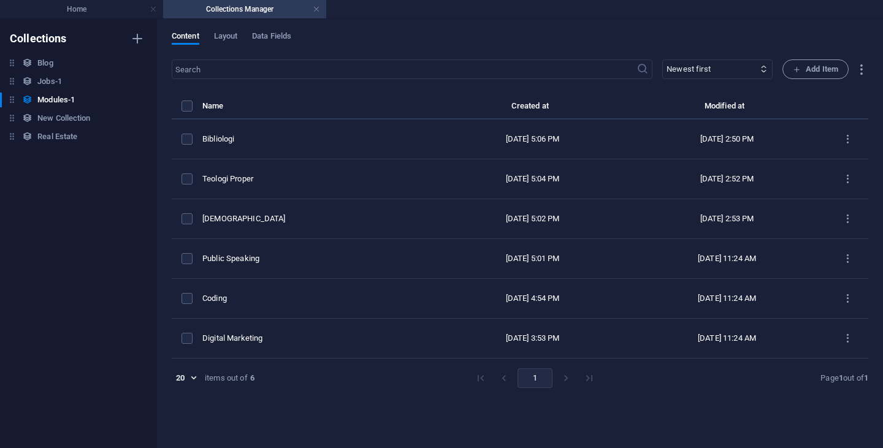
type input "[DEMOGRAPHIC_DATA]"
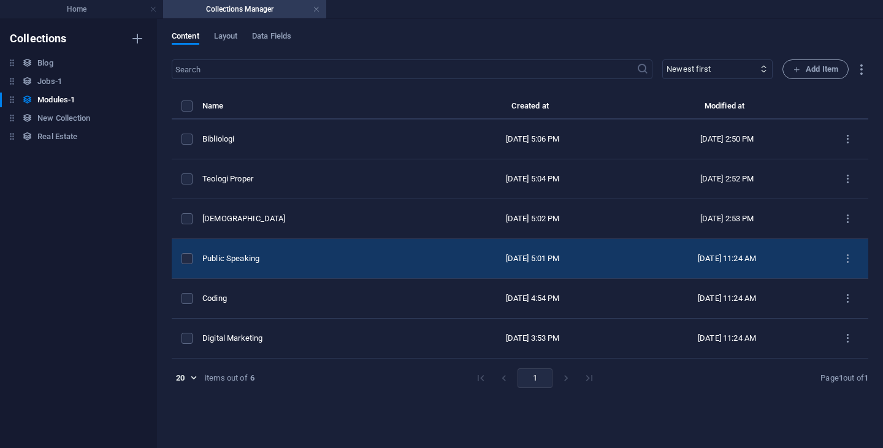
click at [267, 259] on div "Public Speaking" at bounding box center [315, 258] width 226 height 11
select select "Speaking"
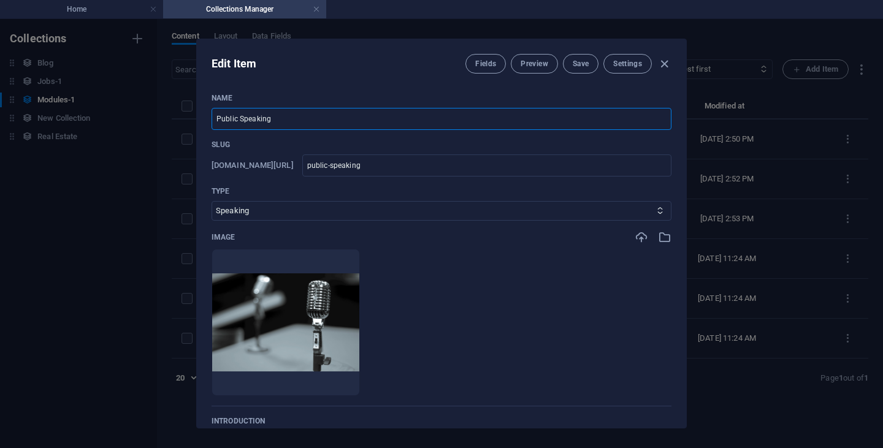
drag, startPoint x: 301, startPoint y: 120, endPoint x: 193, endPoint y: 122, distance: 107.9
click at [193, 122] on div "Edit Item Fields Preview Save Settings Name Public Speaking ​ Slug [DOMAIN_NAME…" at bounding box center [441, 233] width 883 height 429
type input "P"
type input "p"
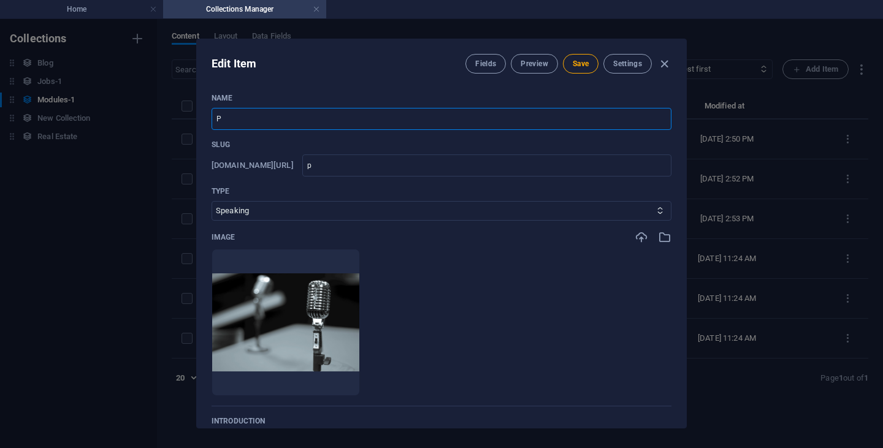
type input "Pn"
type input "pn"
type input "Pne"
type input "pne"
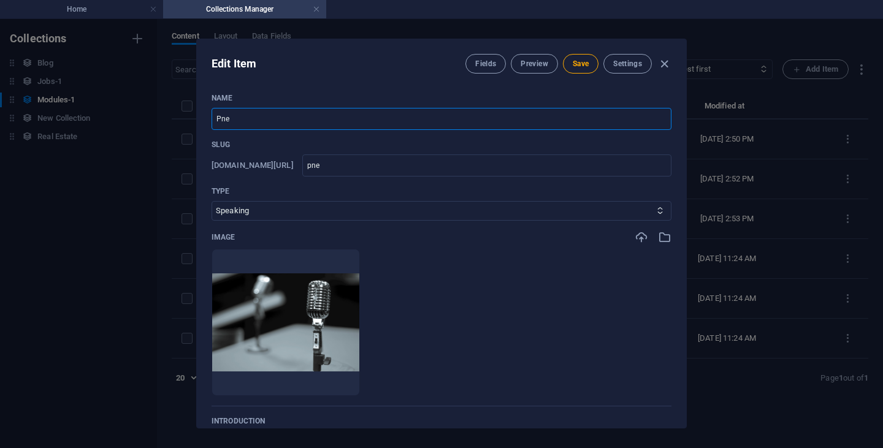
type input "pne"
type input "Pneu"
click at [323, 381] on icon "button" at bounding box center [318, 377] width 10 height 10
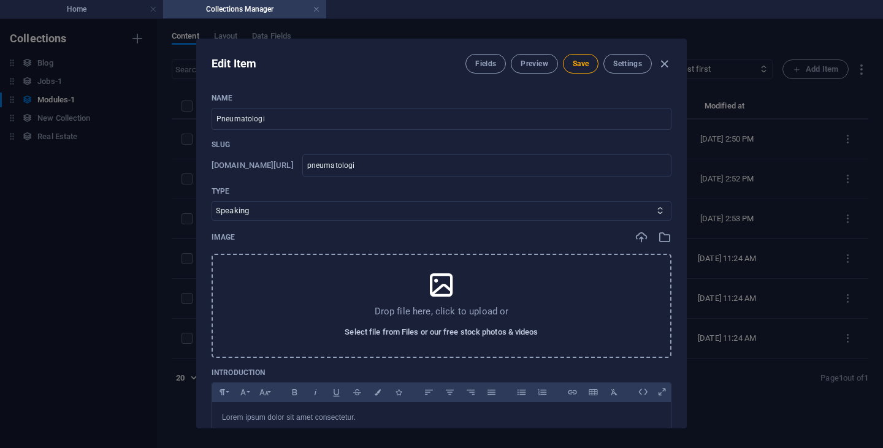
click at [448, 336] on span "Select file from Files or our free stock photos & videos" at bounding box center [441, 332] width 193 height 15
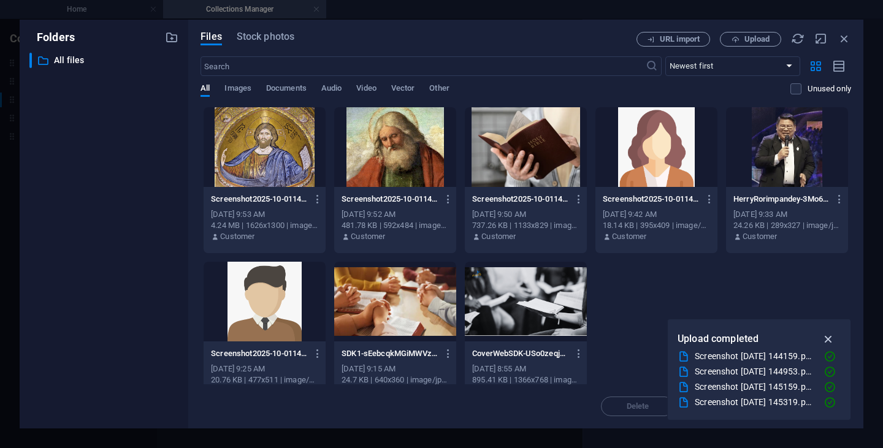
click at [830, 340] on icon "button" at bounding box center [829, 338] width 14 height 13
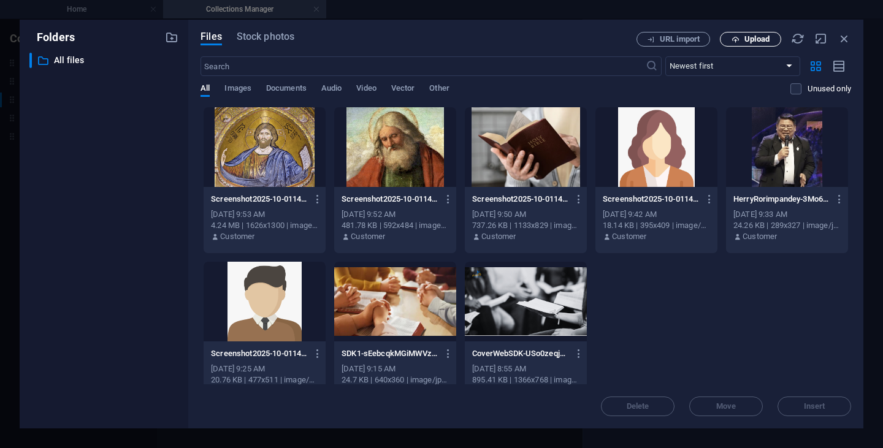
click at [763, 44] on button "Upload" at bounding box center [750, 39] width 61 height 15
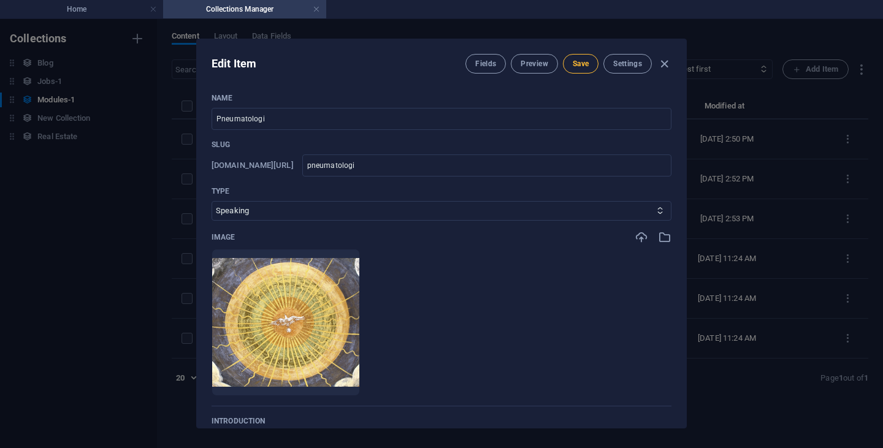
click at [586, 63] on span "Save" at bounding box center [581, 64] width 16 height 10
click at [664, 63] on icon "button" at bounding box center [664, 64] width 14 height 14
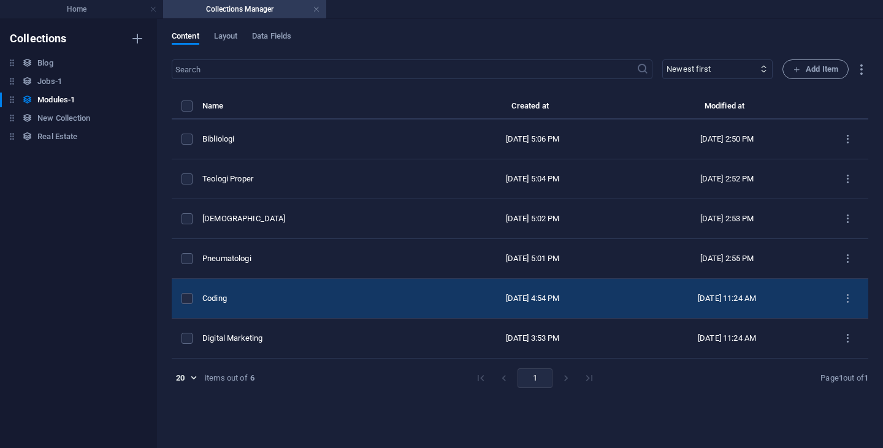
click at [261, 299] on div "Coding" at bounding box center [315, 298] width 226 height 11
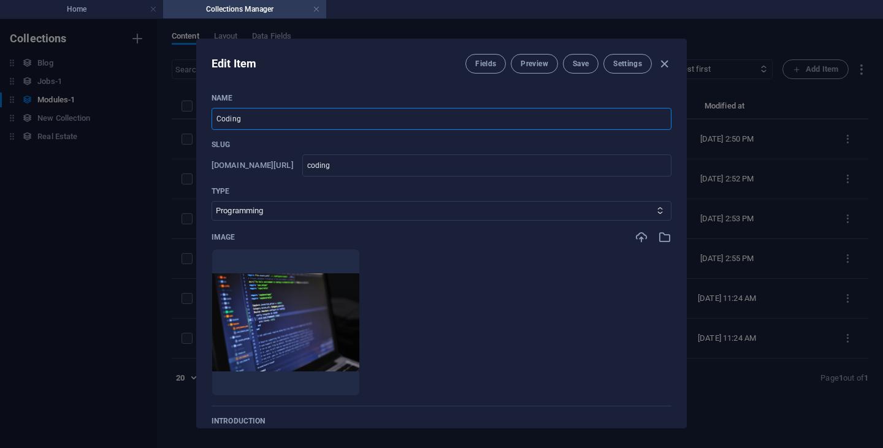
drag, startPoint x: 253, startPoint y: 119, endPoint x: 180, endPoint y: 121, distance: 73.0
click at [180, 121] on div "Edit Item Fields Preview Save Settings Name Coding ​ Slug [DOMAIN_NAME][URL] co…" at bounding box center [441, 233] width 883 height 429
click at [323, 379] on icon "button" at bounding box center [318, 377] width 10 height 10
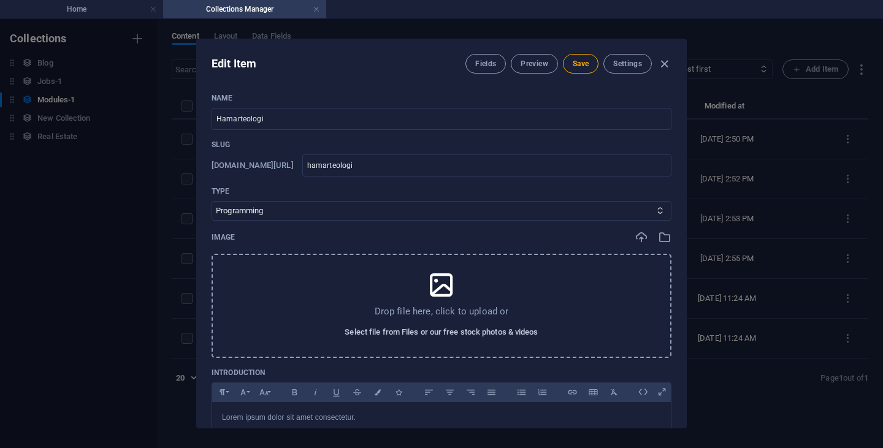
click at [523, 333] on span "Select file from Files or our free stock photos & videos" at bounding box center [441, 332] width 193 height 15
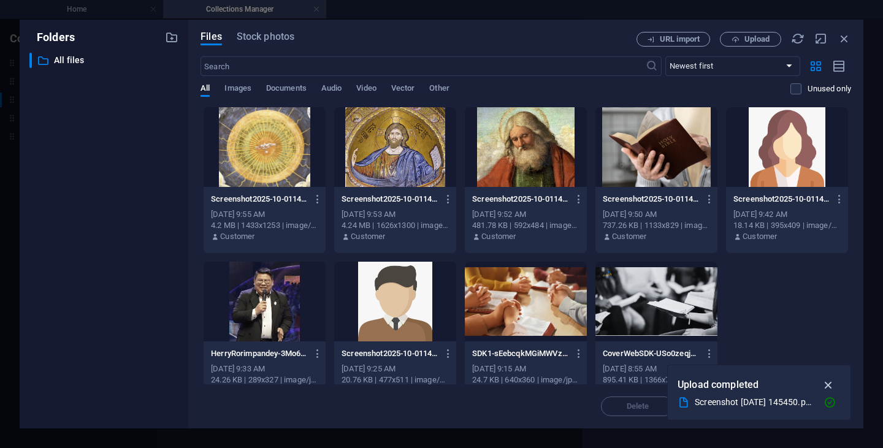
click at [830, 384] on icon "button" at bounding box center [829, 384] width 14 height 13
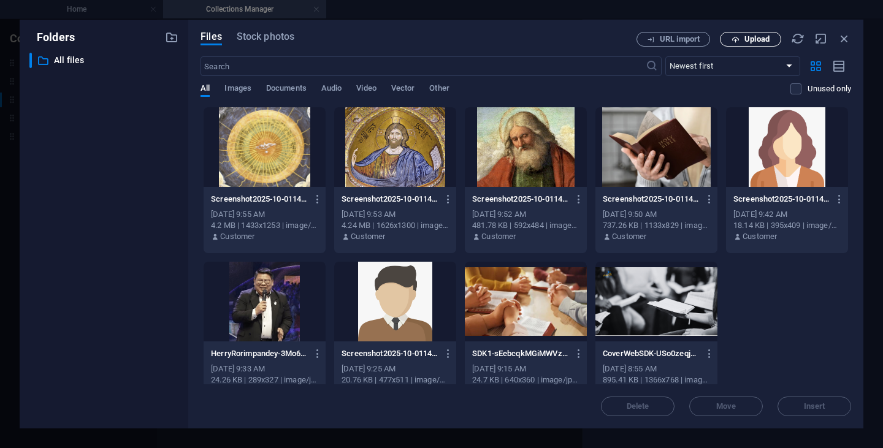
click at [750, 42] on span "Upload" at bounding box center [756, 39] width 25 height 7
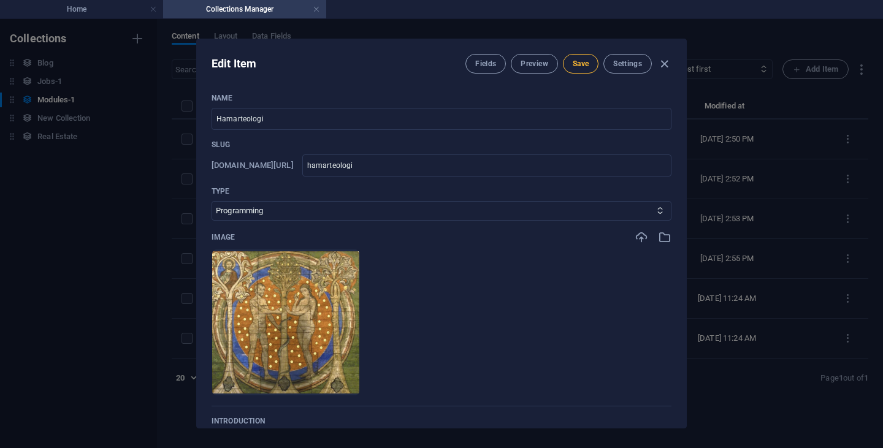
click at [586, 64] on span "Save" at bounding box center [581, 64] width 16 height 10
click at [579, 58] on button "Save" at bounding box center [581, 64] width 36 height 20
click at [661, 65] on icon "button" at bounding box center [664, 64] width 14 height 14
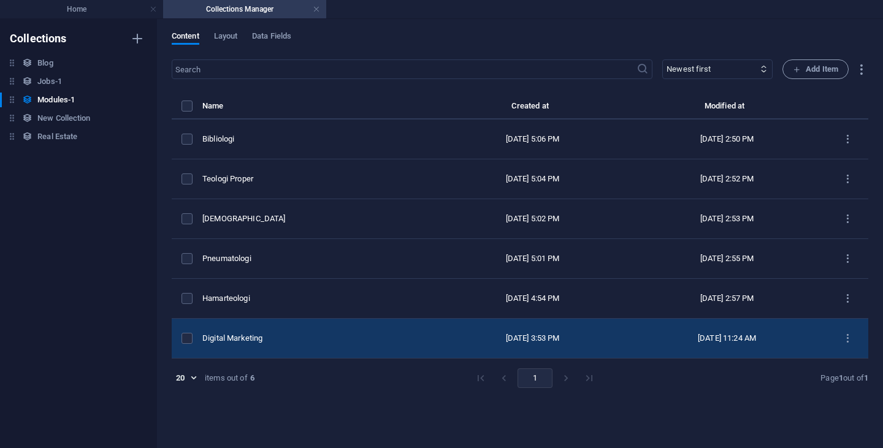
click at [280, 339] on div "Digital Marketing" at bounding box center [315, 338] width 226 height 11
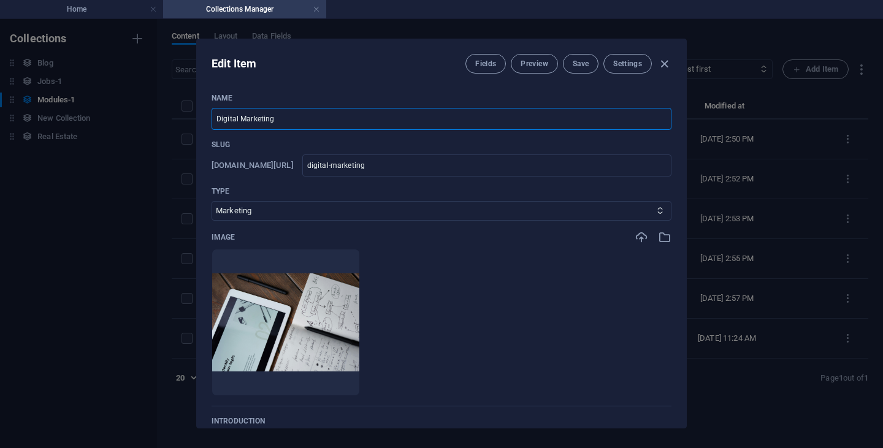
drag, startPoint x: 297, startPoint y: 120, endPoint x: 181, endPoint y: 123, distance: 115.3
click at [181, 123] on div "Edit Item Fields Preview Save Settings Name Digital Marketing ​ Slug [DOMAIN_NA…" at bounding box center [441, 233] width 883 height 429
click at [323, 376] on icon "button" at bounding box center [318, 377] width 10 height 10
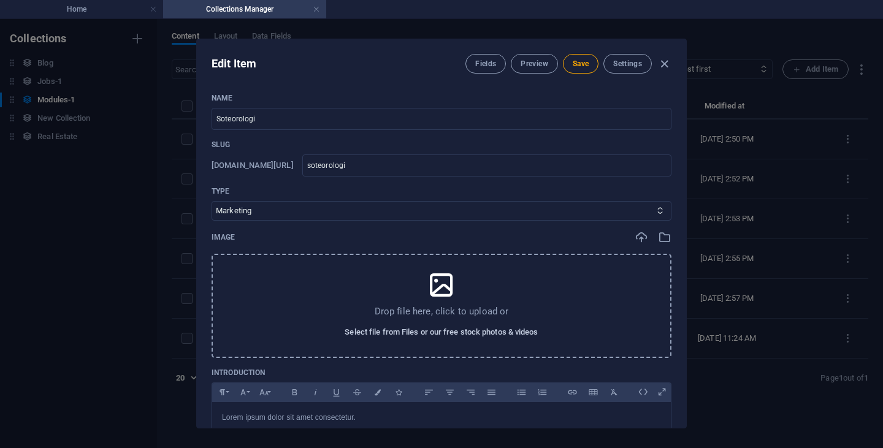
click at [469, 333] on span "Select file from Files or our free stock photos & videos" at bounding box center [441, 332] width 193 height 15
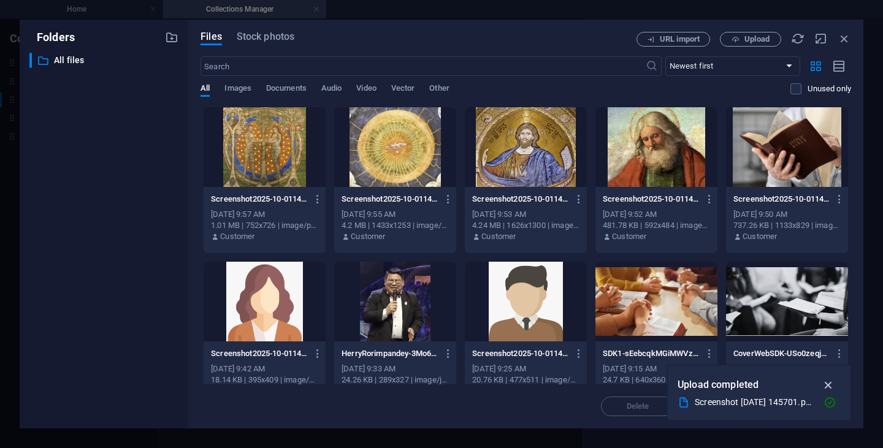
click at [831, 385] on icon "button" at bounding box center [829, 384] width 14 height 13
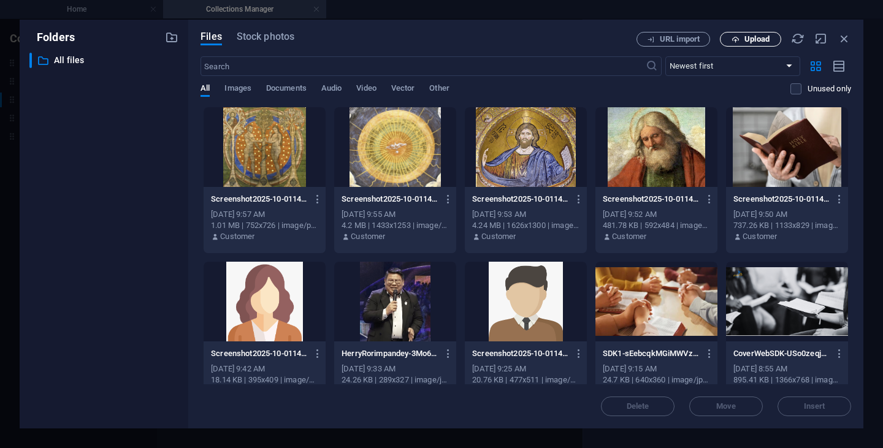
click at [755, 37] on span "Upload" at bounding box center [756, 39] width 25 height 7
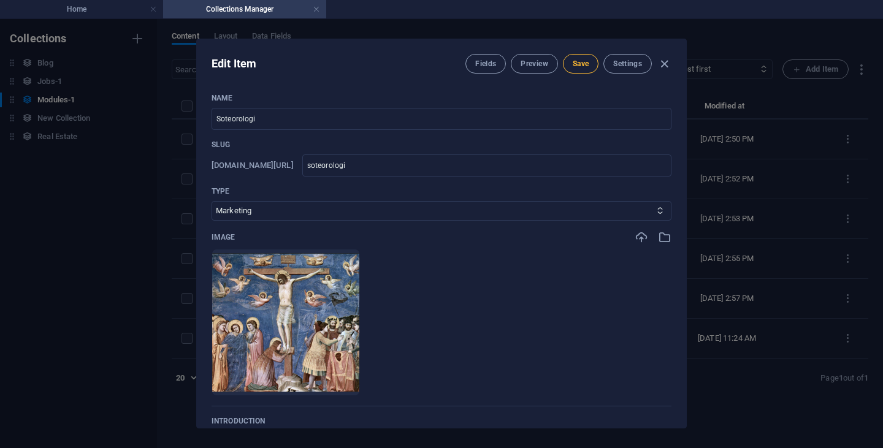
click at [592, 65] on button "Save" at bounding box center [581, 64] width 36 height 20
click at [667, 62] on icon "button" at bounding box center [664, 64] width 14 height 14
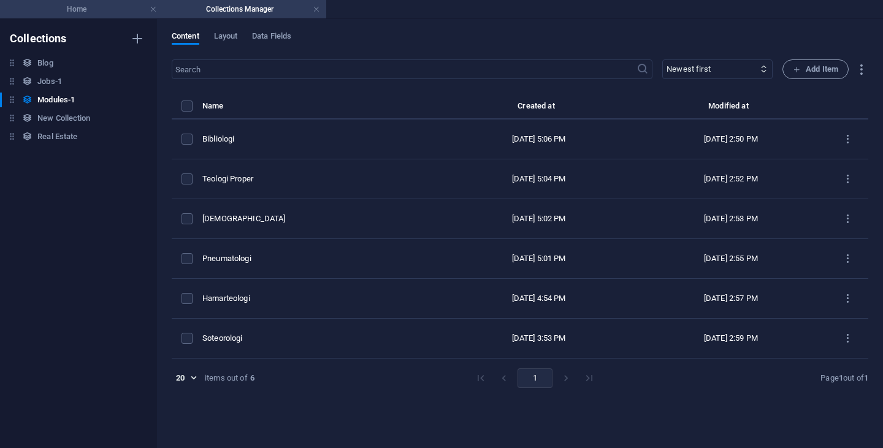
click at [85, 8] on h4 "Home" at bounding box center [81, 8] width 163 height 13
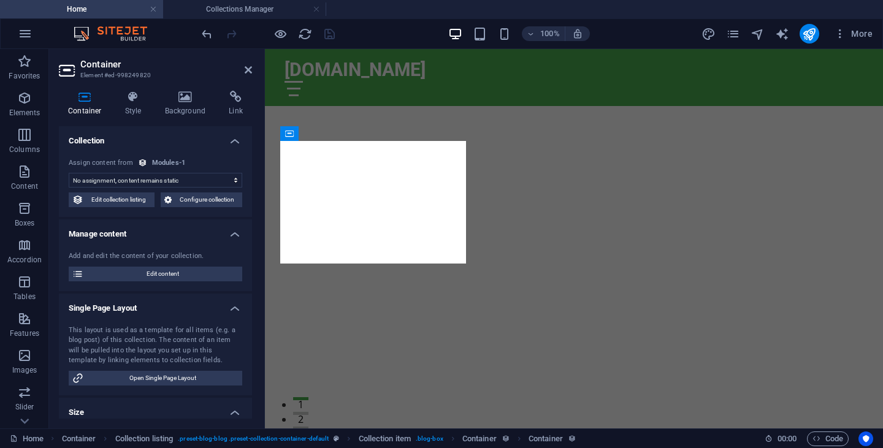
scroll to position [3028, 0]
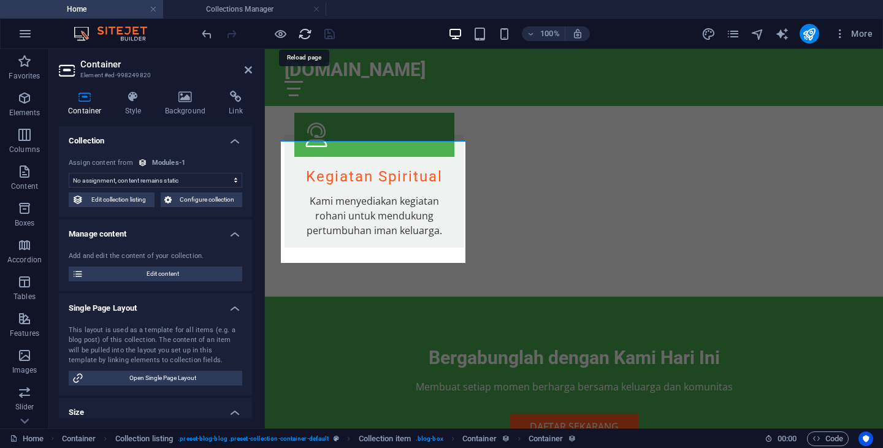
click at [304, 35] on icon "reload" at bounding box center [305, 34] width 14 height 14
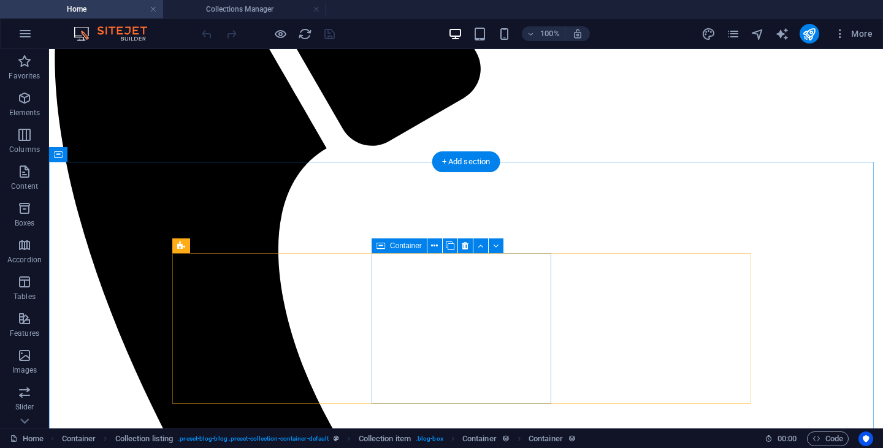
scroll to position [647, 0]
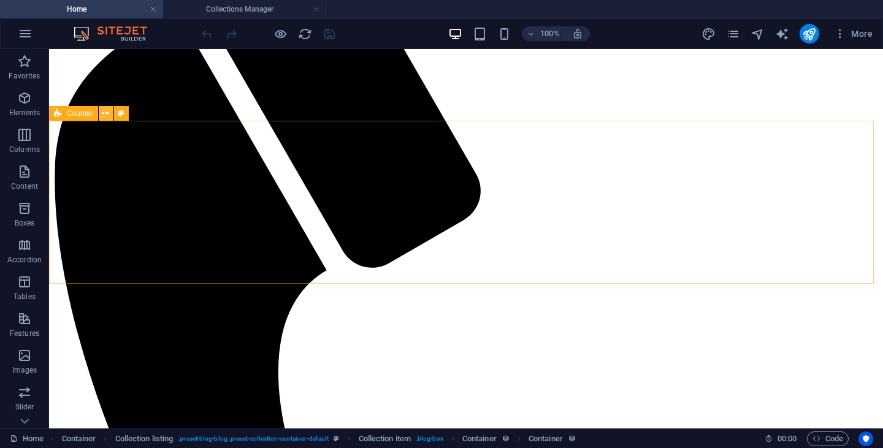
click at [107, 114] on icon at bounding box center [105, 113] width 7 height 13
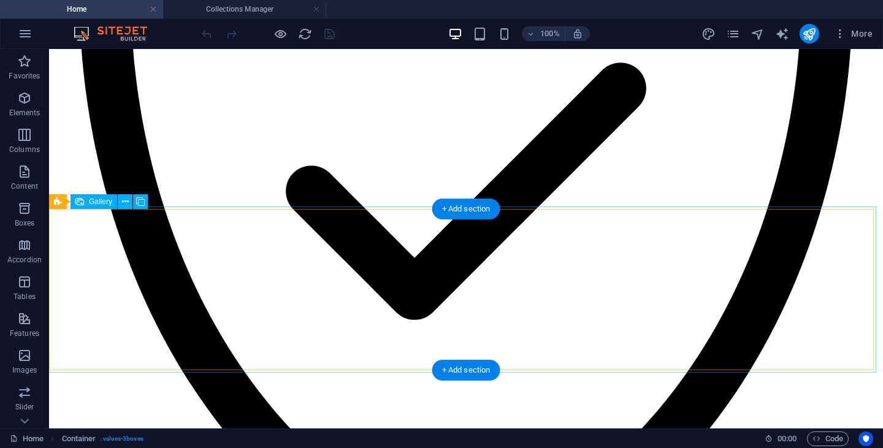
scroll to position [2626, 0]
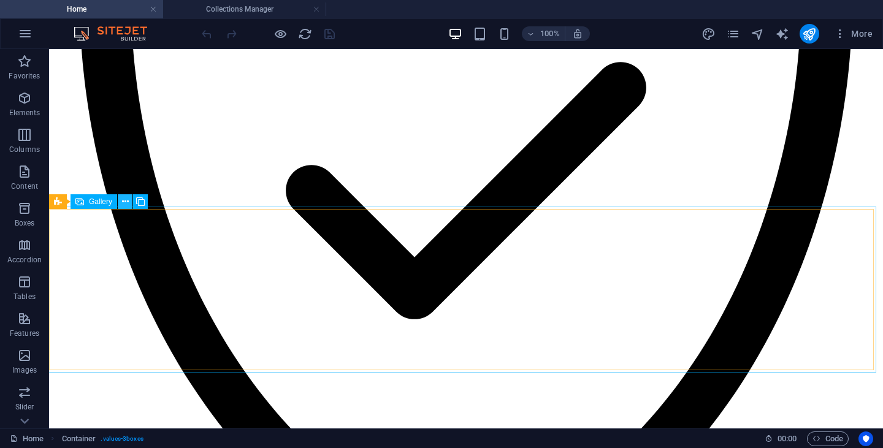
click at [128, 202] on icon at bounding box center [125, 202] width 7 height 13
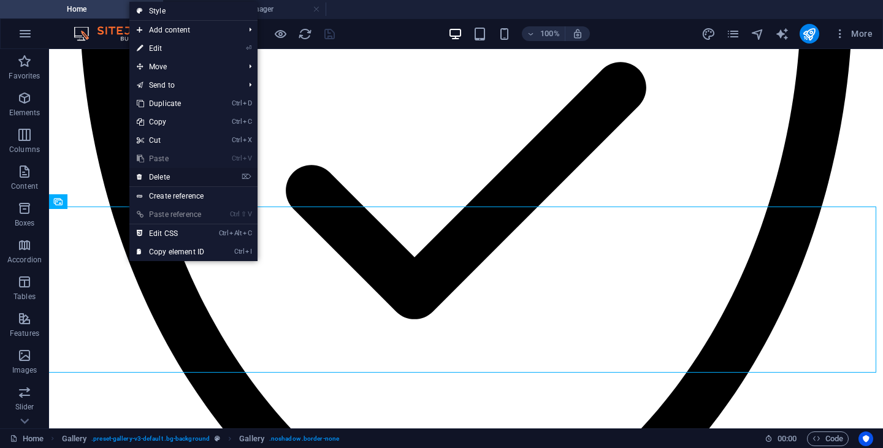
click at [167, 181] on link "⌦ Delete" at bounding box center [170, 177] width 82 height 18
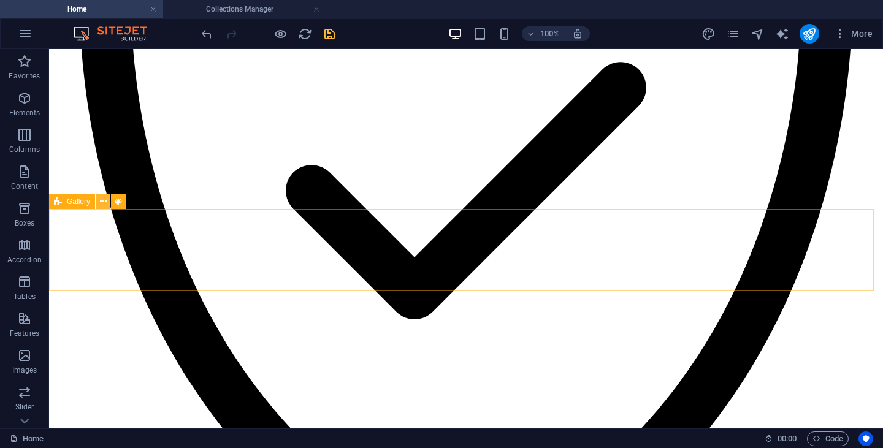
click at [104, 201] on icon at bounding box center [103, 202] width 7 height 13
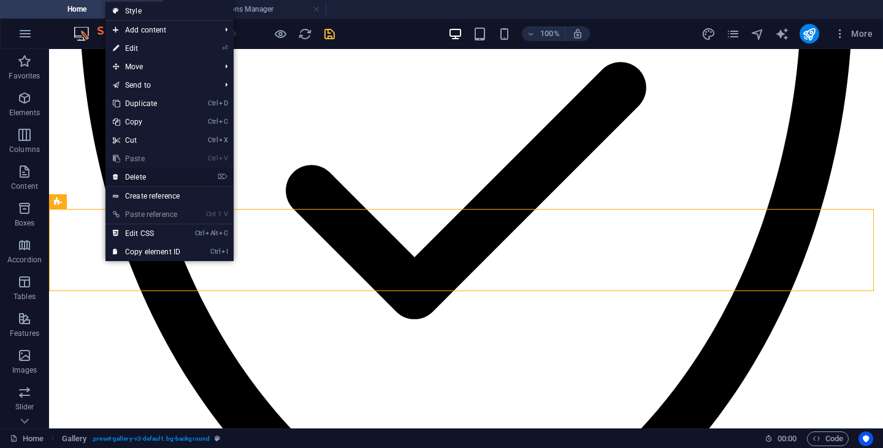
click at [147, 171] on link "⌦ Delete" at bounding box center [146, 177] width 82 height 18
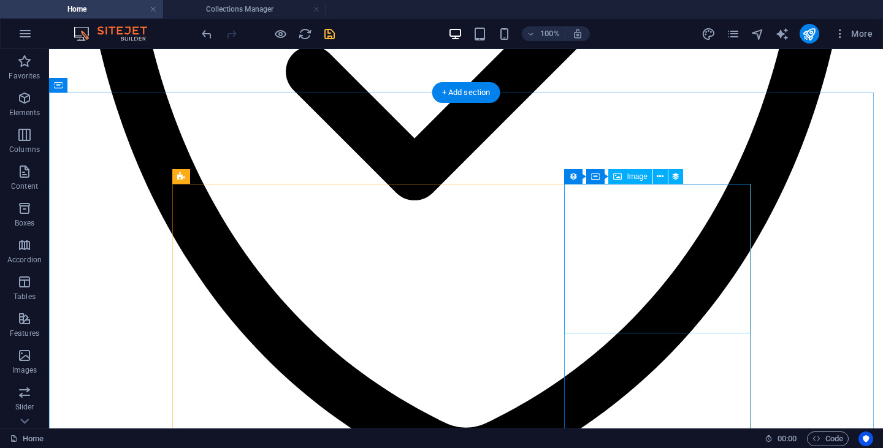
scroll to position [2746, 0]
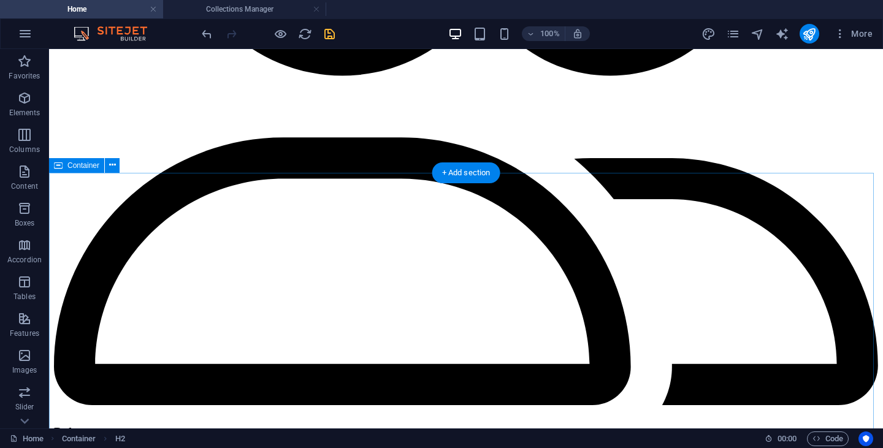
scroll to position [3401, 0]
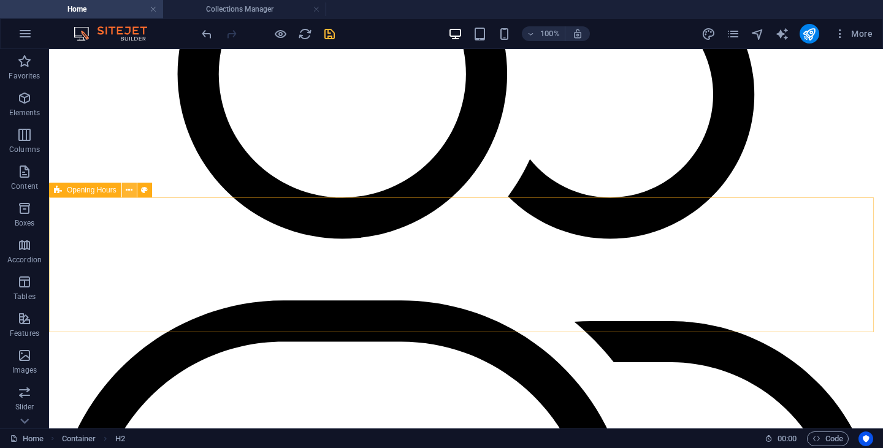
click at [128, 187] on icon at bounding box center [129, 190] width 7 height 13
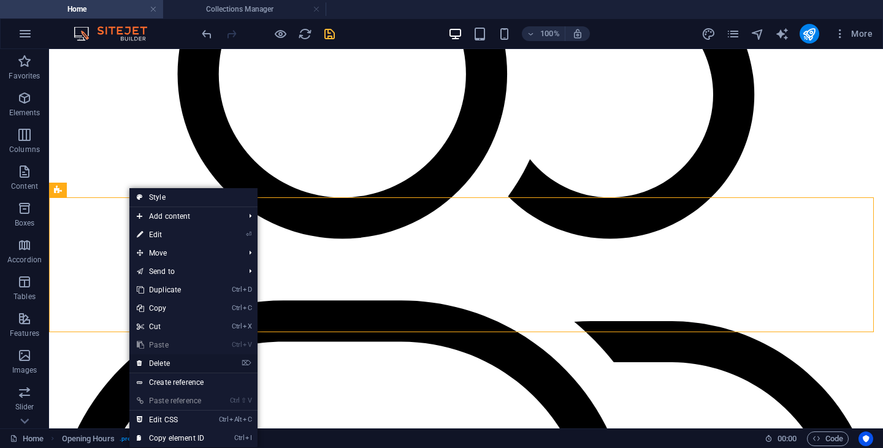
click at [170, 364] on link "⌦ Delete" at bounding box center [170, 363] width 82 height 18
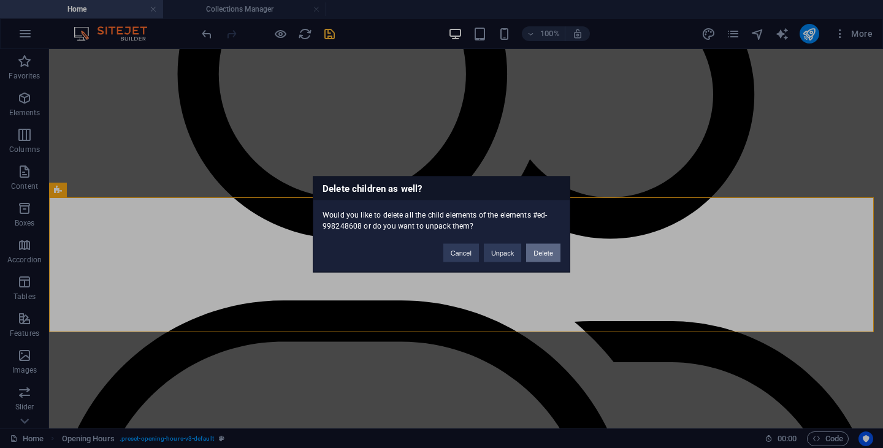
click at [542, 256] on button "Delete" at bounding box center [543, 252] width 34 height 18
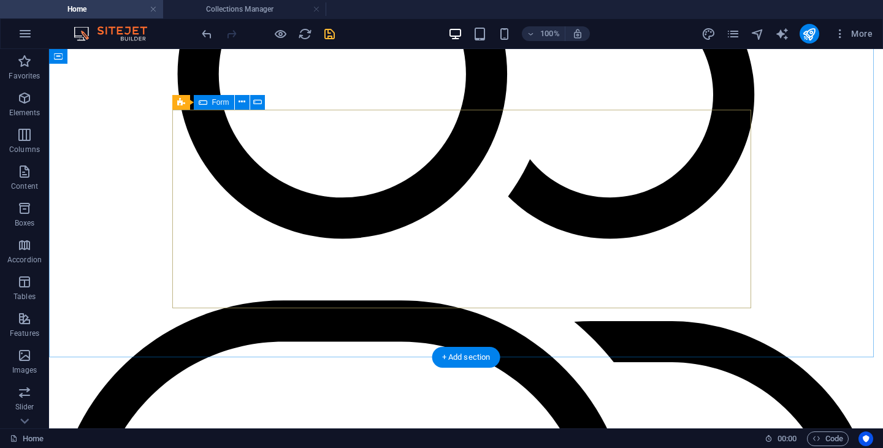
scroll to position [3580, 0]
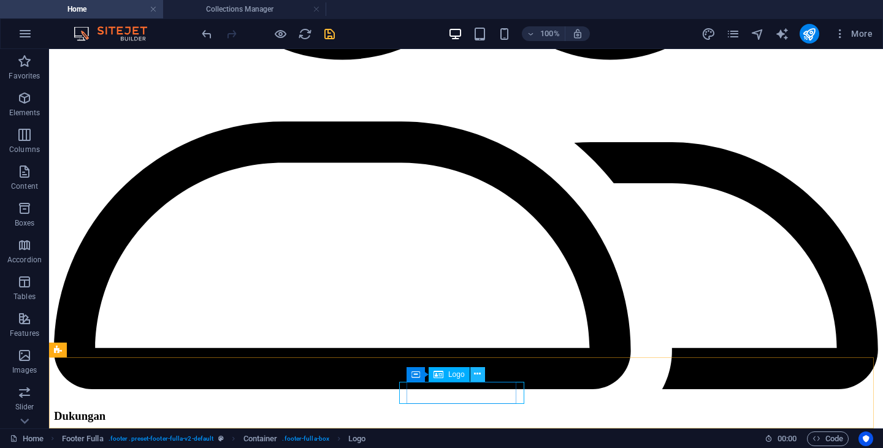
click at [477, 375] on icon at bounding box center [477, 374] width 7 height 13
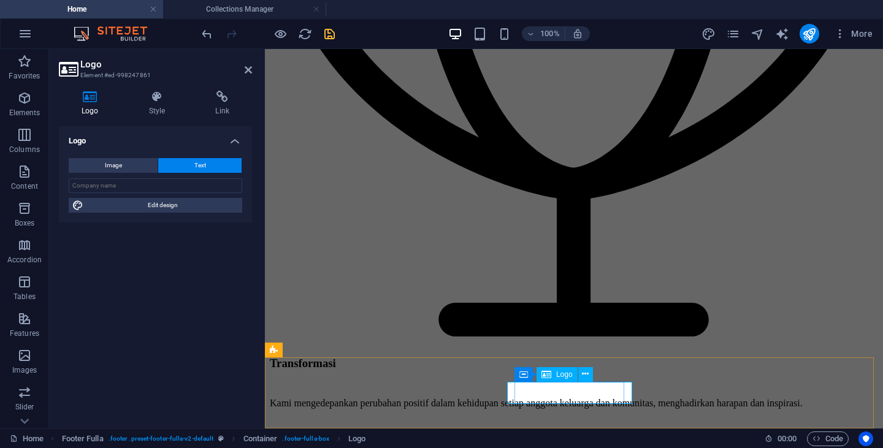
click at [582, 374] on icon at bounding box center [585, 374] width 7 height 13
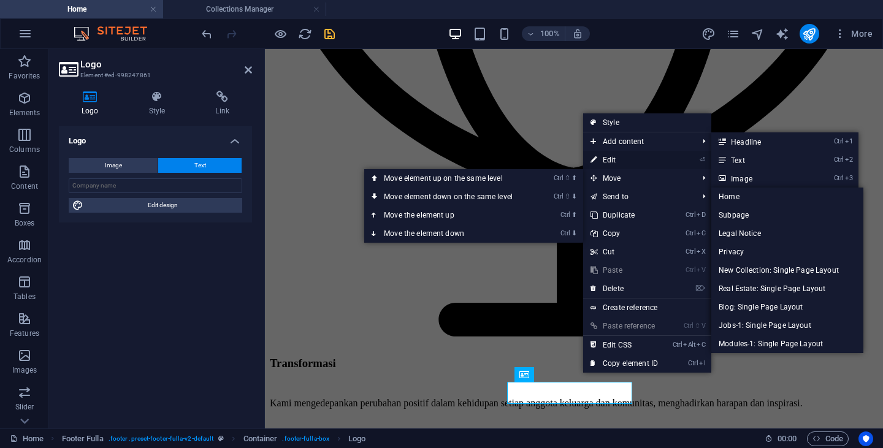
click at [622, 162] on link "⏎ Edit" at bounding box center [624, 160] width 82 height 18
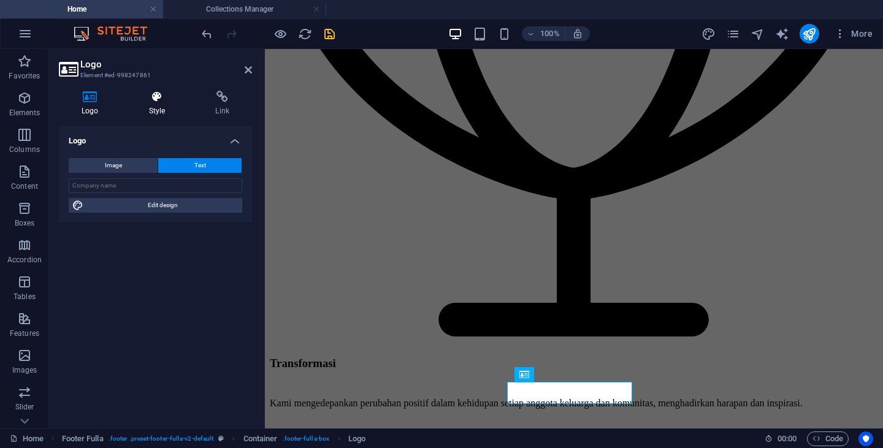
click at [153, 97] on icon at bounding box center [157, 97] width 62 height 12
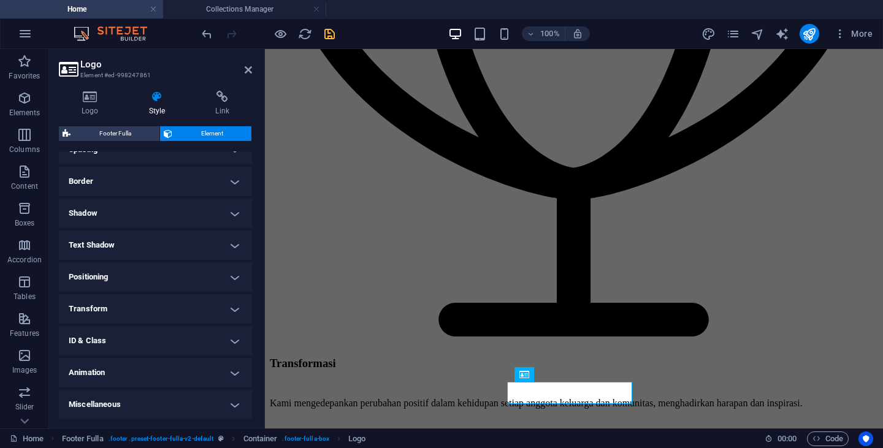
scroll to position [251, 0]
click at [82, 94] on icon at bounding box center [90, 97] width 63 height 12
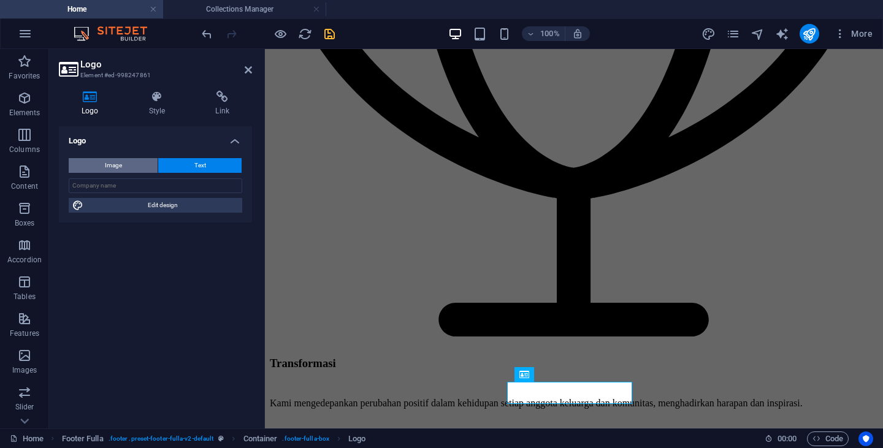
click at [125, 163] on button "Image" at bounding box center [113, 165] width 89 height 15
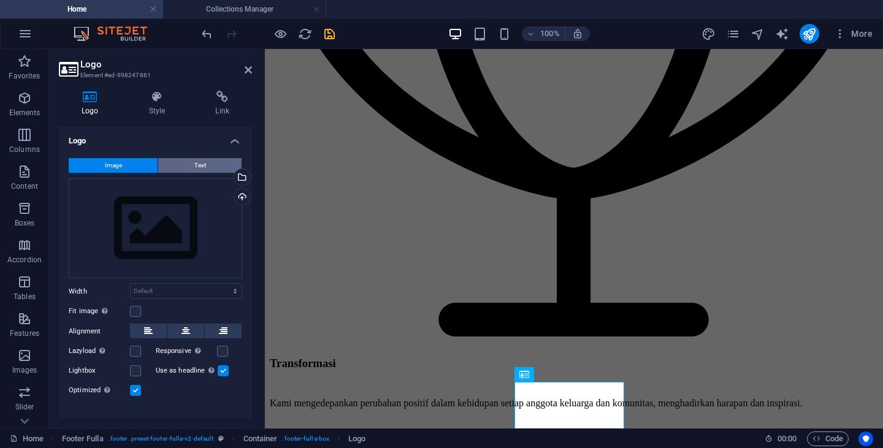
click at [191, 164] on button "Text" at bounding box center [199, 165] width 83 height 15
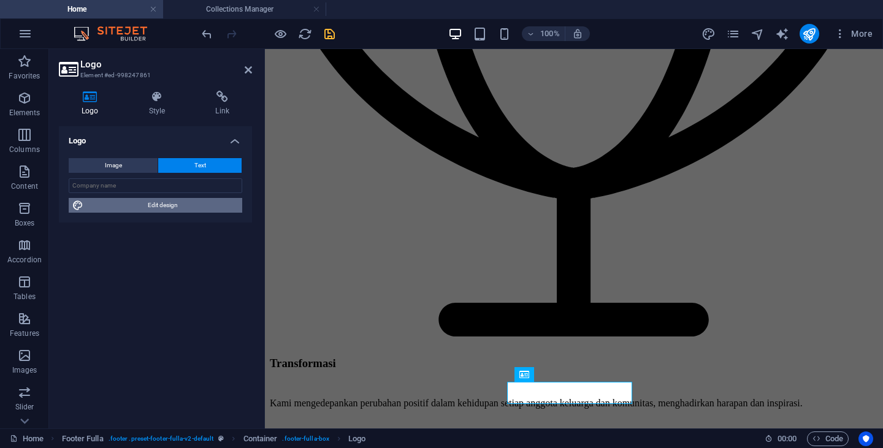
click at [139, 206] on span "Edit design" at bounding box center [162, 205] width 151 height 15
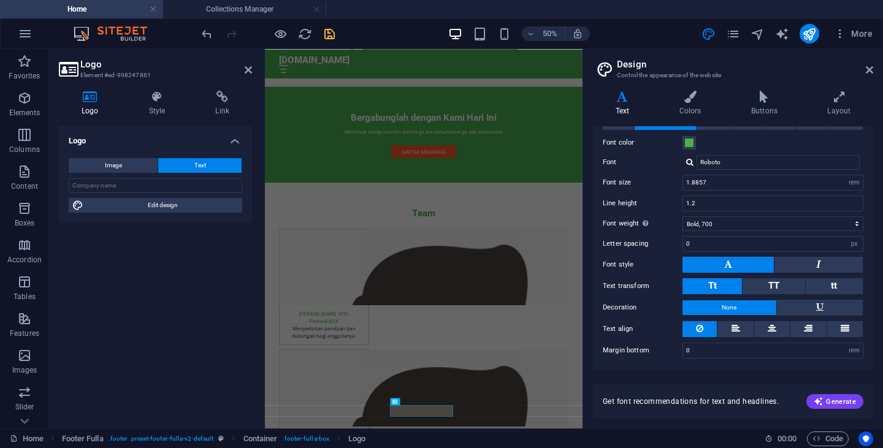
scroll to position [0, 0]
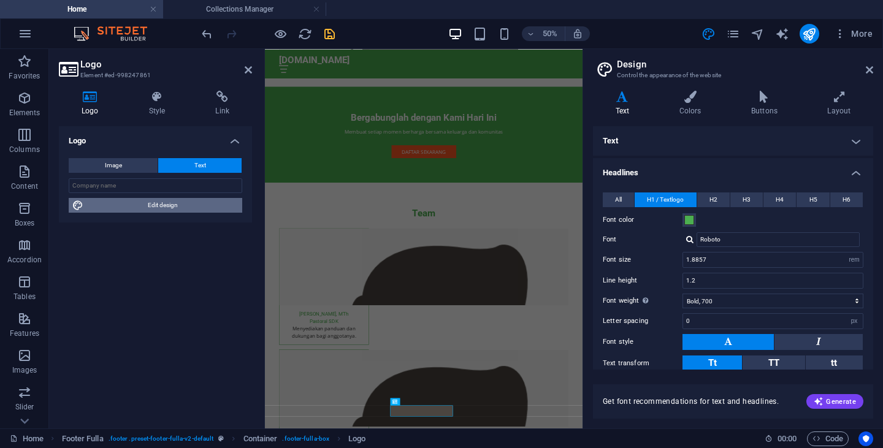
click at [175, 205] on span "Edit design" at bounding box center [162, 205] width 151 height 15
click at [690, 104] on h4 "Colors" at bounding box center [693, 104] width 72 height 26
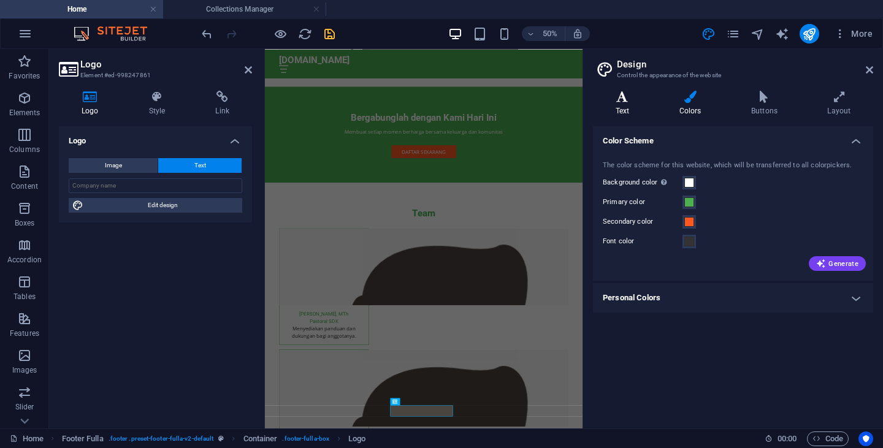
click at [625, 104] on h4 "Text" at bounding box center [625, 104] width 64 height 26
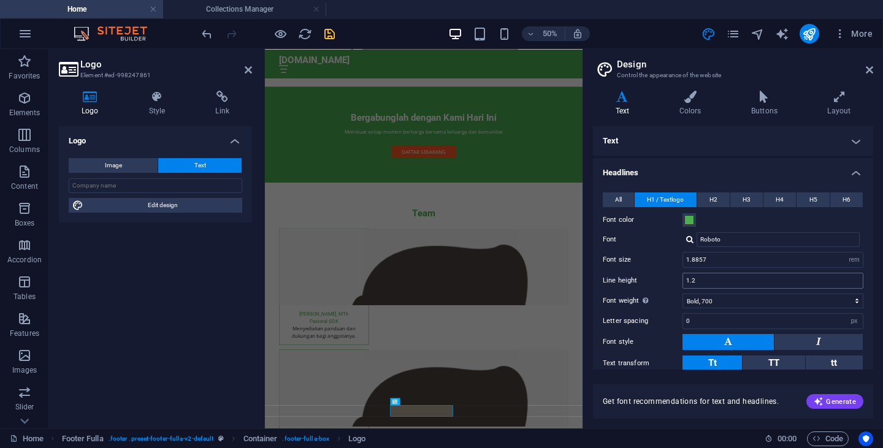
scroll to position [77, 0]
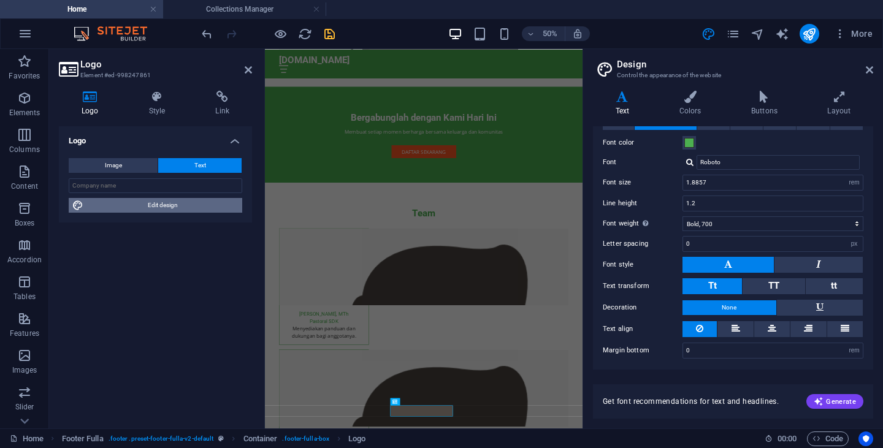
click at [153, 209] on span "Edit design" at bounding box center [162, 205] width 151 height 15
click at [158, 93] on icon at bounding box center [157, 97] width 62 height 12
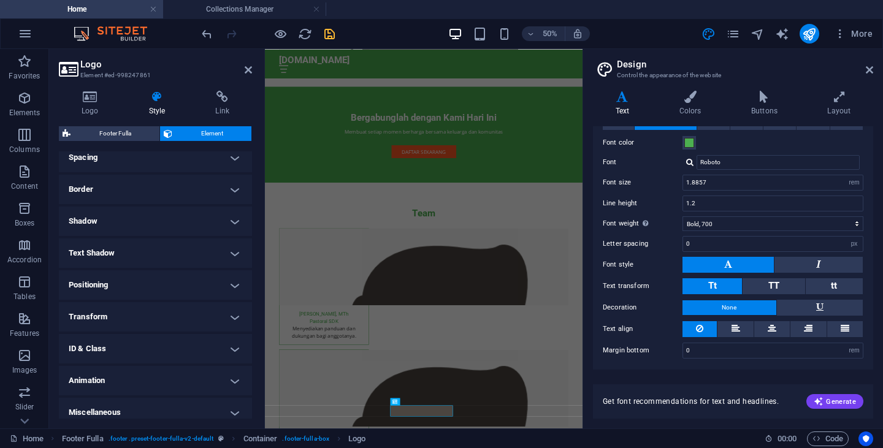
scroll to position [251, 0]
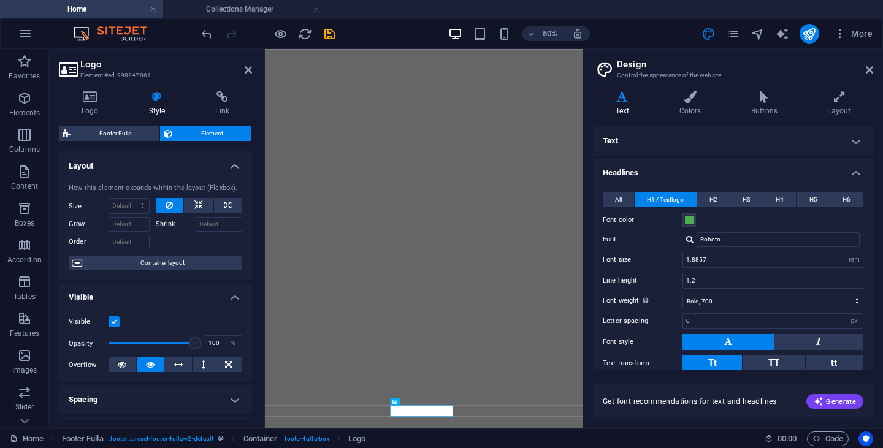
select select "rem"
select select "700"
select select "px"
select select "rem"
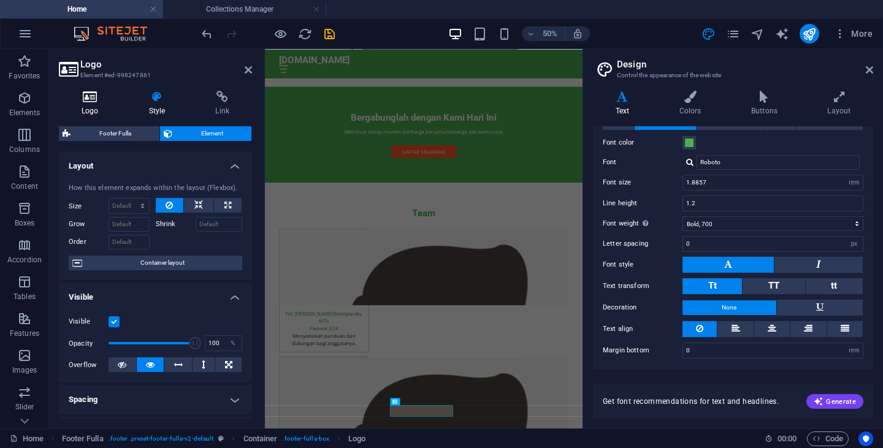
click at [93, 106] on h4 "Logo" at bounding box center [92, 104] width 67 height 26
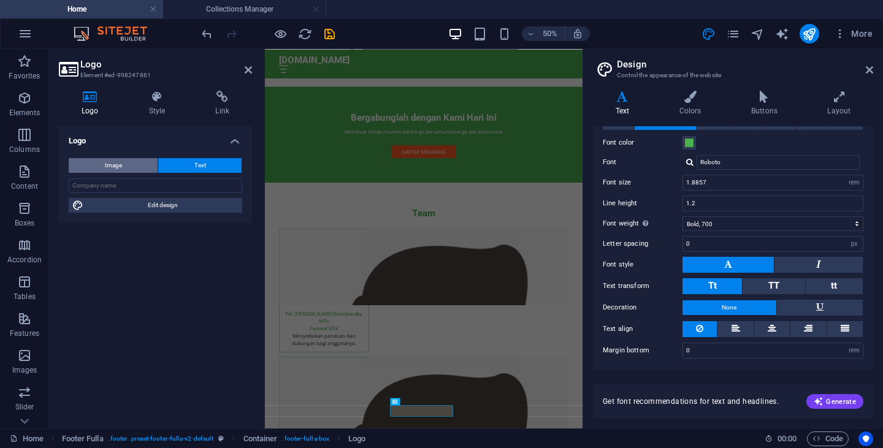
click at [118, 170] on span "Image" at bounding box center [113, 165] width 17 height 15
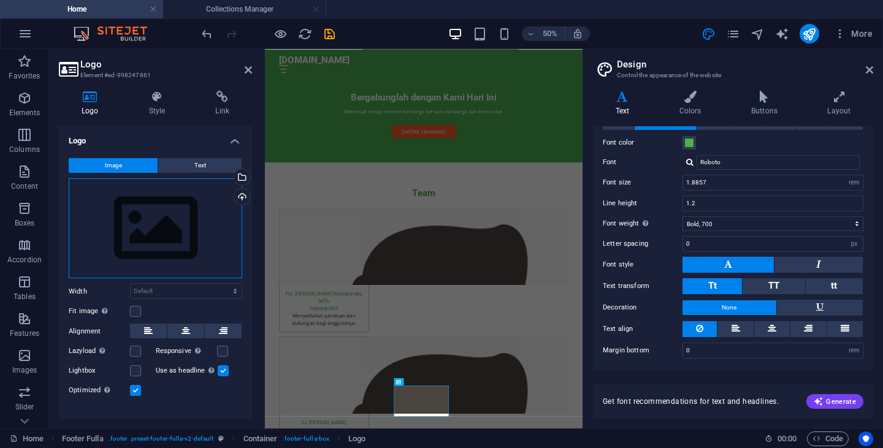
click at [187, 228] on div "Drag files here, click to choose files or select files from Files or our free s…" at bounding box center [156, 228] width 174 height 101
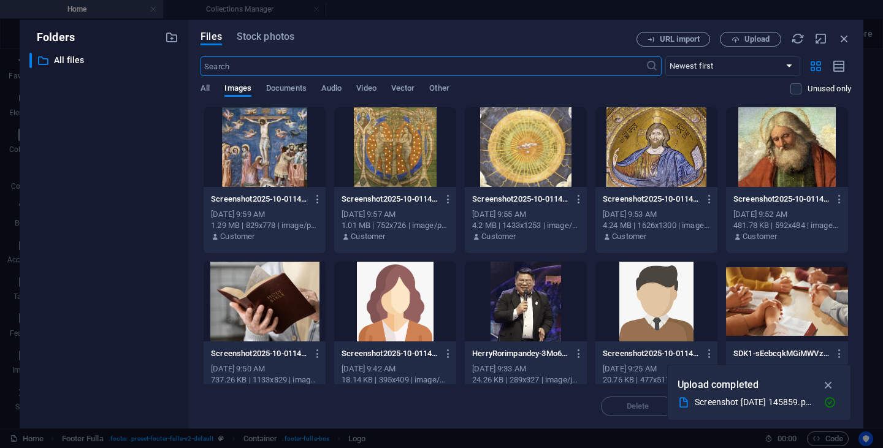
scroll to position [3628, 0]
click at [759, 41] on span "Upload" at bounding box center [756, 39] width 25 height 7
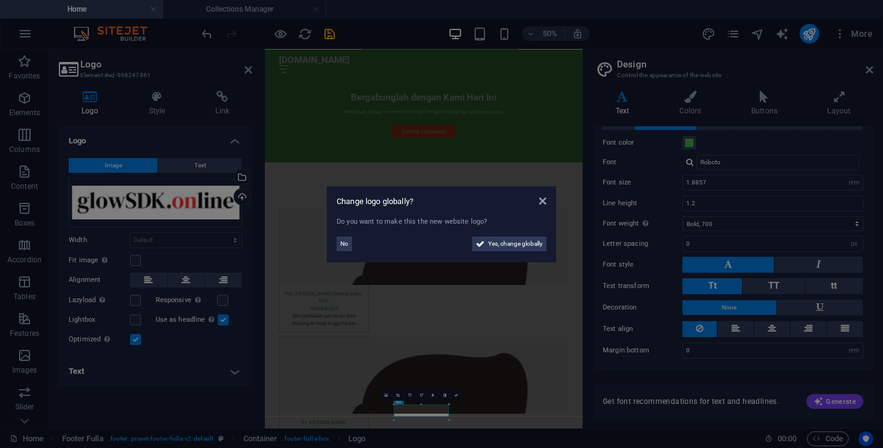
scroll to position [3582, 0]
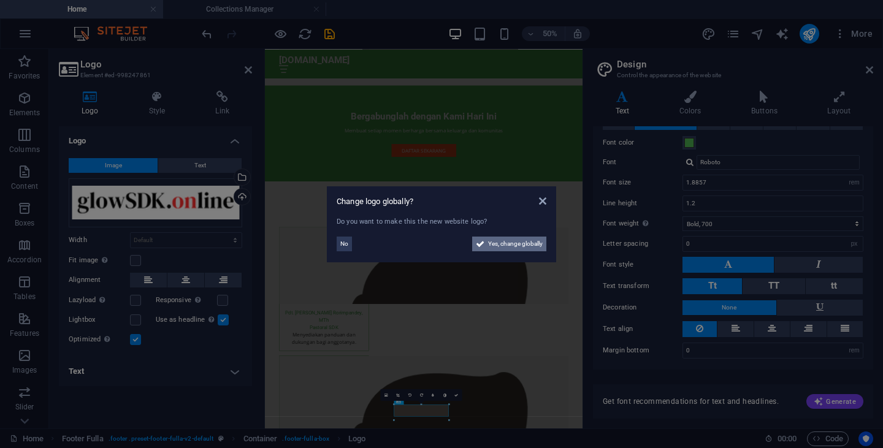
click at [516, 245] on span "Yes, change globally" at bounding box center [515, 244] width 55 height 15
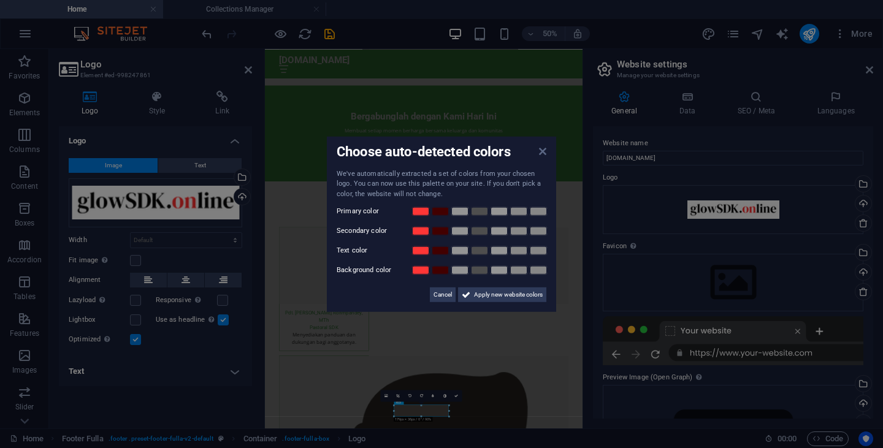
click at [543, 151] on icon at bounding box center [542, 151] width 7 height 10
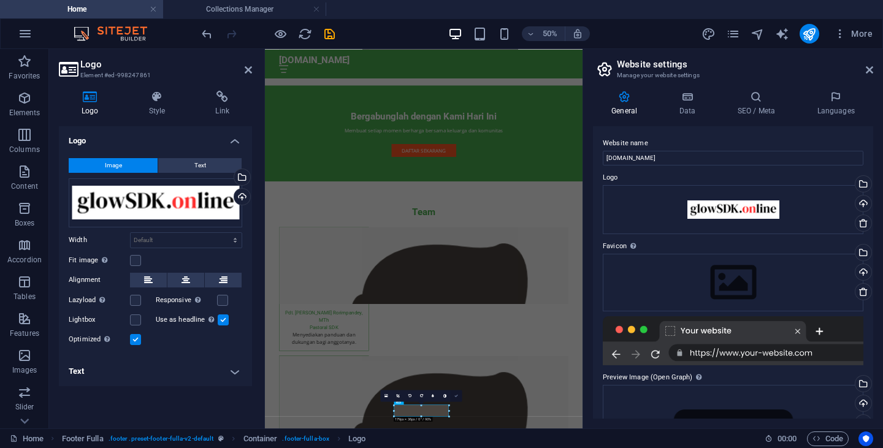
click at [459, 398] on link at bounding box center [457, 396] width 12 height 12
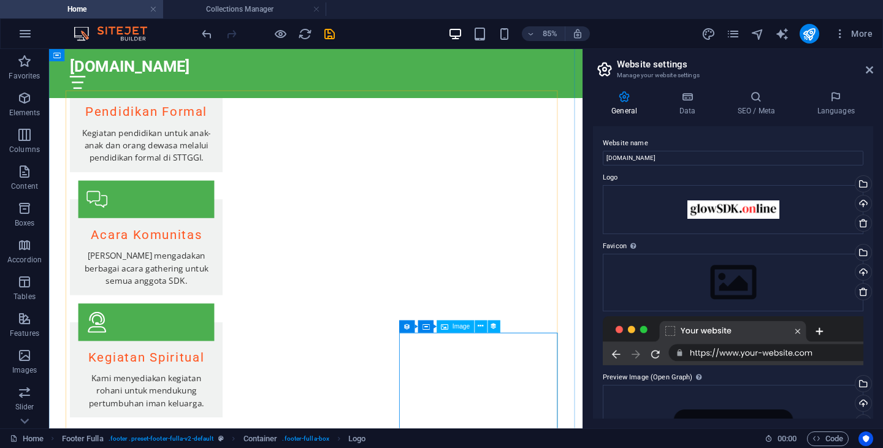
scroll to position [2848, 0]
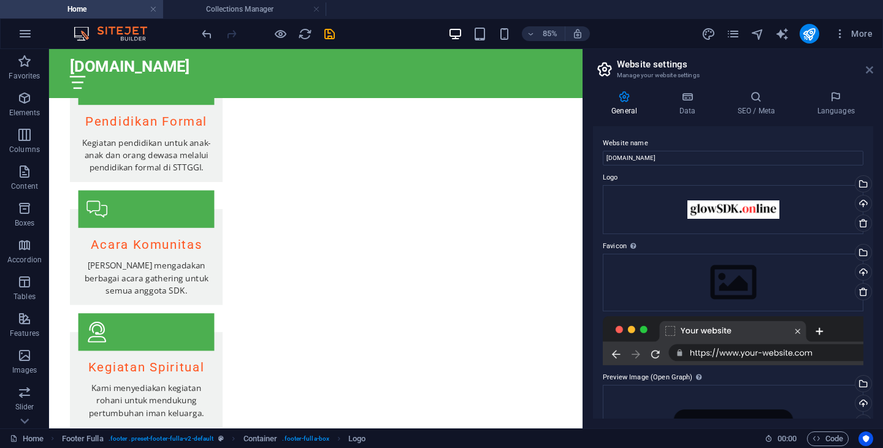
click at [869, 72] on icon at bounding box center [869, 70] width 7 height 10
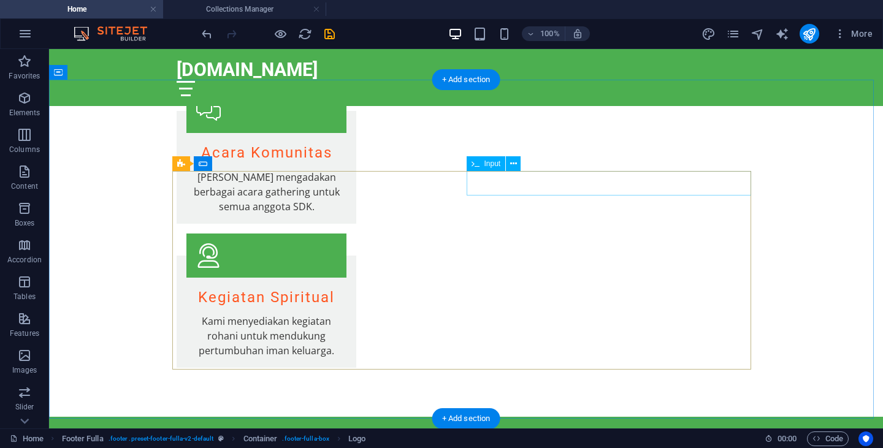
scroll to position [3582, 0]
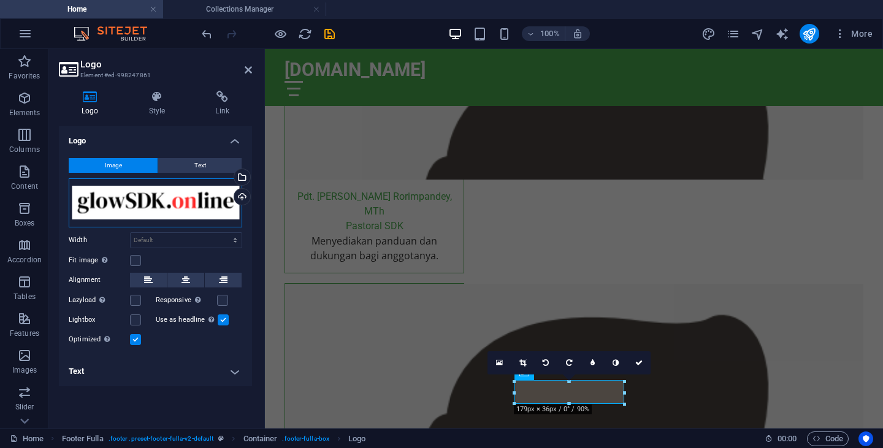
click at [168, 211] on div "Drag files here, click to choose files or select files from Files or our free s…" at bounding box center [156, 202] width 174 height 49
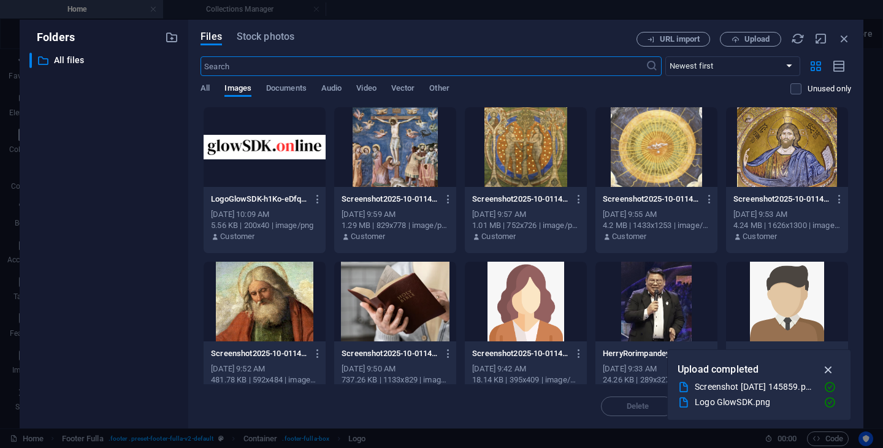
click at [829, 367] on icon "button" at bounding box center [829, 369] width 14 height 13
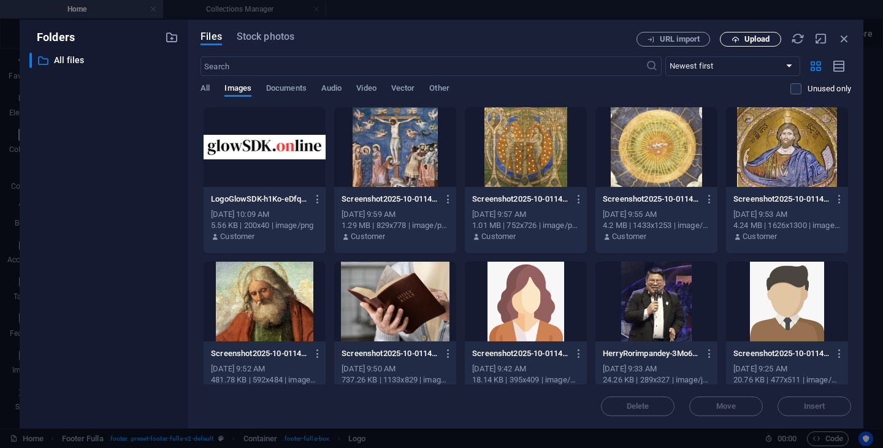
click at [739, 38] on icon "button" at bounding box center [736, 40] width 8 height 8
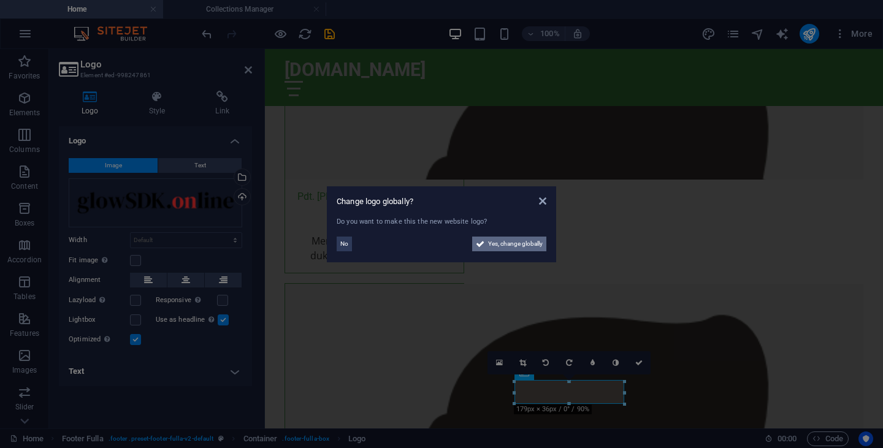
click at [526, 243] on span "Yes, change globally" at bounding box center [515, 244] width 55 height 15
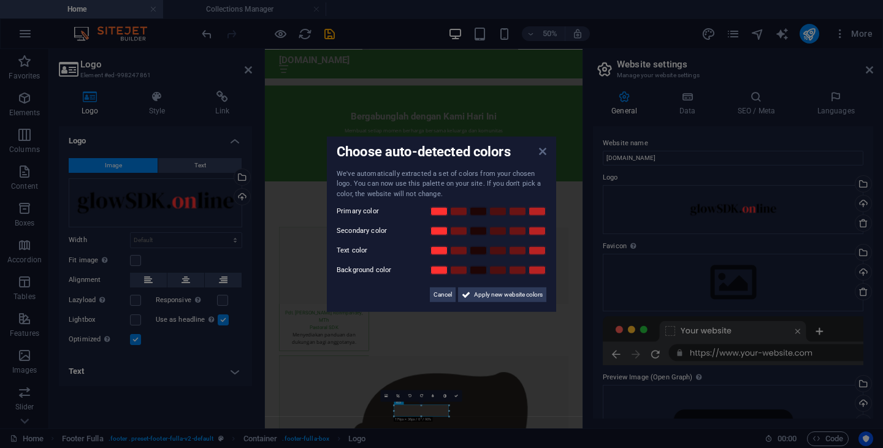
click at [541, 150] on icon at bounding box center [542, 151] width 7 height 10
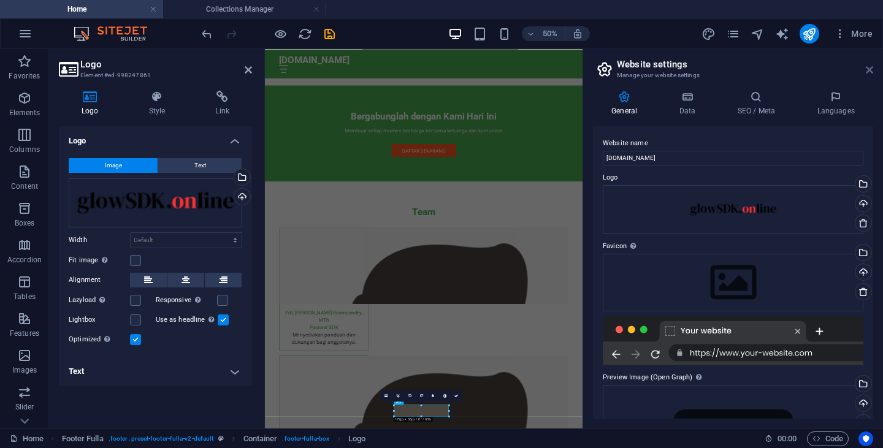
click at [868, 74] on icon at bounding box center [869, 70] width 7 height 10
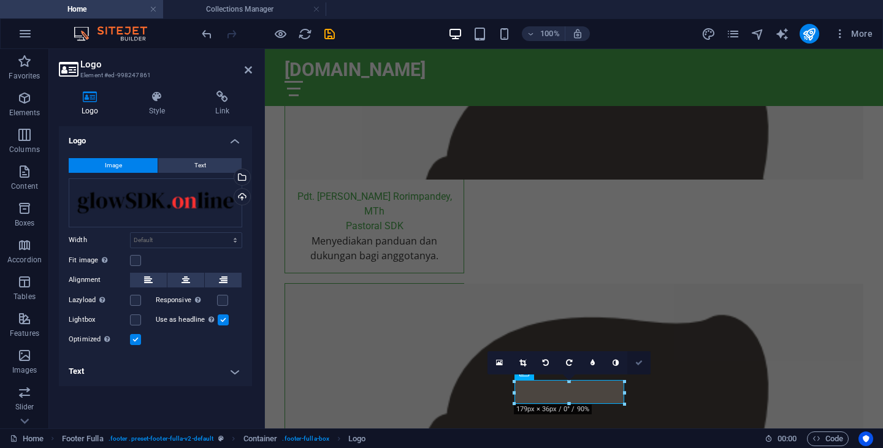
click at [640, 362] on icon at bounding box center [638, 362] width 7 height 7
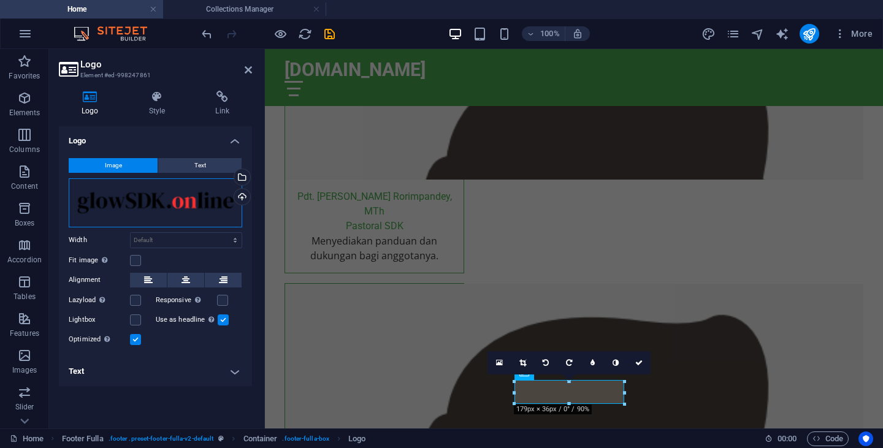
click at [171, 207] on div "Drag files here, click to choose files or select files from Files or our free s…" at bounding box center [156, 202] width 174 height 49
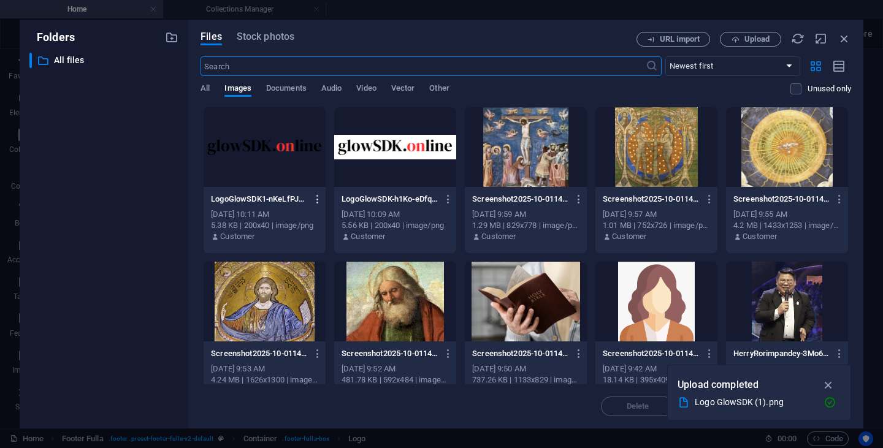
click at [318, 201] on icon "button" at bounding box center [318, 199] width 12 height 11
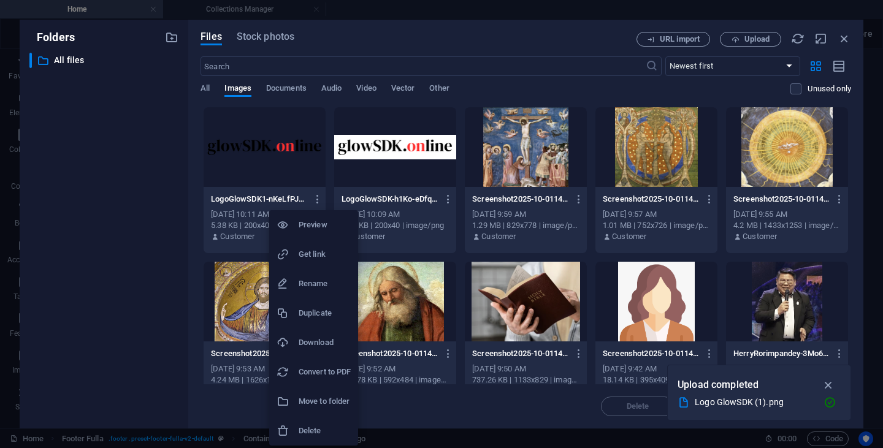
click at [317, 435] on h6 "Delete" at bounding box center [325, 431] width 52 height 15
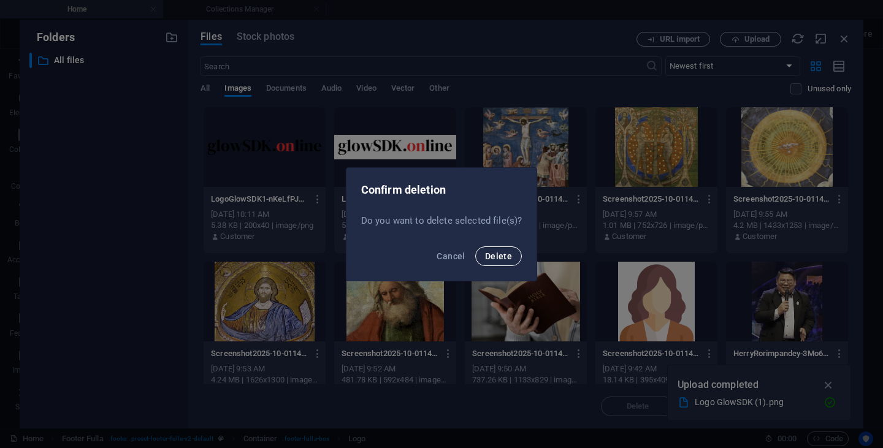
click at [495, 250] on button "Delete" at bounding box center [498, 256] width 47 height 20
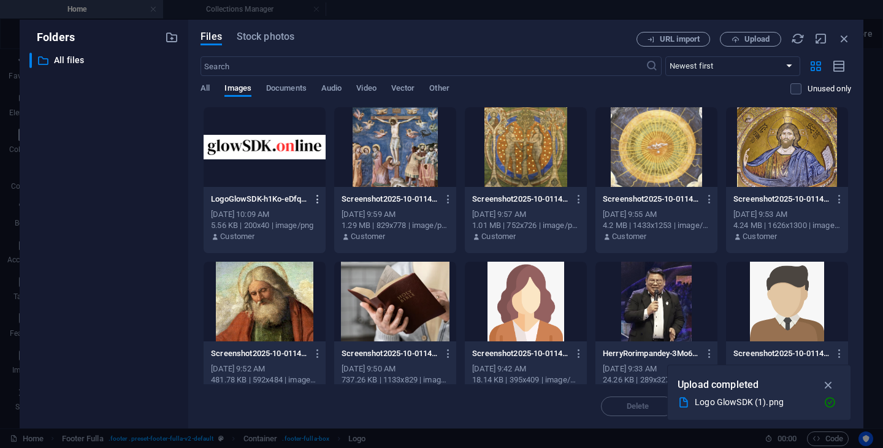
click at [315, 202] on icon "button" at bounding box center [318, 199] width 12 height 11
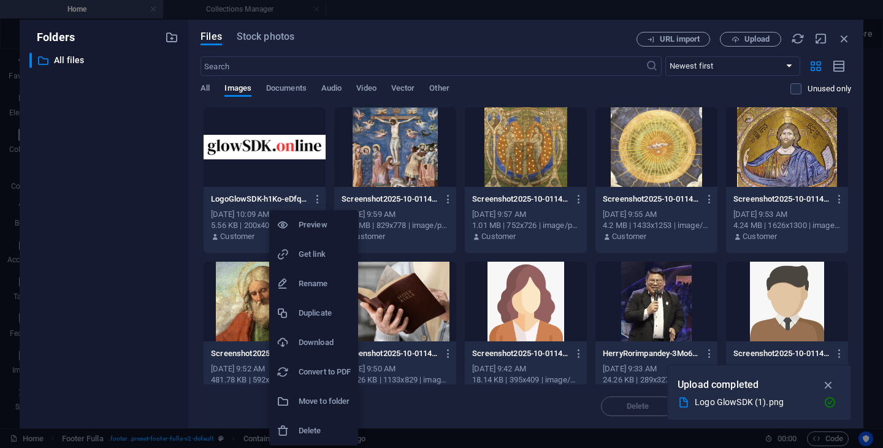
click at [310, 433] on h6 "Delete" at bounding box center [325, 431] width 52 height 15
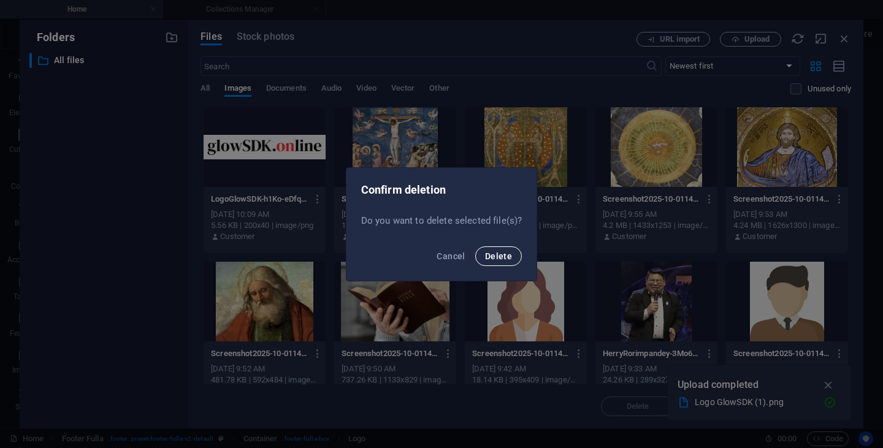
click at [497, 256] on span "Delete" at bounding box center [498, 256] width 27 height 10
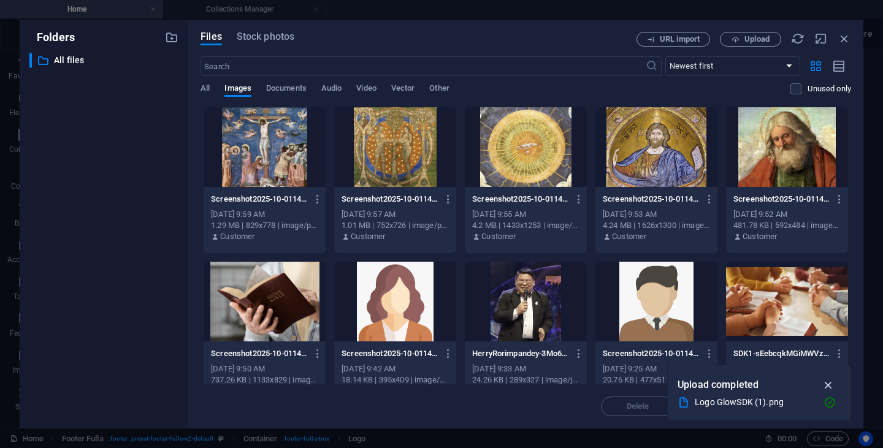
click at [830, 384] on icon "button" at bounding box center [829, 384] width 14 height 13
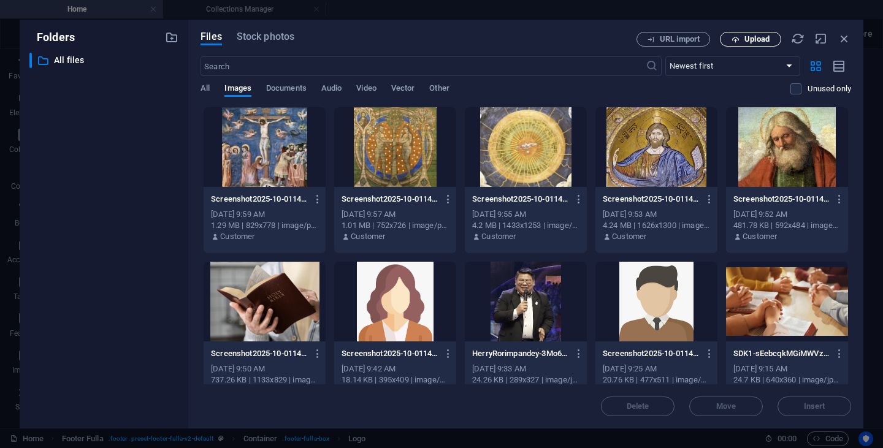
click at [751, 39] on span "Upload" at bounding box center [756, 39] width 25 height 7
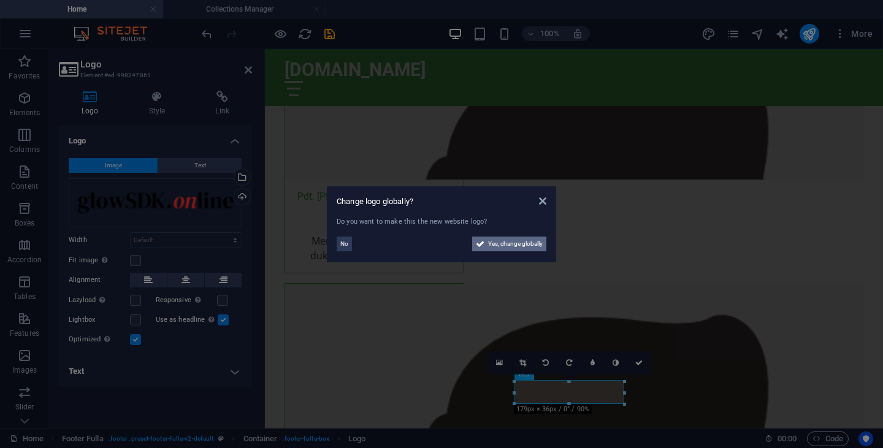
click at [525, 245] on span "Yes, change globally" at bounding box center [515, 244] width 55 height 15
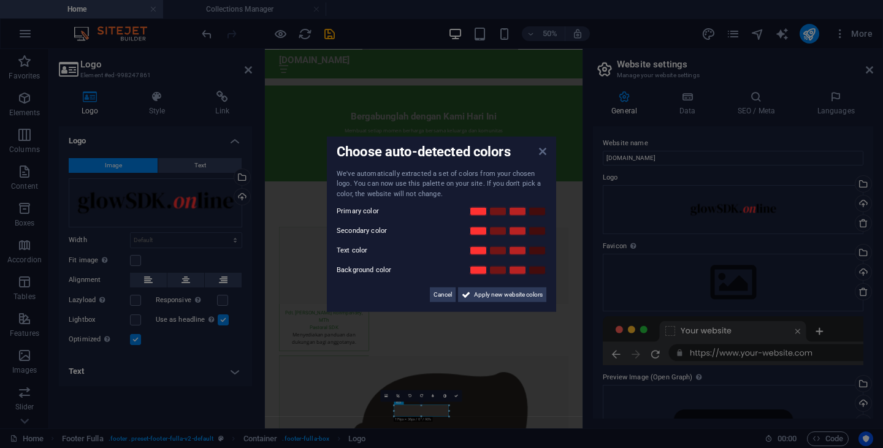
click at [546, 152] on icon at bounding box center [542, 151] width 7 height 10
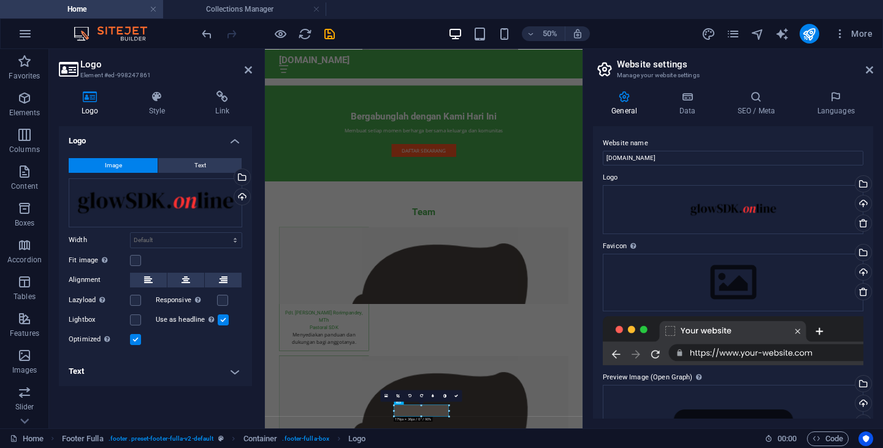
click at [874, 71] on aside "Website settings Manage your website settings General Data SEO / Meta Languages…" at bounding box center [733, 239] width 300 height 380
click at [871, 72] on icon at bounding box center [869, 70] width 7 height 10
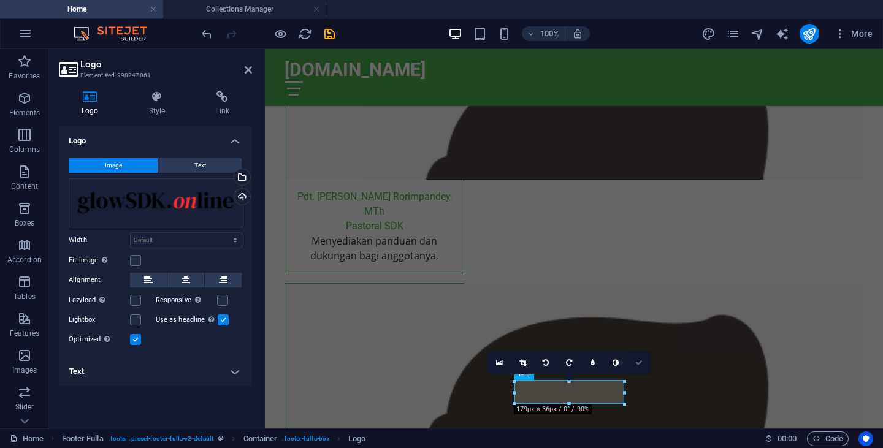
click at [643, 361] on link at bounding box center [638, 362] width 23 height 23
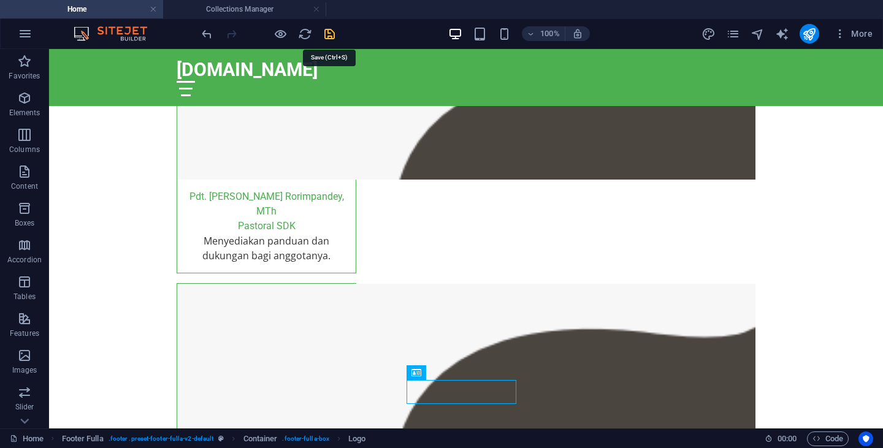
click at [330, 32] on icon "save" at bounding box center [330, 34] width 14 height 14
checkbox input "false"
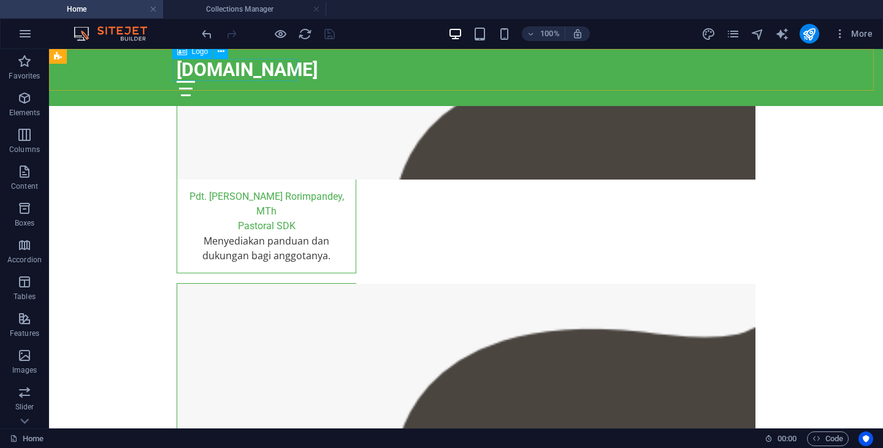
click at [237, 75] on div "[DOMAIN_NAME]" at bounding box center [466, 70] width 579 height 22
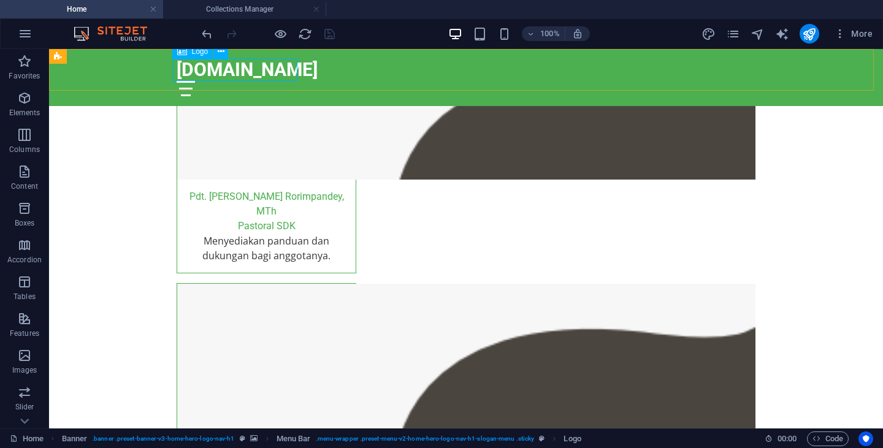
click at [208, 77] on div "[DOMAIN_NAME]" at bounding box center [466, 70] width 579 height 22
select select "px"
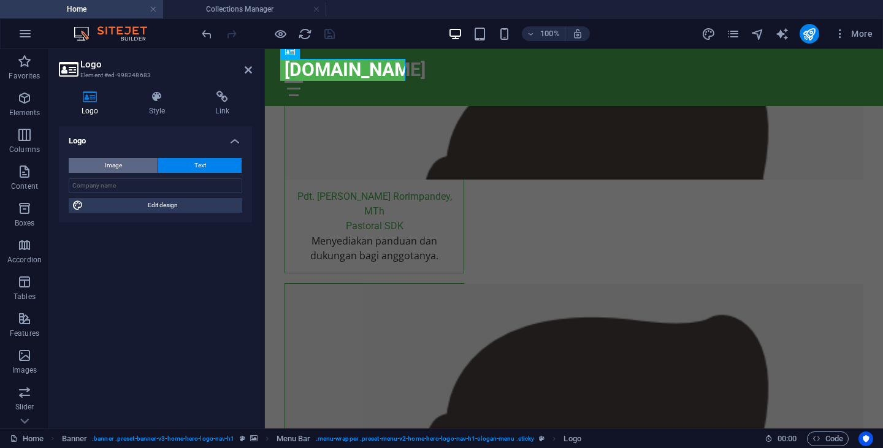
click at [129, 165] on button "Image" at bounding box center [113, 165] width 89 height 15
select select "DISABLED_OPTION_VALUE"
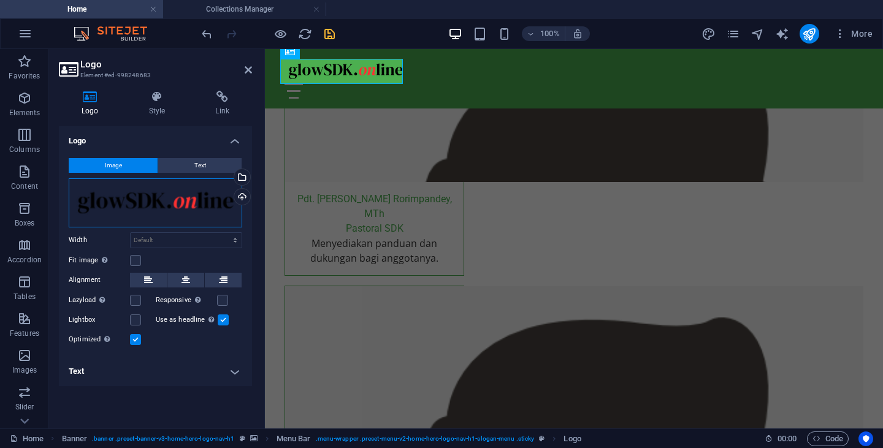
click at [162, 208] on div "Drag files here, click to choose files or select files from Files or our free s…" at bounding box center [156, 202] width 174 height 49
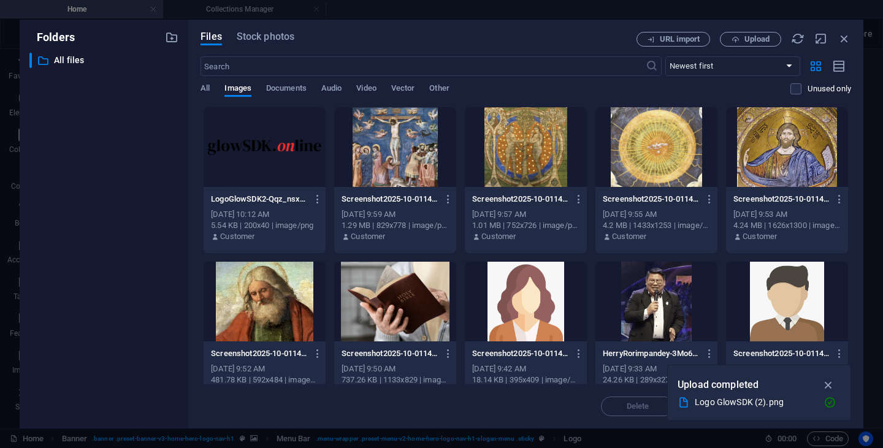
click at [261, 143] on div at bounding box center [265, 147] width 122 height 80
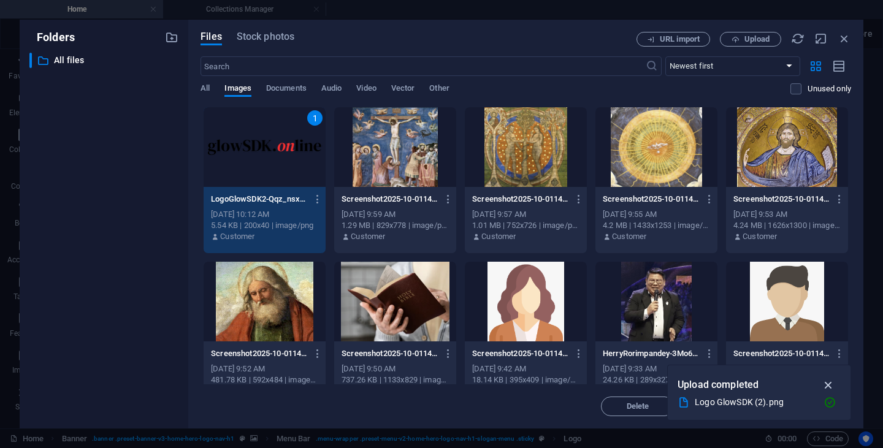
click at [826, 386] on icon "button" at bounding box center [829, 384] width 14 height 13
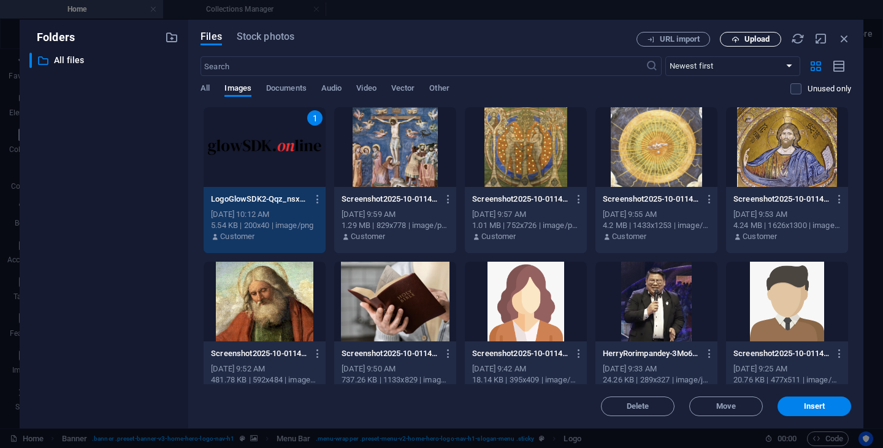
click at [754, 45] on button "Upload" at bounding box center [750, 39] width 61 height 15
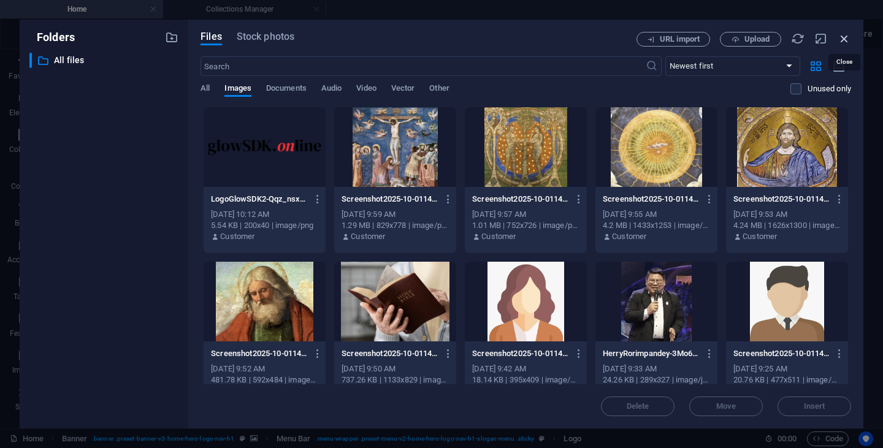
click at [843, 40] on icon "button" at bounding box center [844, 38] width 13 height 13
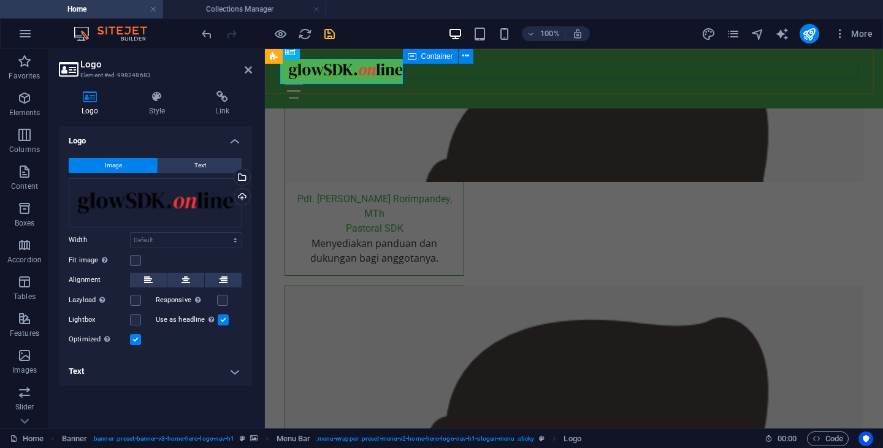
click at [441, 83] on div at bounding box center [574, 90] width 579 height 15
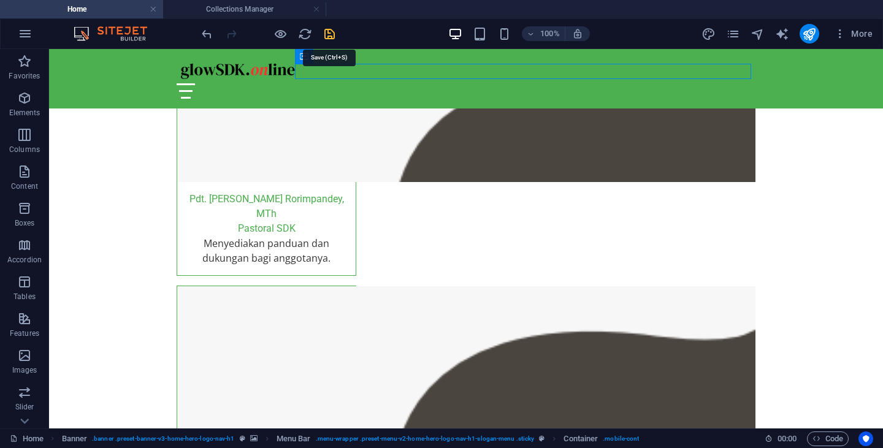
click at [331, 33] on icon "save" at bounding box center [330, 34] width 14 height 14
checkbox input "false"
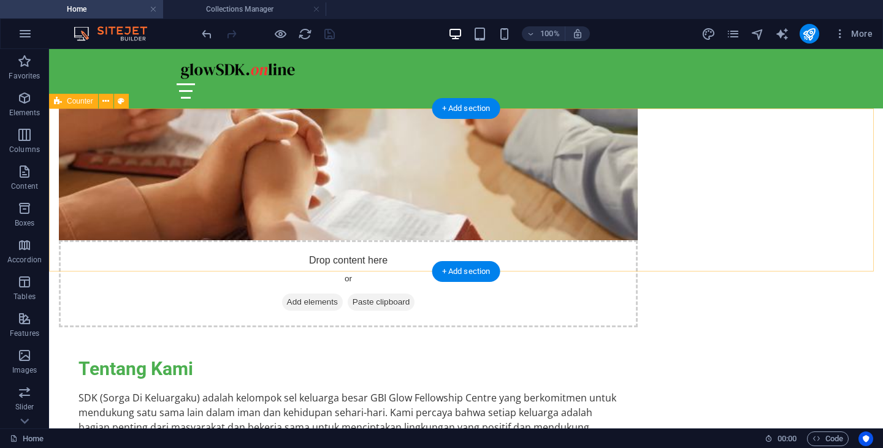
scroll to position [0, 0]
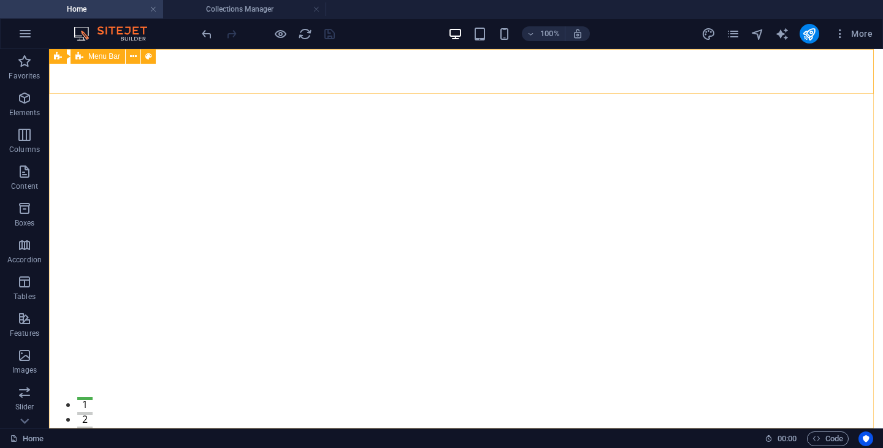
click at [99, 56] on span "Menu Bar" at bounding box center [104, 56] width 32 height 7
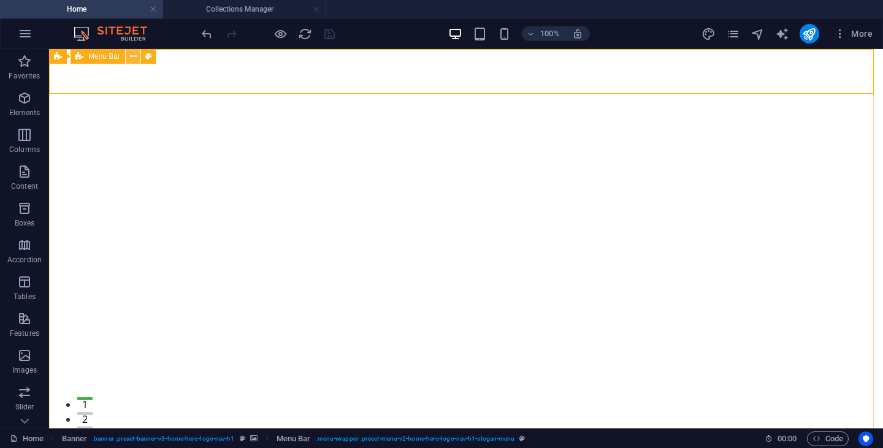
click at [134, 58] on icon at bounding box center [133, 56] width 7 height 13
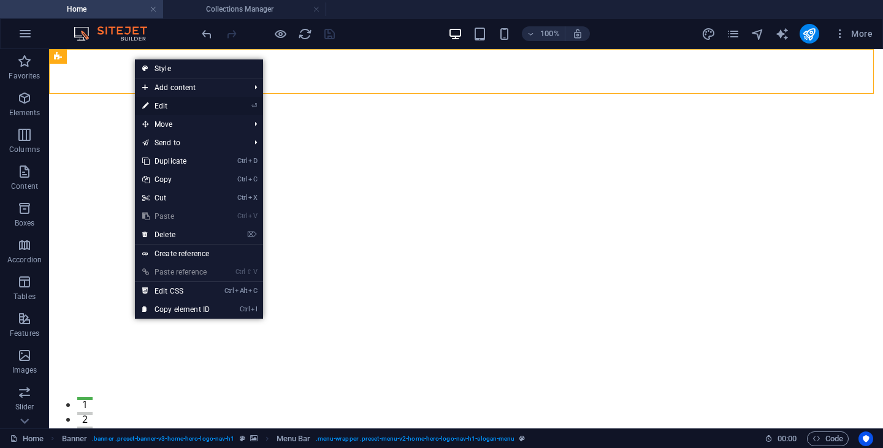
click at [161, 103] on link "⏎ Edit" at bounding box center [176, 106] width 82 height 18
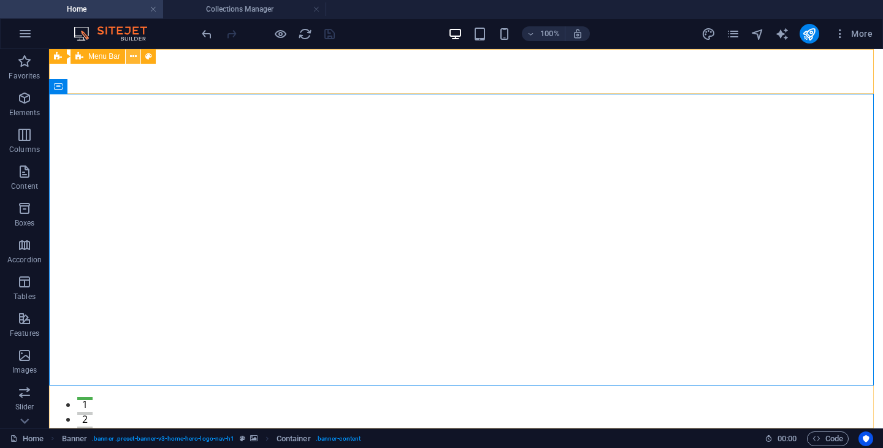
click at [136, 58] on icon at bounding box center [133, 56] width 7 height 13
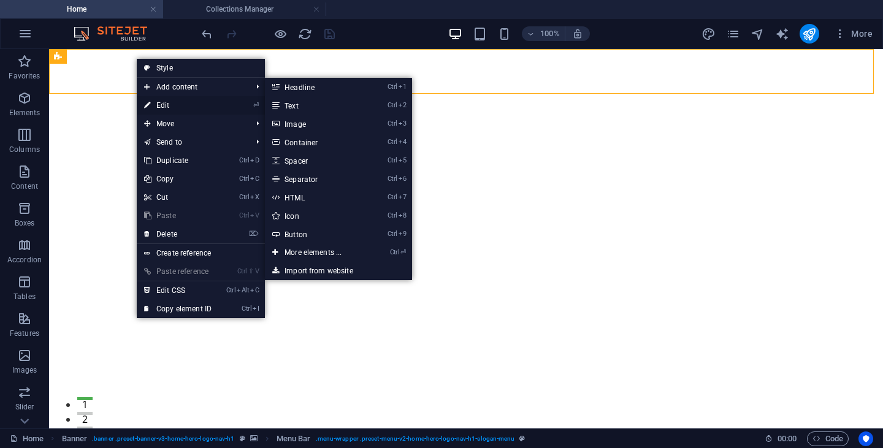
click at [166, 111] on link "⏎ Edit" at bounding box center [178, 105] width 82 height 18
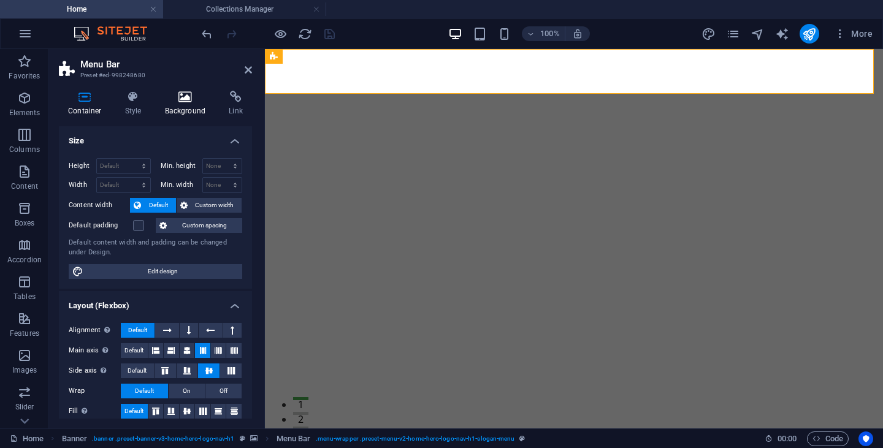
click at [196, 96] on icon at bounding box center [185, 97] width 59 height 12
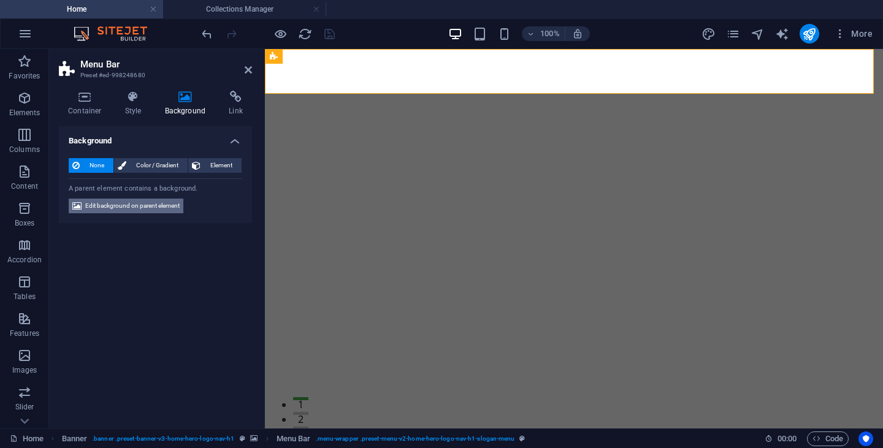
click at [139, 208] on span "Edit background on parent element" at bounding box center [132, 206] width 94 height 15
select select "ms"
select select "s"
select select "progressive"
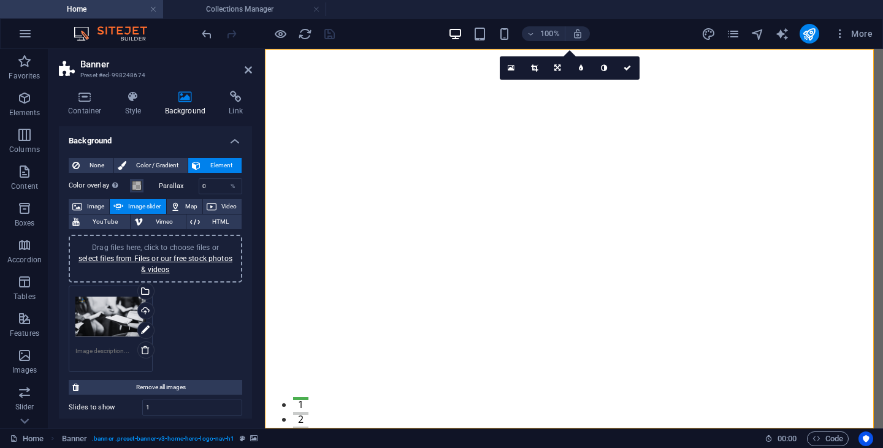
click at [204, 330] on div "Drag files here, click to choose files or select files from Files or our free s…" at bounding box center [156, 329] width 180 height 93
click at [139, 104] on h4 "Style" at bounding box center [136, 104] width 40 height 26
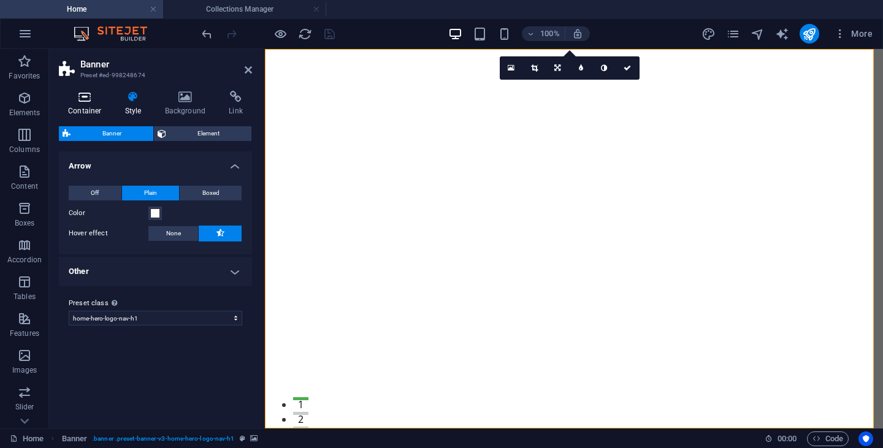
click at [85, 102] on icon at bounding box center [85, 97] width 52 height 12
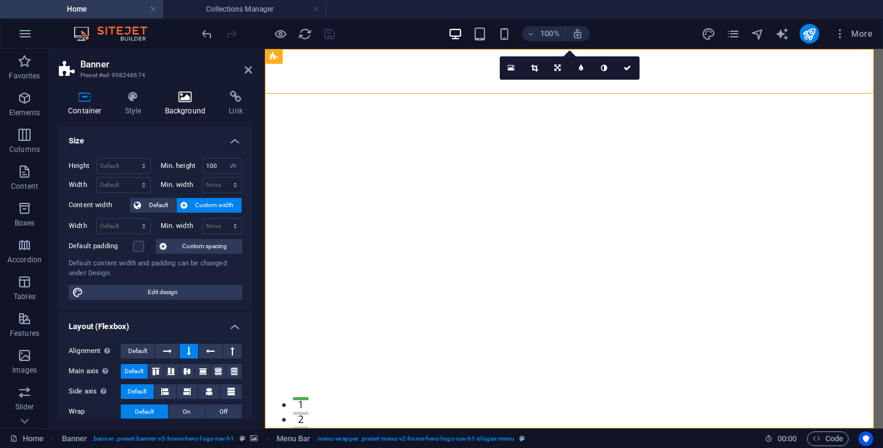
click at [186, 101] on icon at bounding box center [185, 97] width 59 height 12
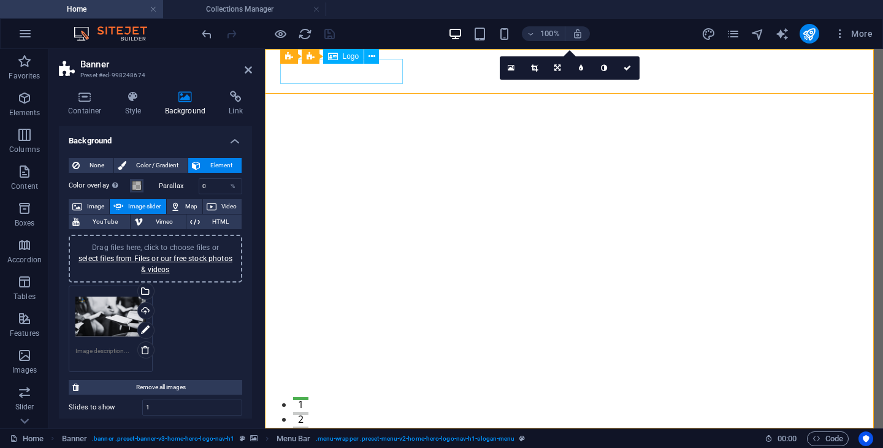
click at [307, 438] on div at bounding box center [574, 450] width 579 height 25
click at [624, 69] on icon at bounding box center [627, 67] width 7 height 7
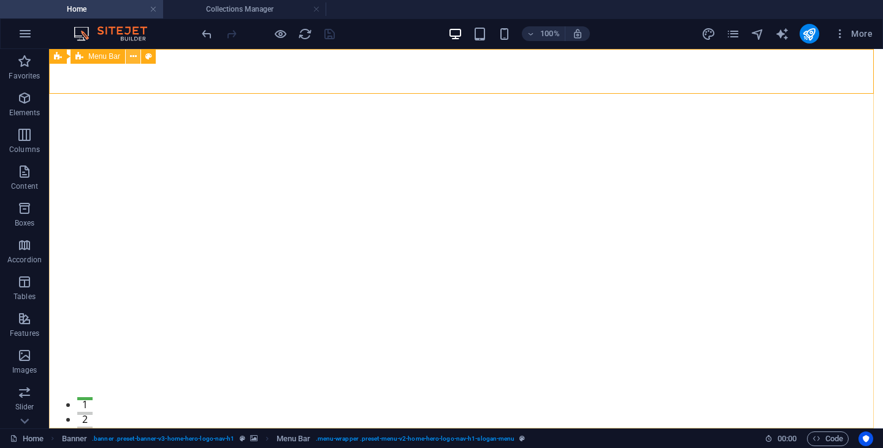
click at [129, 56] on button at bounding box center [133, 56] width 15 height 15
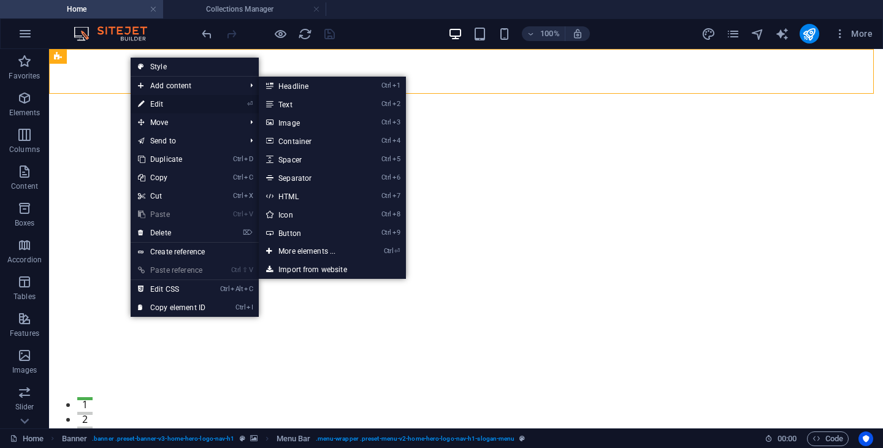
click at [156, 104] on link "⏎ Edit" at bounding box center [172, 104] width 82 height 18
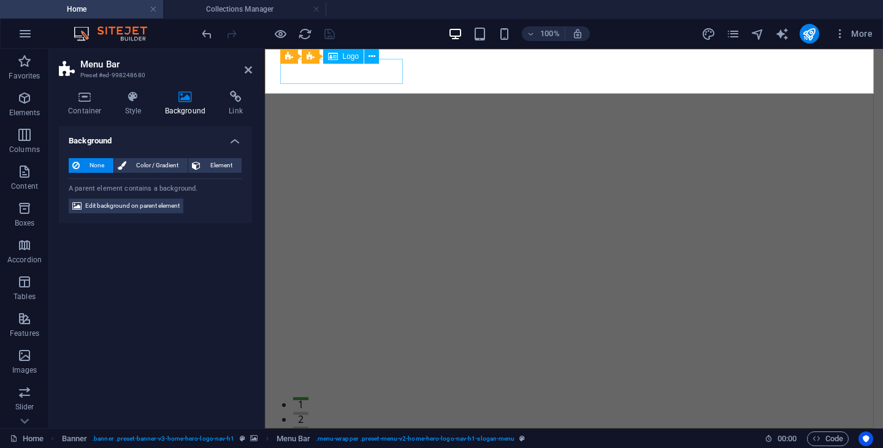
click at [312, 438] on div at bounding box center [574, 450] width 579 height 25
click at [87, 103] on h4 "Container" at bounding box center [87, 104] width 57 height 26
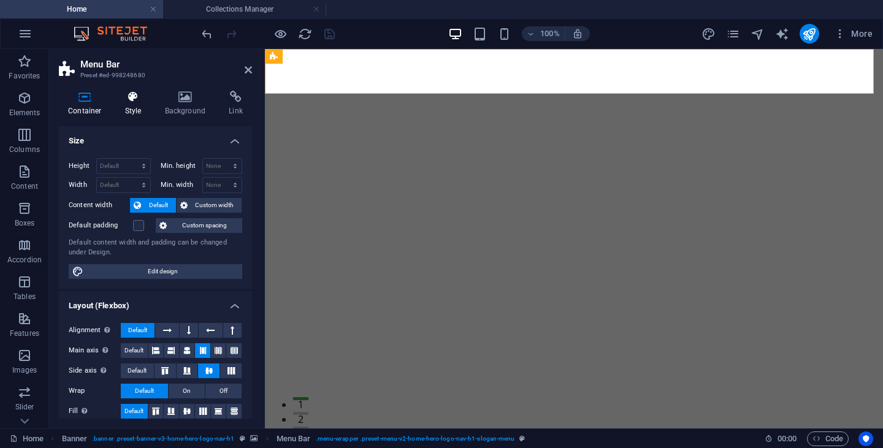
click at [124, 102] on icon at bounding box center [133, 97] width 35 height 12
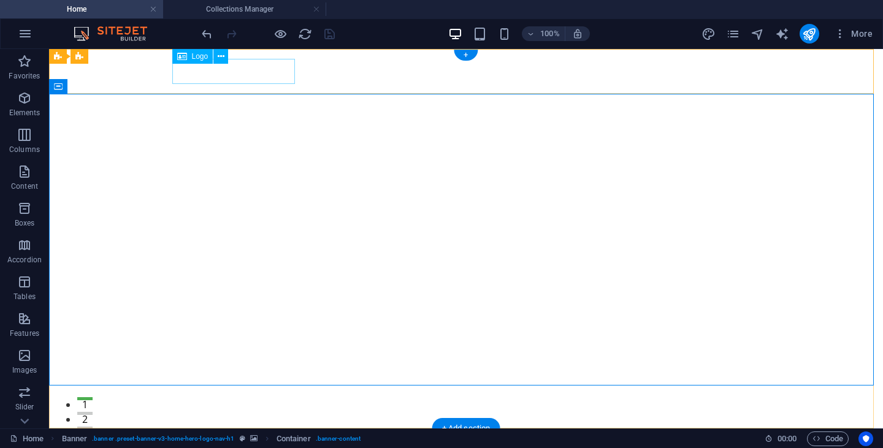
click at [207, 438] on div at bounding box center [466, 450] width 579 height 25
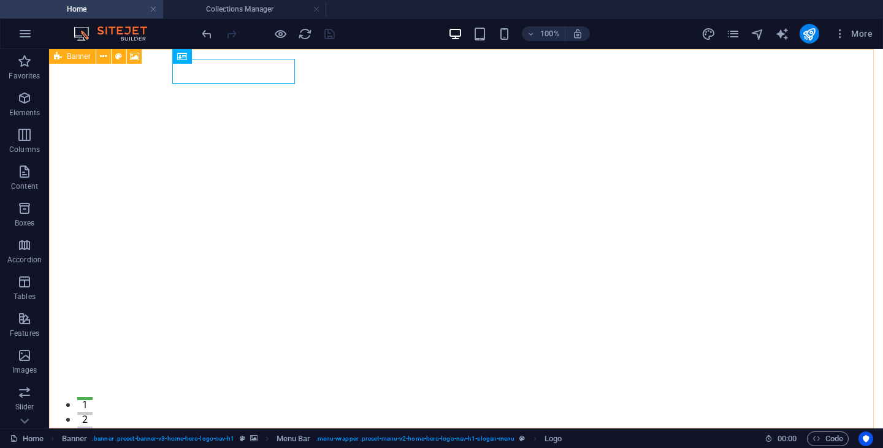
click at [56, 58] on icon at bounding box center [58, 56] width 8 height 15
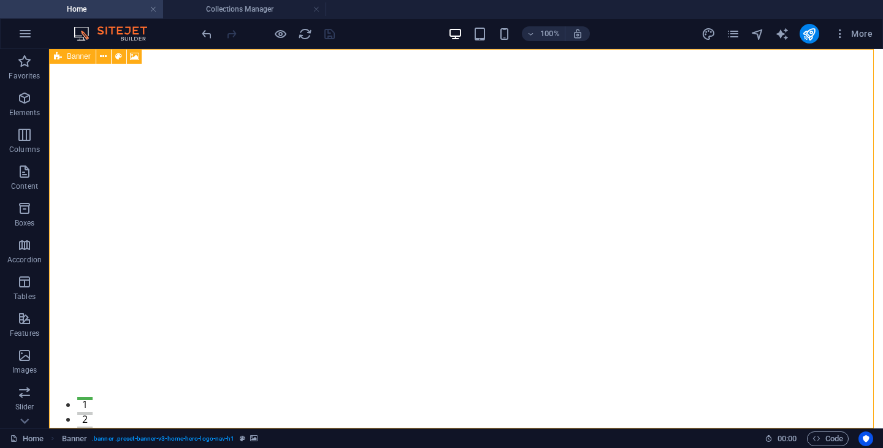
click at [77, 58] on span "Banner" at bounding box center [79, 56] width 24 height 7
click at [102, 57] on icon at bounding box center [103, 56] width 7 height 13
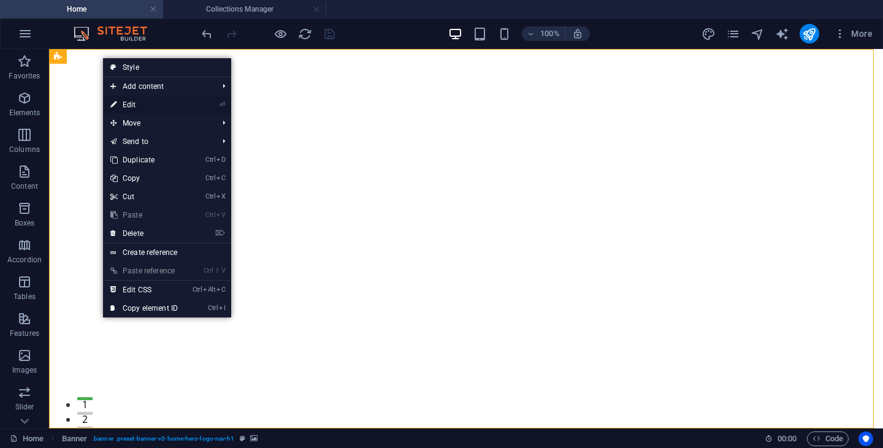
click at [139, 100] on link "⏎ Edit" at bounding box center [144, 105] width 82 height 18
select select "ms"
select select "s"
select select "progressive"
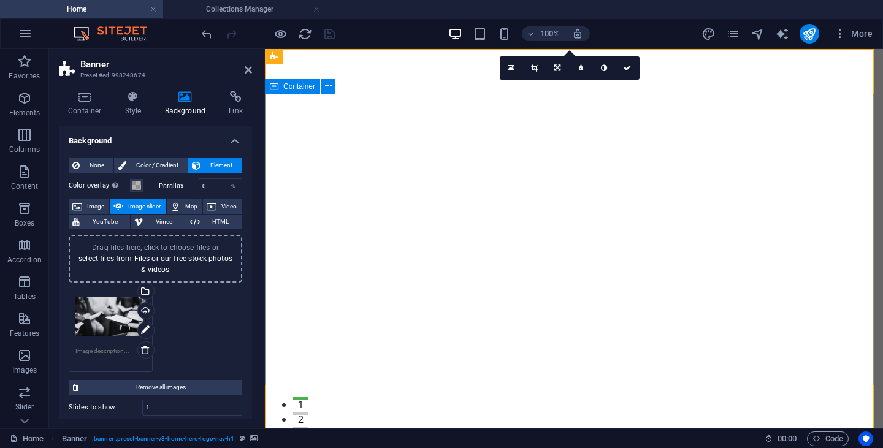
click at [327, 88] on icon at bounding box center [328, 86] width 7 height 13
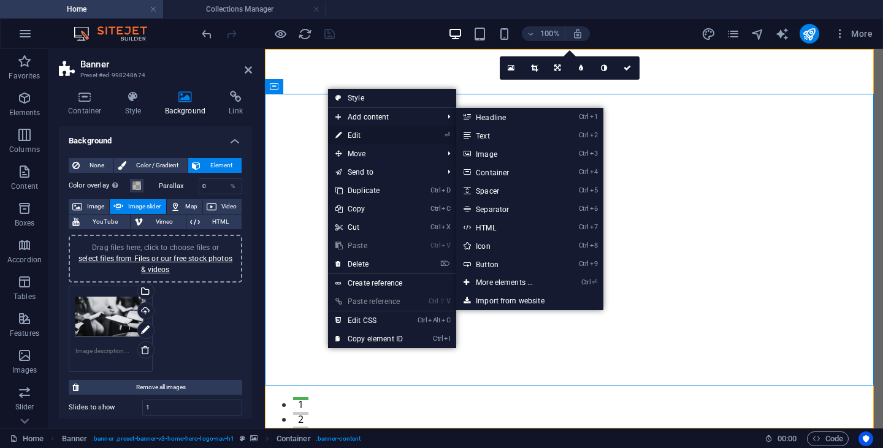
click at [354, 136] on link "⏎ Edit" at bounding box center [369, 135] width 82 height 18
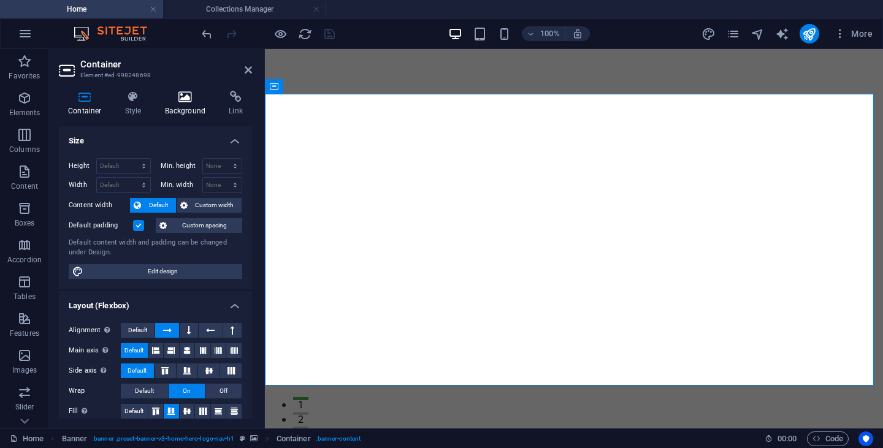
click at [193, 96] on icon at bounding box center [185, 97] width 59 height 12
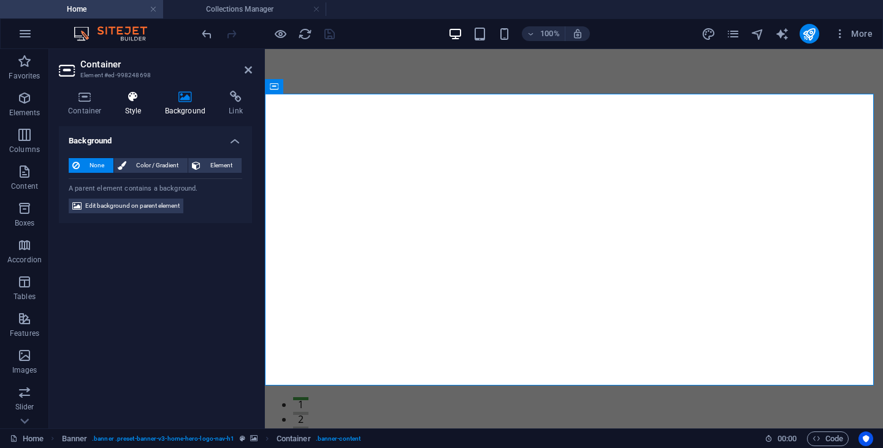
click at [137, 102] on icon at bounding box center [133, 97] width 35 height 12
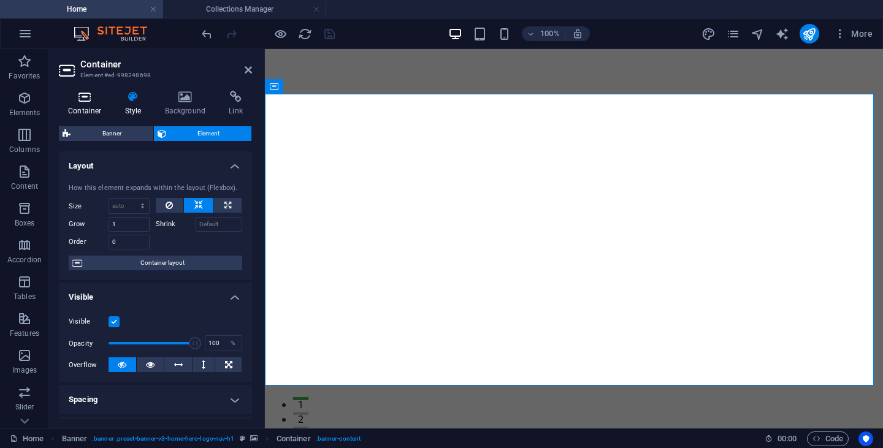
click at [93, 103] on h4 "Container" at bounding box center [87, 104] width 57 height 26
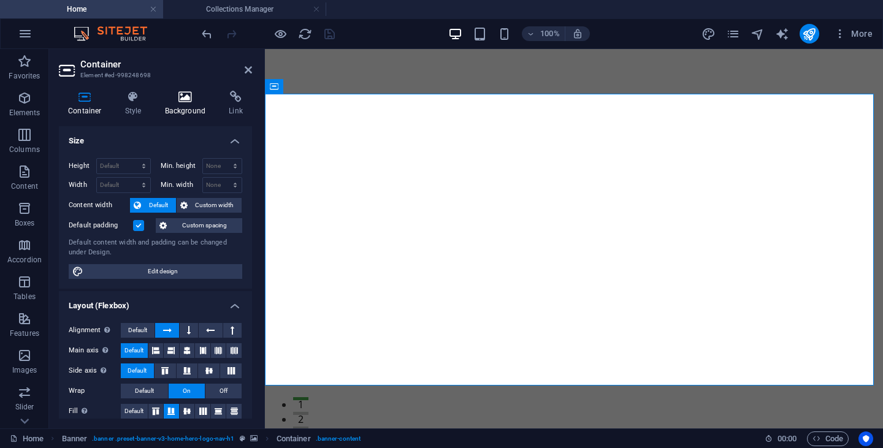
click at [175, 92] on icon at bounding box center [185, 97] width 59 height 12
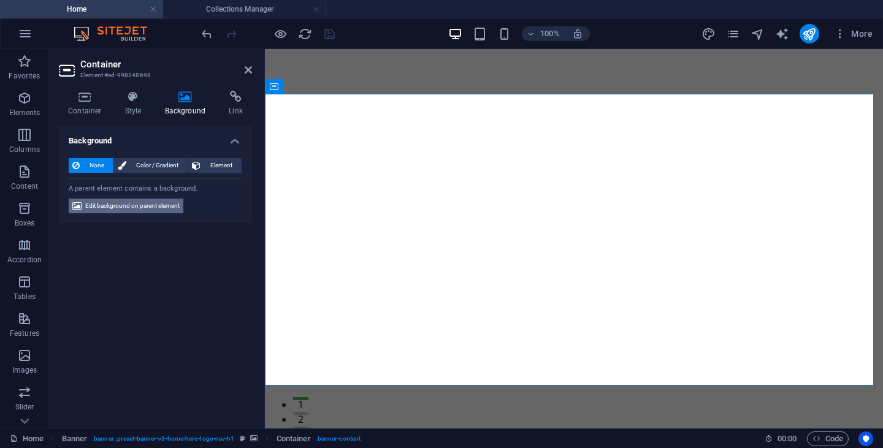
click at [145, 201] on span "Edit background on parent element" at bounding box center [132, 206] width 94 height 15
select select "ms"
select select "s"
select select "progressive"
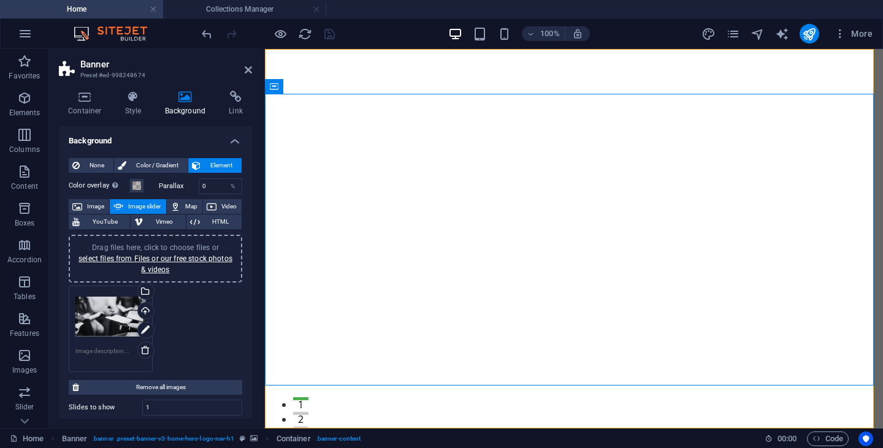
click at [118, 322] on div "Drag files here, click to choose files or select files from Files or our free s…" at bounding box center [110, 316] width 71 height 49
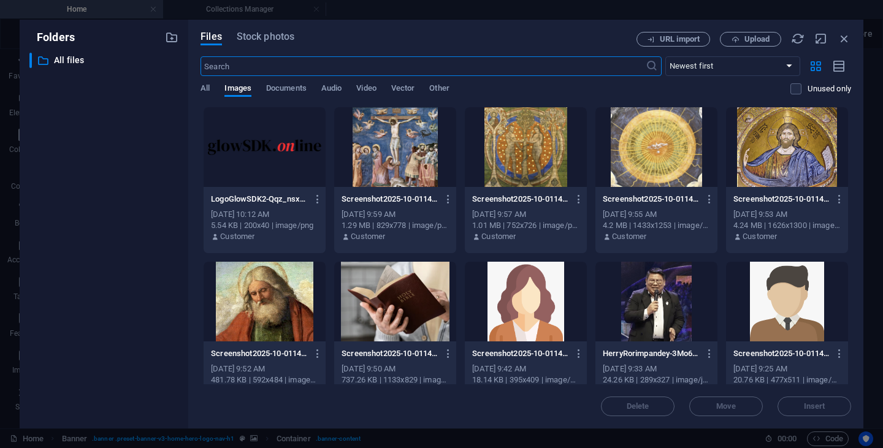
scroll to position [178, 0]
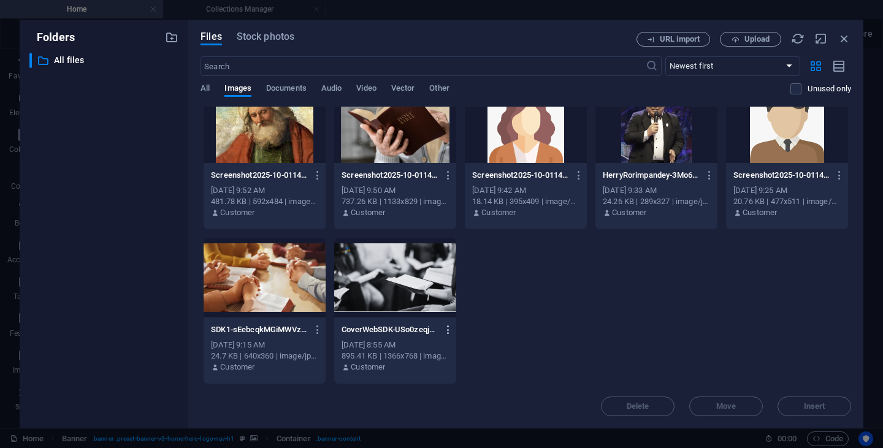
click at [448, 333] on icon "button" at bounding box center [449, 329] width 12 height 11
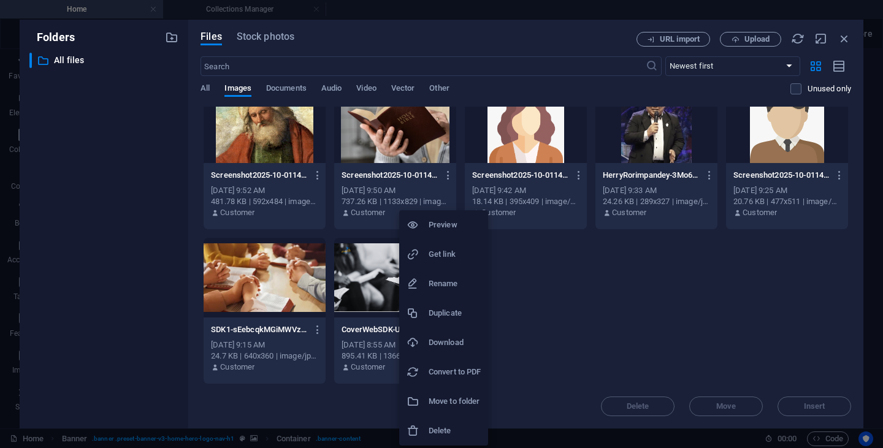
click at [433, 432] on h6 "Delete" at bounding box center [455, 431] width 52 height 15
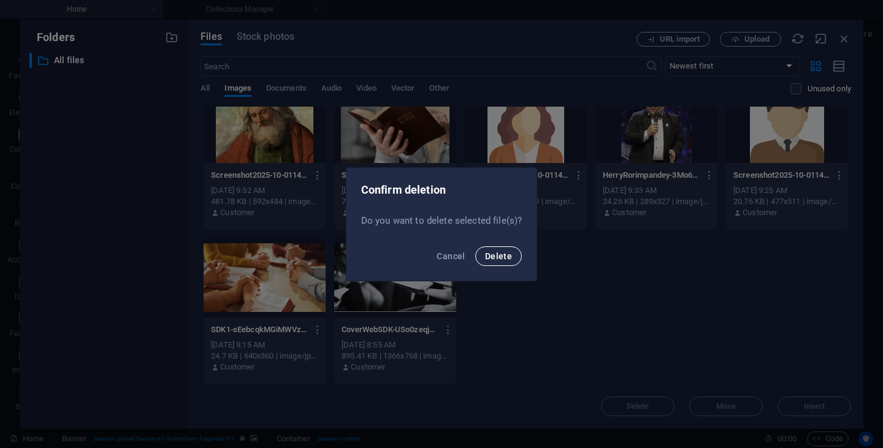
click at [505, 259] on span "Delete" at bounding box center [498, 256] width 27 height 10
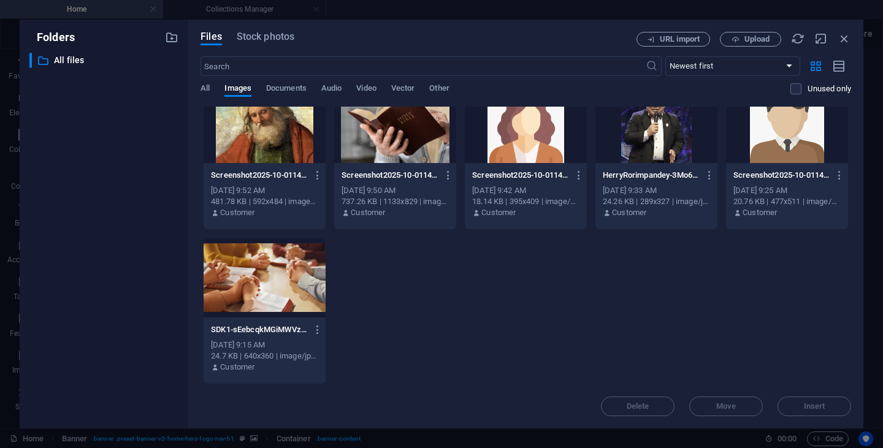
click at [730, 319] on div "LogoGlowSDK2-Qqz_nsx3DBWvL_vfvNAdaw.png LogoGlowSDK2-Qqz_nsx3DBWvL_vfvNAdaw.png…" at bounding box center [526, 156] width 651 height 456
click at [758, 40] on span "Upload" at bounding box center [756, 39] width 25 height 7
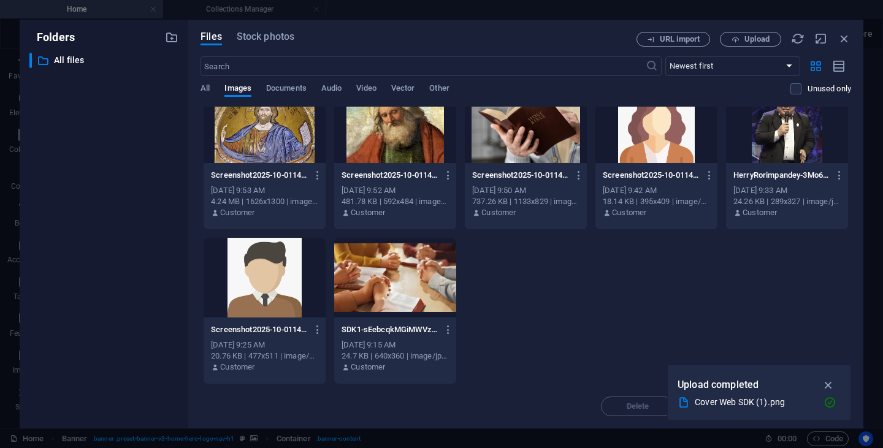
scroll to position [0, 0]
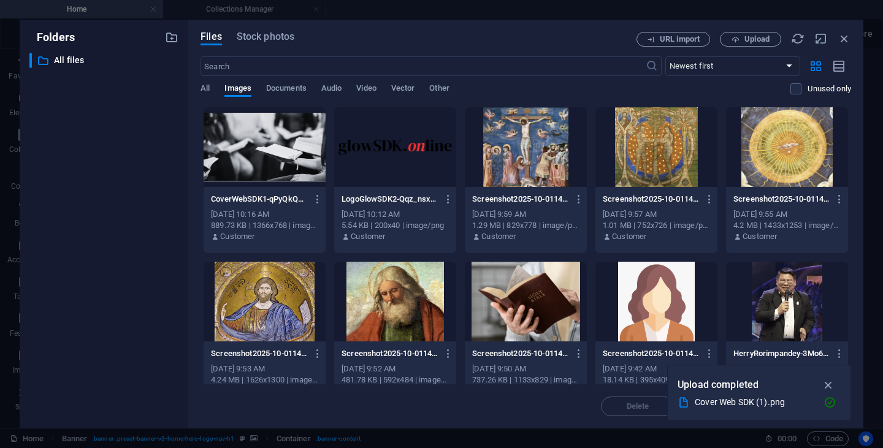
click at [263, 100] on div "All Images Documents Audio Video Vector Other" at bounding box center [496, 94] width 590 height 23
click at [262, 140] on div at bounding box center [265, 147] width 122 height 80
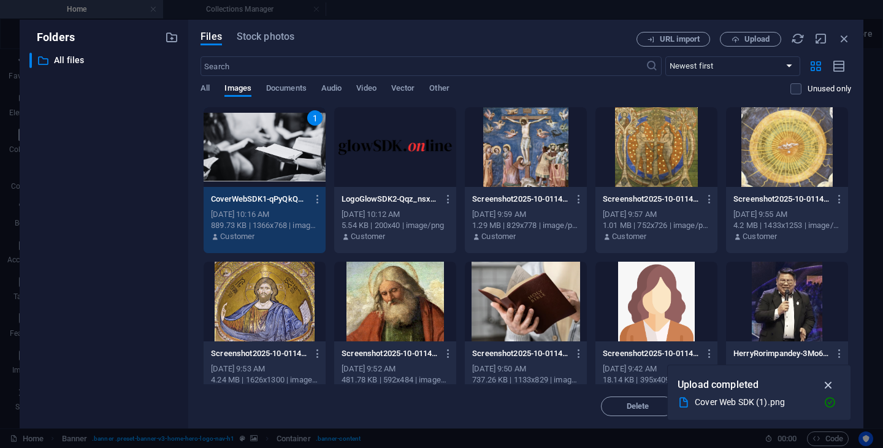
click at [827, 385] on icon "button" at bounding box center [829, 384] width 14 height 13
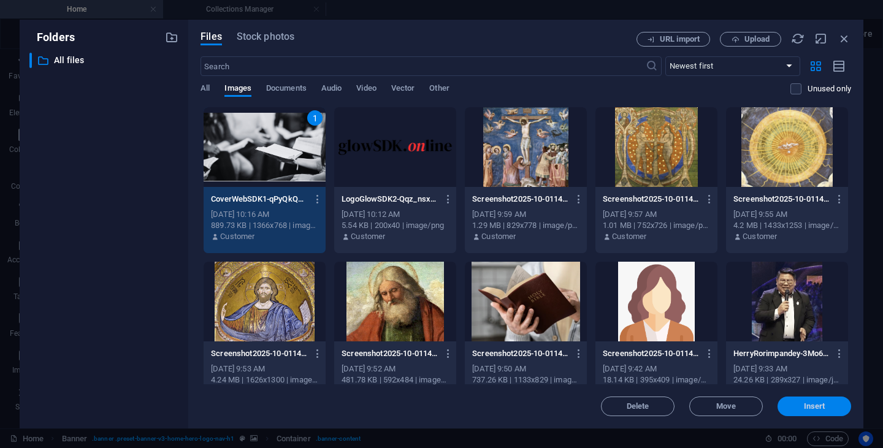
click at [822, 412] on button "Insert" at bounding box center [815, 407] width 74 height 20
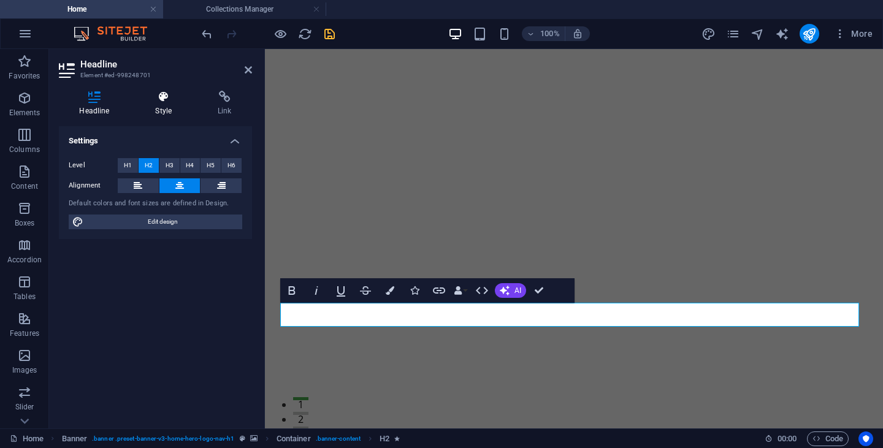
click at [161, 99] on icon at bounding box center [164, 97] width 58 height 12
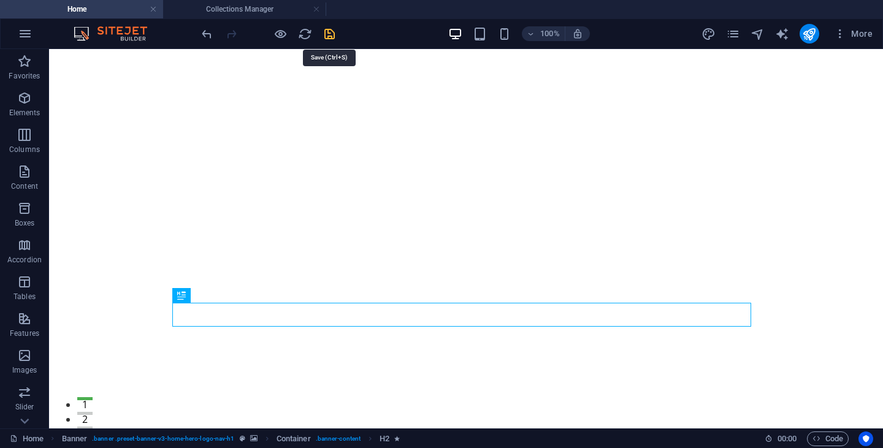
click at [332, 34] on icon "save" at bounding box center [330, 34] width 14 height 14
checkbox input "false"
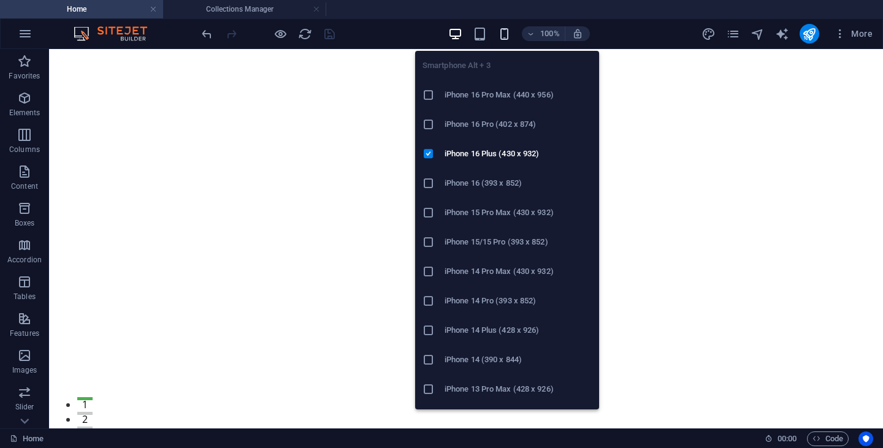
click at [505, 32] on icon "button" at bounding box center [504, 34] width 14 height 14
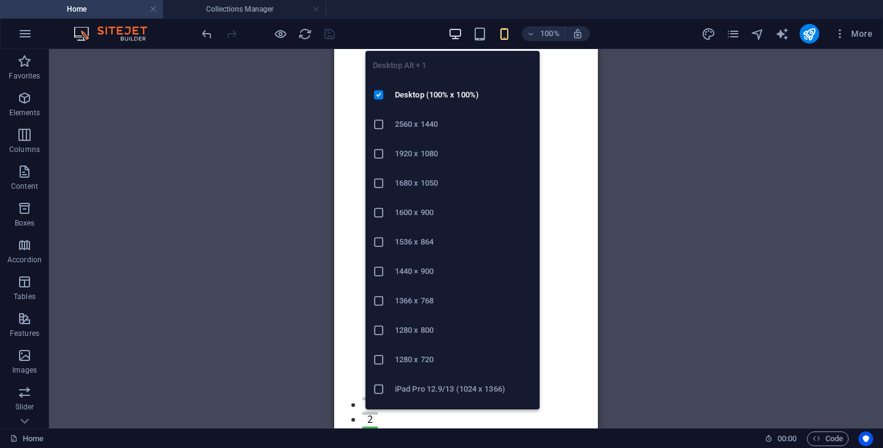
click at [456, 36] on icon "button" at bounding box center [455, 34] width 14 height 14
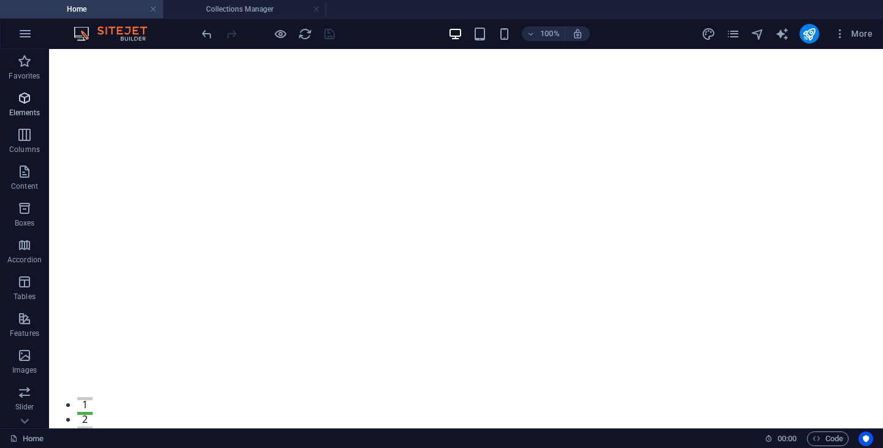
click at [32, 100] on span "Elements" at bounding box center [24, 105] width 49 height 29
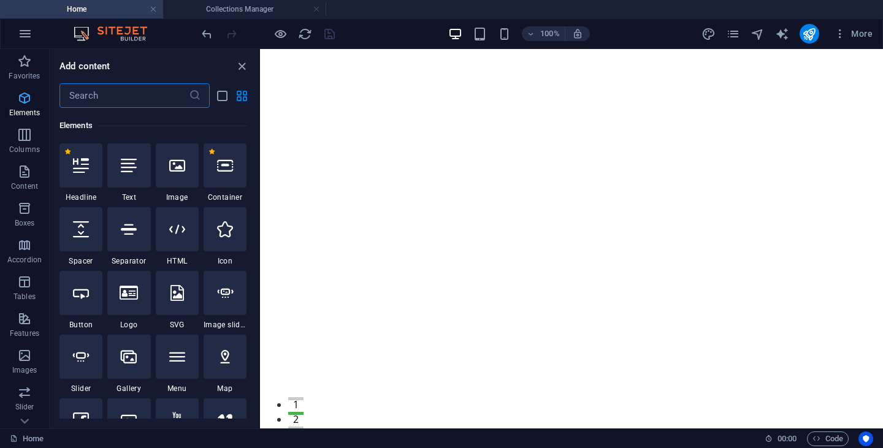
scroll to position [131, 0]
click at [25, 30] on icon "button" at bounding box center [25, 33] width 15 height 15
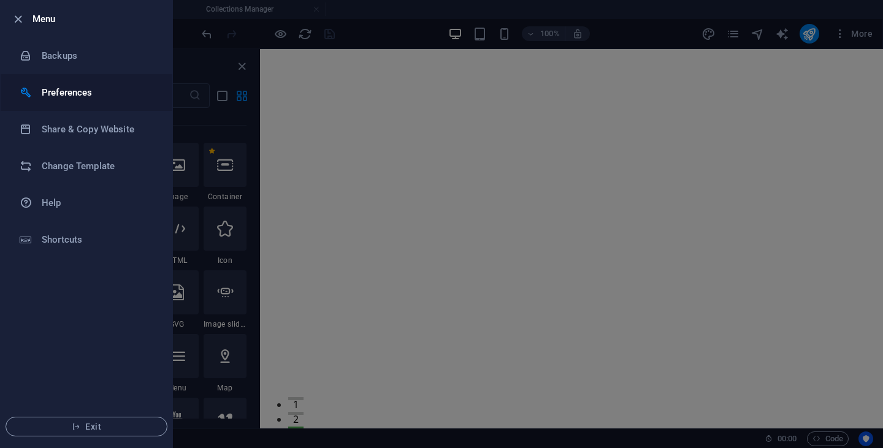
click at [66, 93] on h6 "Preferences" at bounding box center [98, 92] width 113 height 15
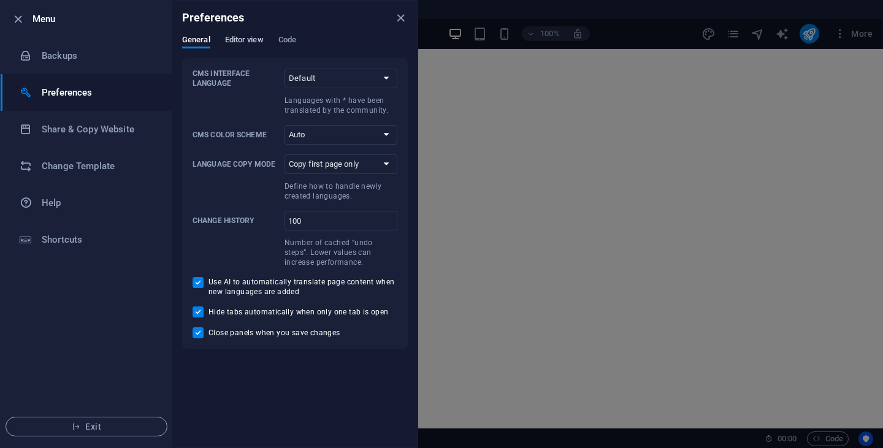
click at [243, 44] on span "Editor view" at bounding box center [244, 40] width 39 height 17
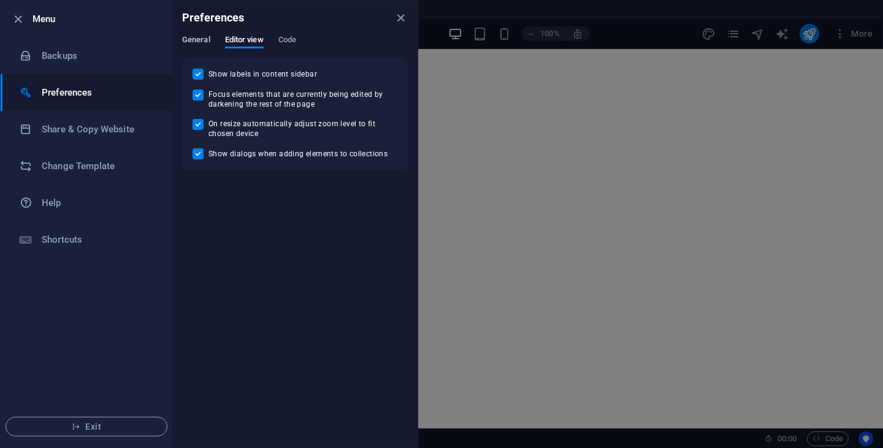
click at [202, 40] on span "General" at bounding box center [196, 40] width 28 height 17
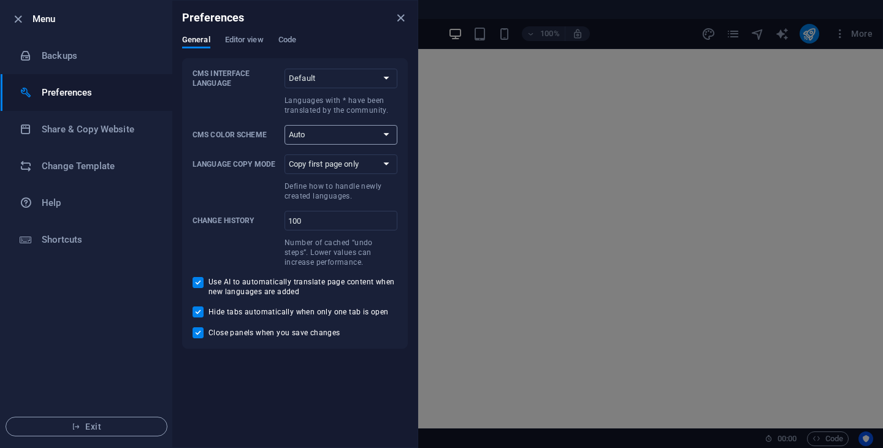
click at [385, 137] on select "Auto Dark Light" at bounding box center [341, 135] width 113 height 20
click at [511, 276] on div at bounding box center [441, 224] width 883 height 448
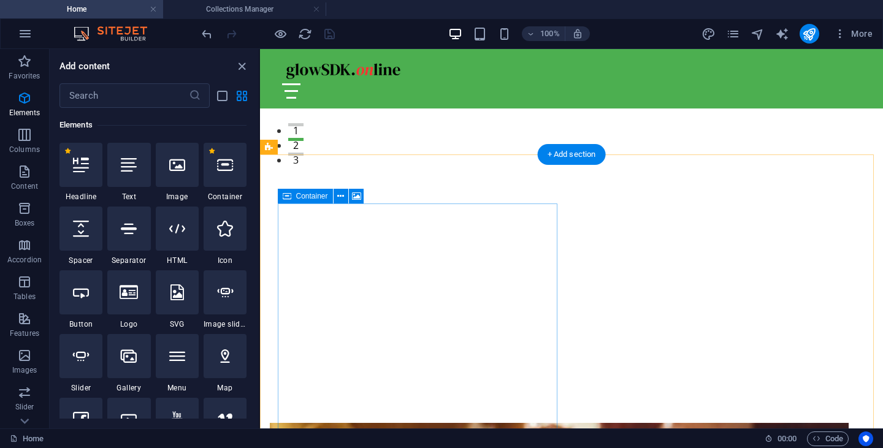
scroll to position [0, 0]
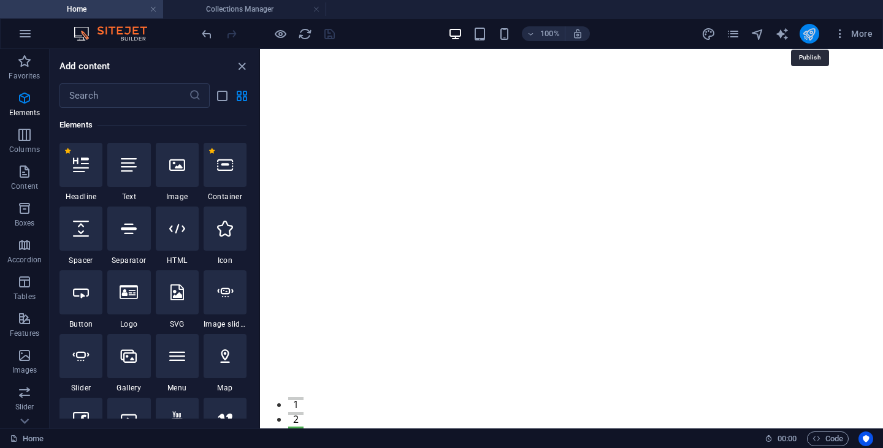
click at [806, 37] on icon "publish" at bounding box center [809, 34] width 14 height 14
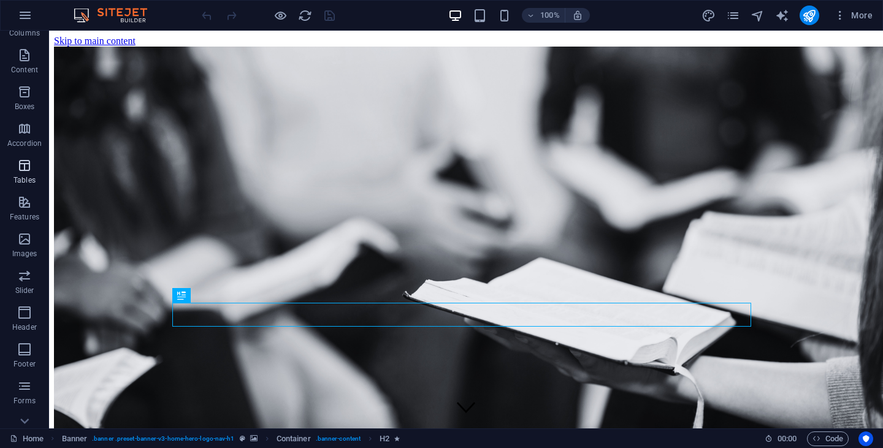
scroll to position [154, 0]
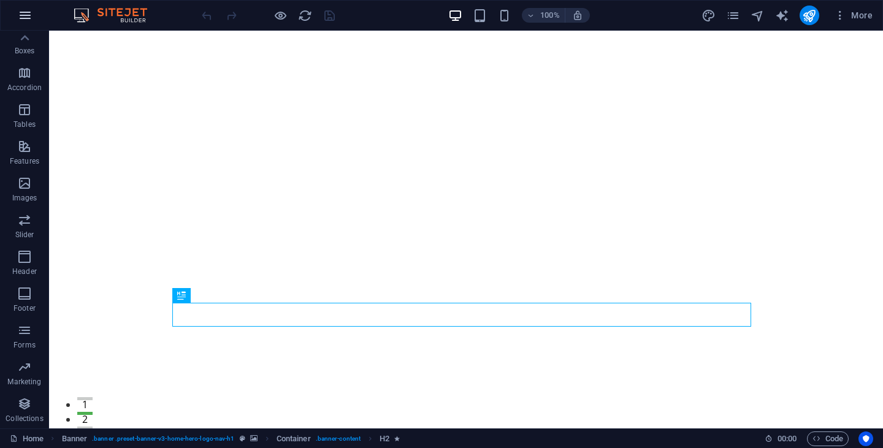
click at [32, 16] on icon "button" at bounding box center [25, 15] width 15 height 15
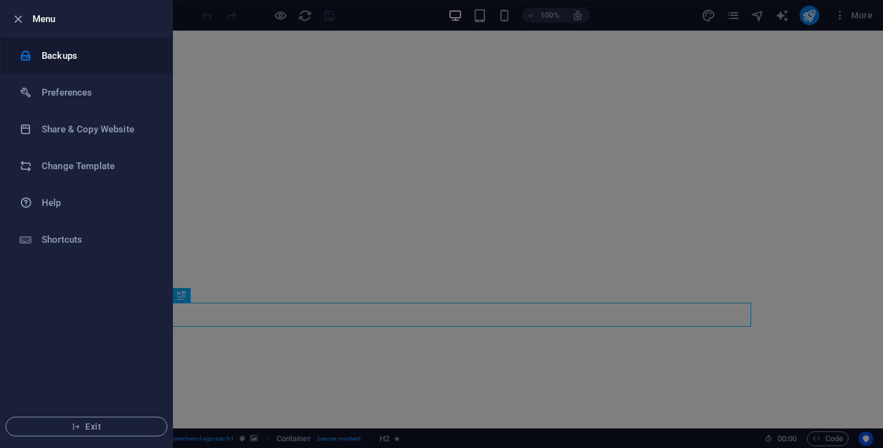
click at [65, 53] on h6 "Backups" at bounding box center [98, 55] width 113 height 15
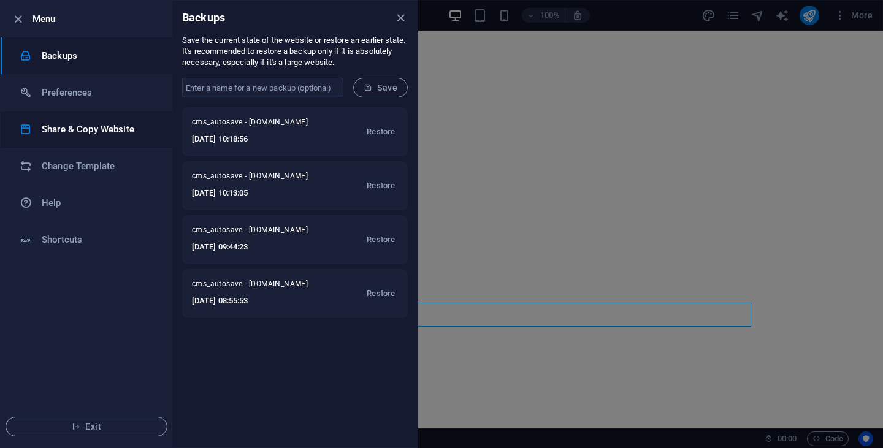
click at [86, 136] on h6 "Share & Copy Website" at bounding box center [98, 129] width 113 height 15
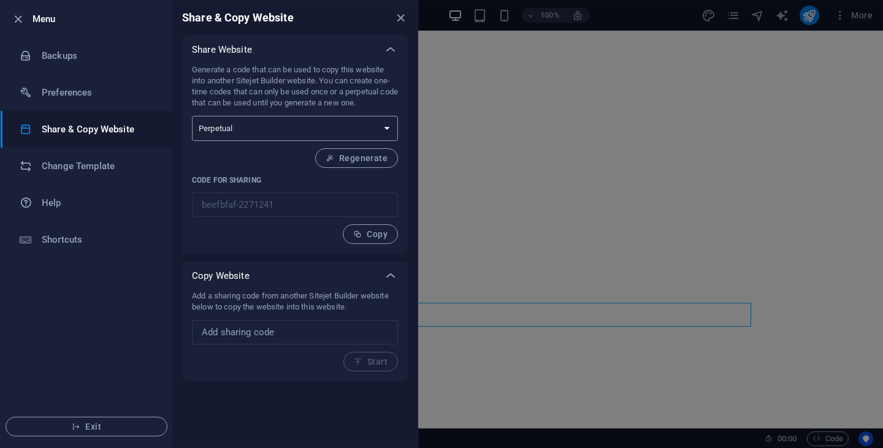
click at [388, 126] on select "One-time Perpetual" at bounding box center [295, 128] width 206 height 25
click at [68, 96] on h6 "Preferences" at bounding box center [98, 92] width 113 height 15
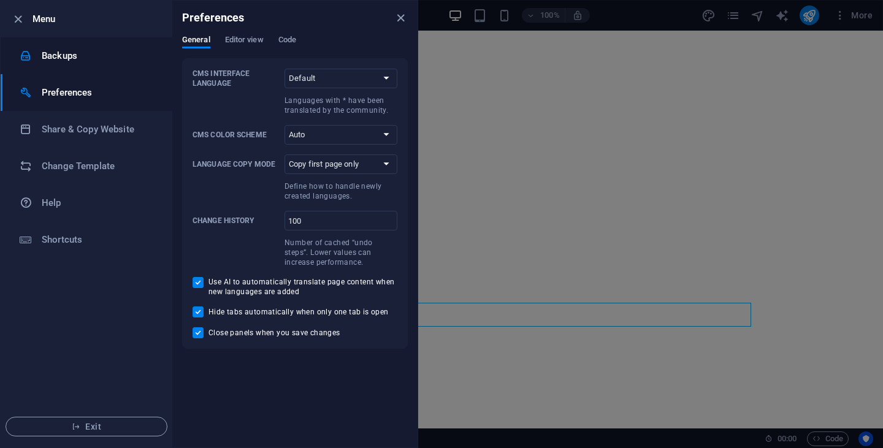
click at [64, 55] on h6 "Backups" at bounding box center [98, 55] width 113 height 15
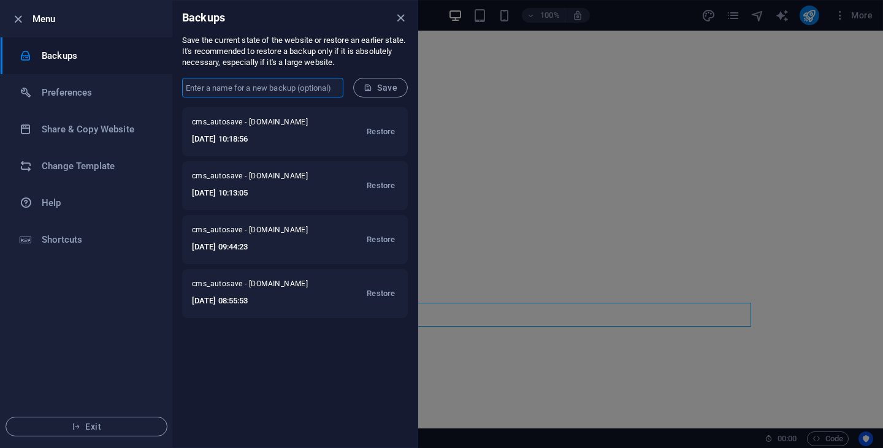
click at [261, 90] on input "text" at bounding box center [262, 88] width 161 height 20
type input "Indra"
click at [385, 93] on span "Save" at bounding box center [381, 88] width 34 height 10
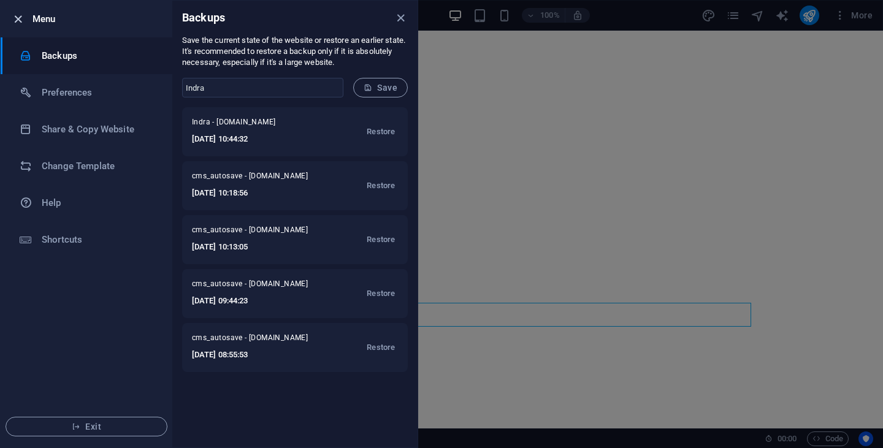
click at [20, 18] on icon "button" at bounding box center [18, 19] width 14 height 14
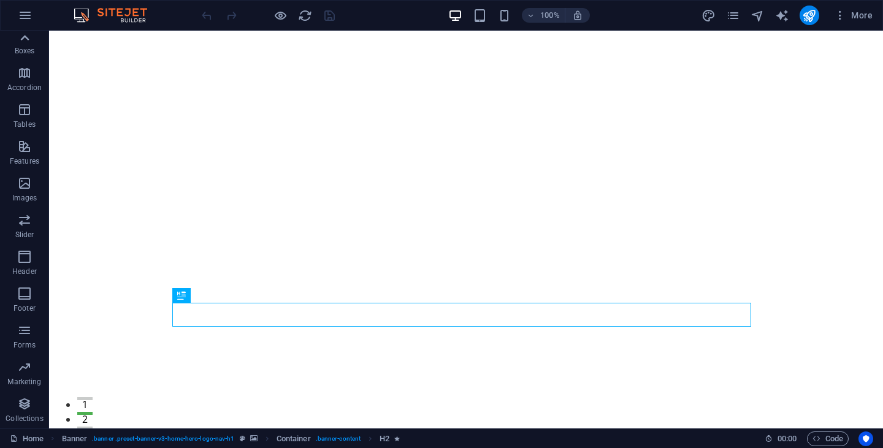
click at [26, 37] on icon at bounding box center [25, 38] width 9 height 6
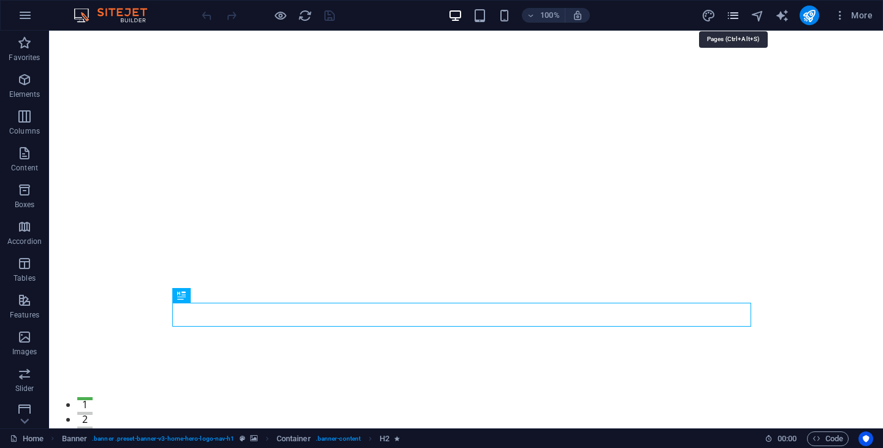
click at [736, 20] on icon "pages" at bounding box center [733, 16] width 14 height 14
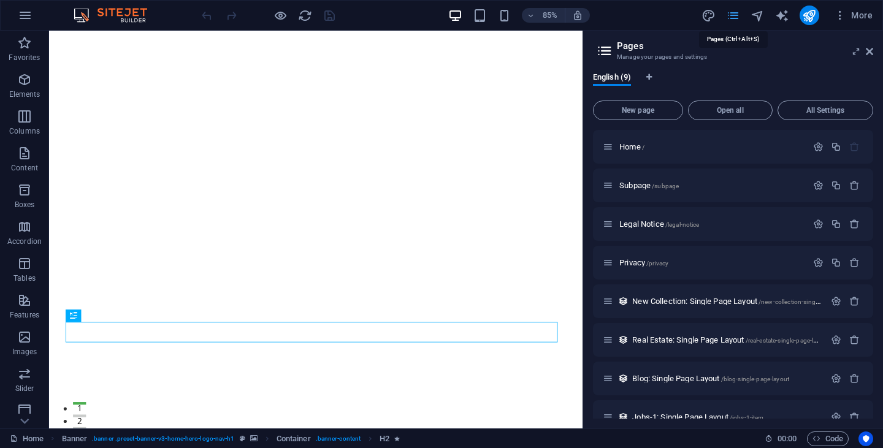
click at [736, 20] on icon "pages" at bounding box center [733, 16] width 14 height 14
click at [857, 20] on span "More" at bounding box center [853, 15] width 39 height 12
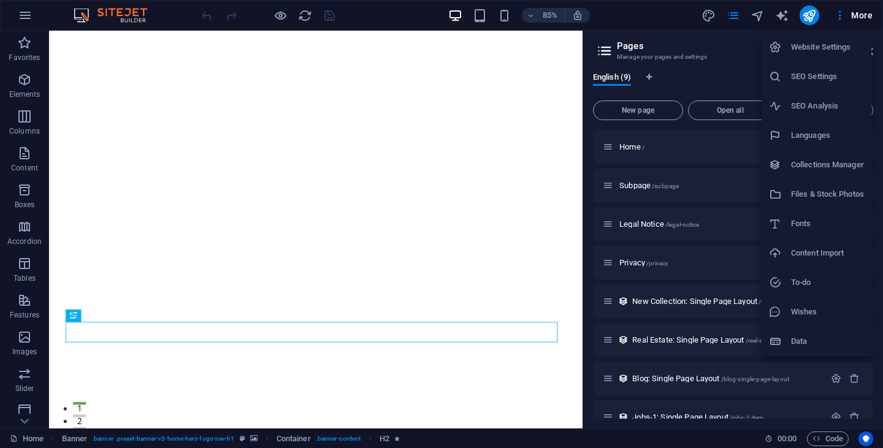
click at [844, 193] on h6 "Files & Stock Photos" at bounding box center [827, 194] width 73 height 15
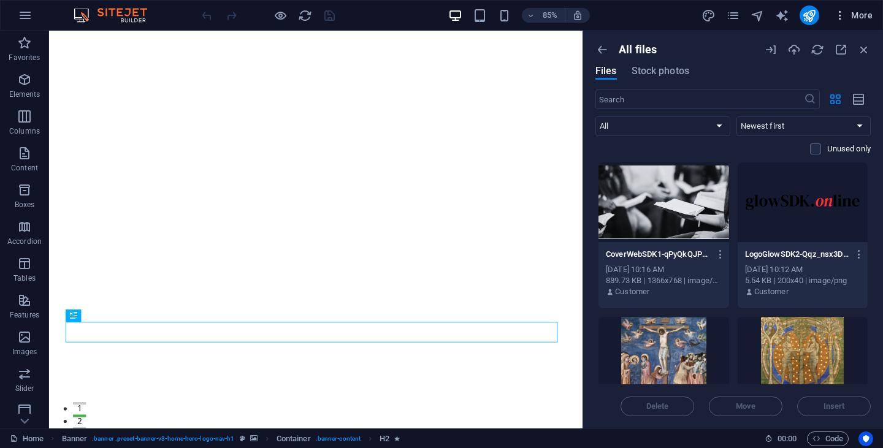
click at [844, 18] on icon "button" at bounding box center [840, 15] width 12 height 12
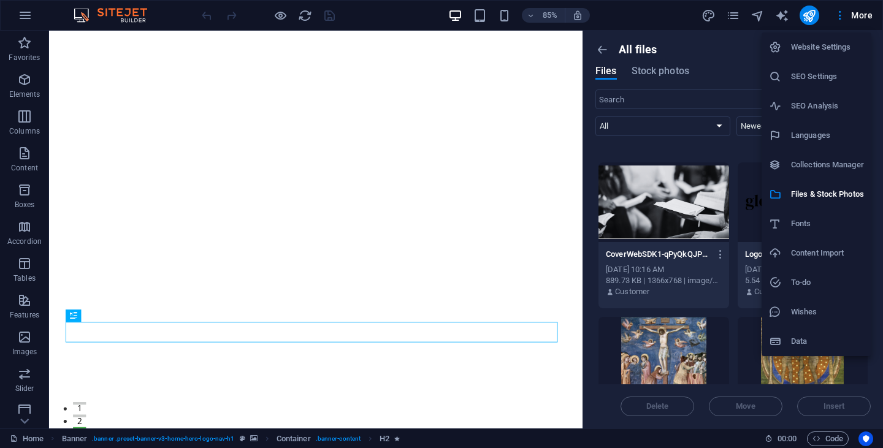
click at [811, 49] on h6 "Website Settings" at bounding box center [827, 47] width 73 height 15
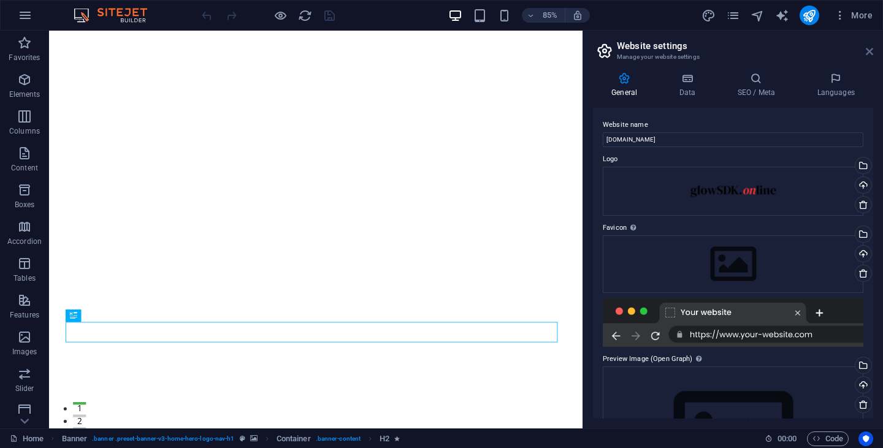
click at [873, 51] on icon at bounding box center [869, 52] width 7 height 10
